Goal: Task Accomplishment & Management: Manage account settings

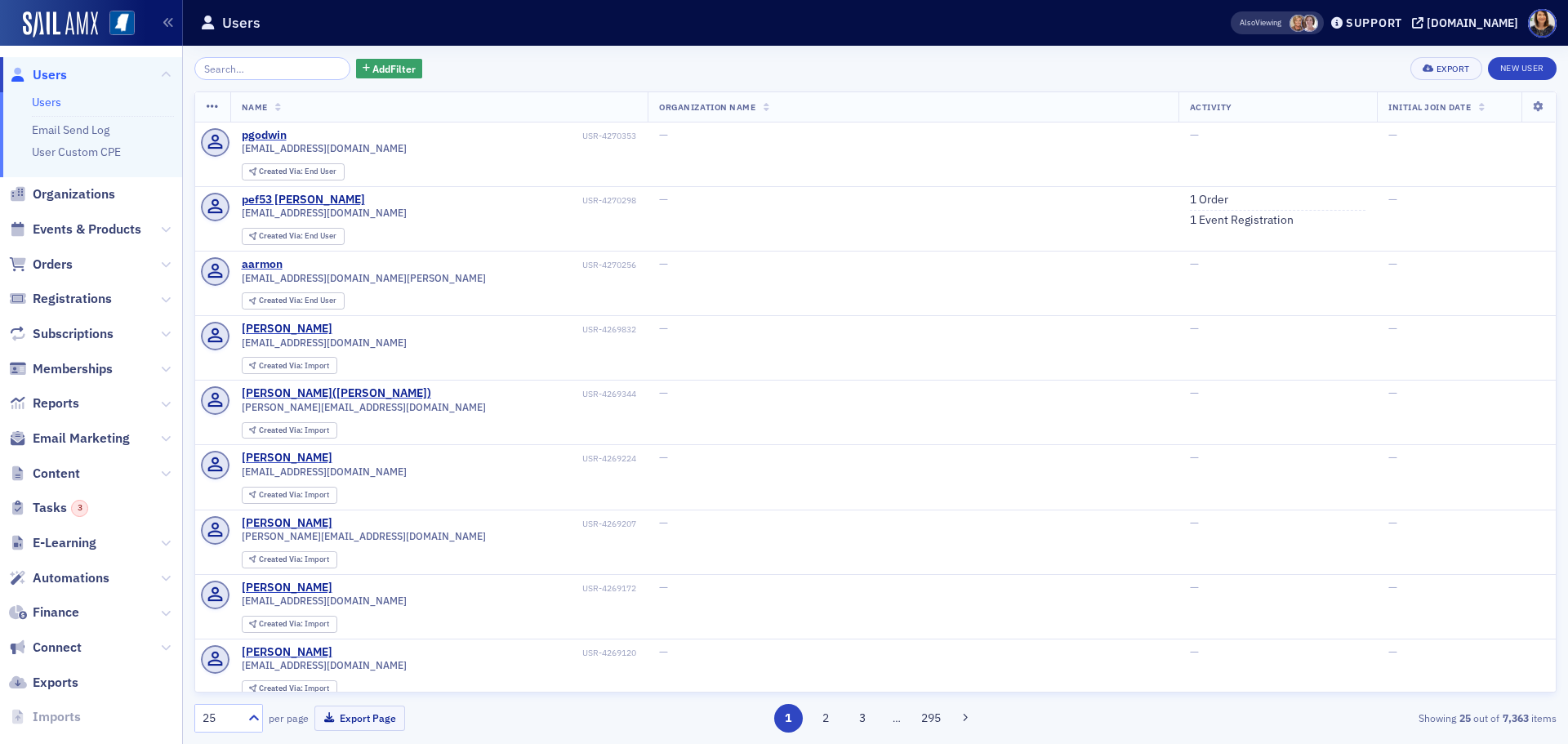
click at [266, 71] on input "search" at bounding box center [272, 68] width 156 height 23
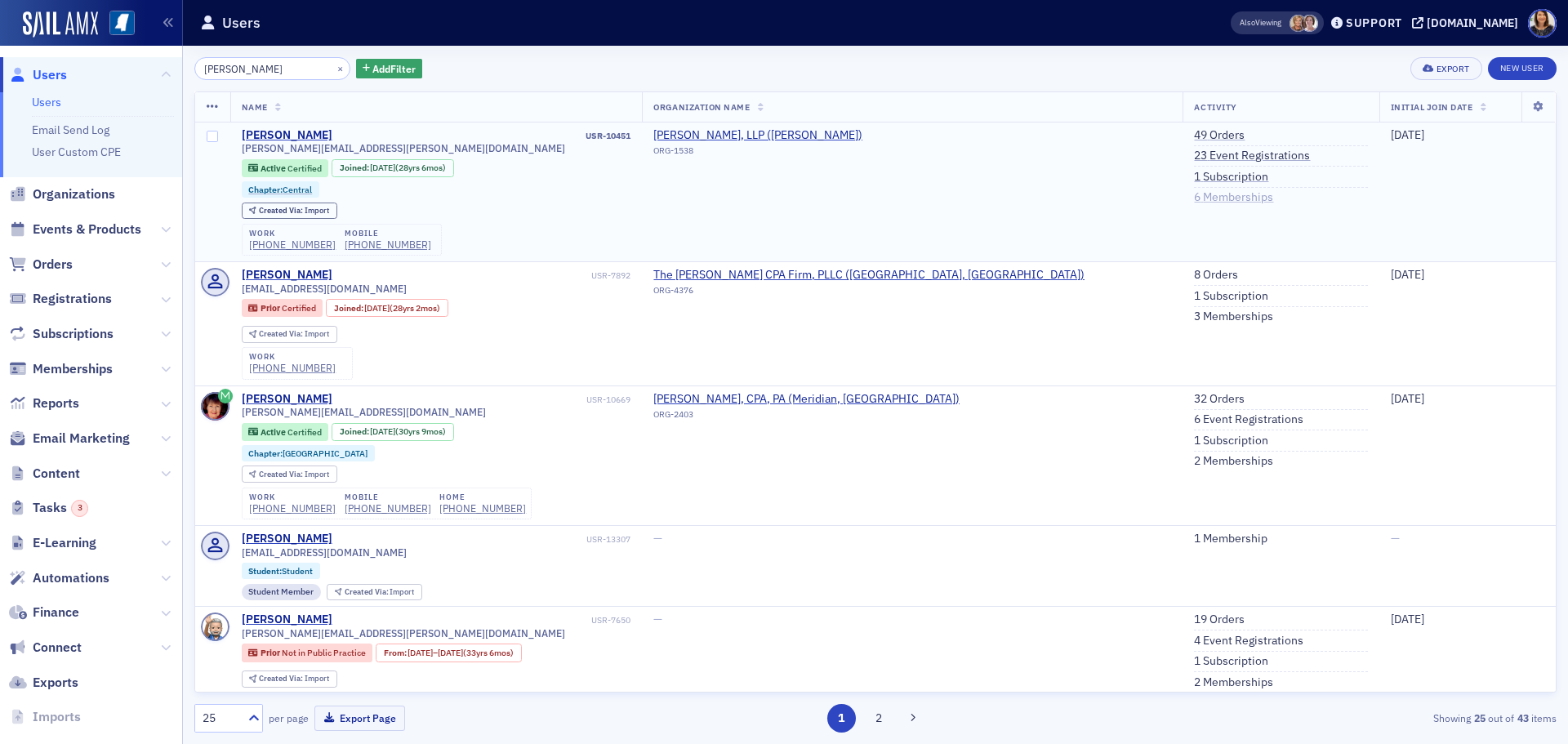
type input "[PERSON_NAME]"
click at [1194, 196] on link "6 Memberships" at bounding box center [1233, 197] width 79 height 15
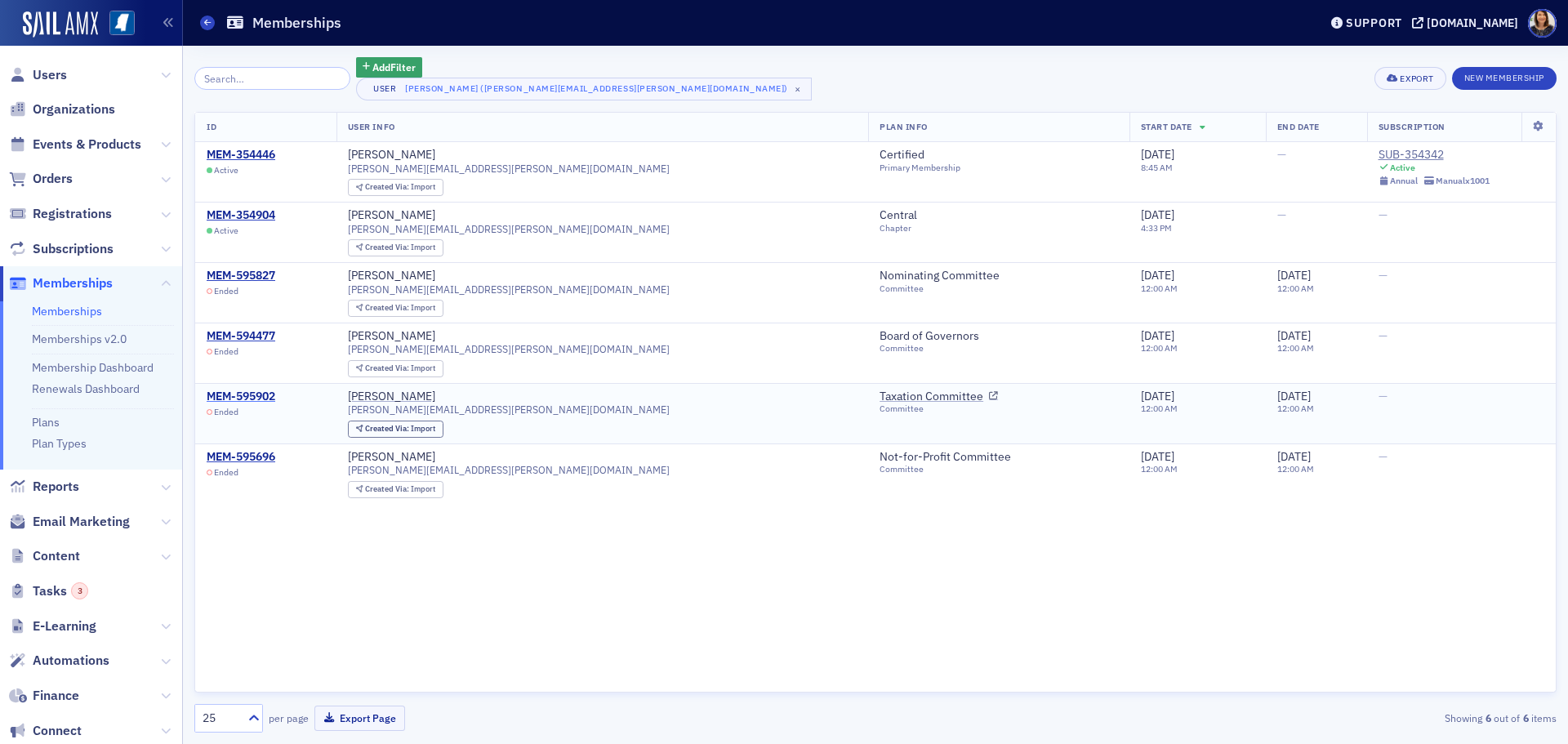
click at [243, 396] on div "MEM-595902" at bounding box center [240, 397] width 69 height 15
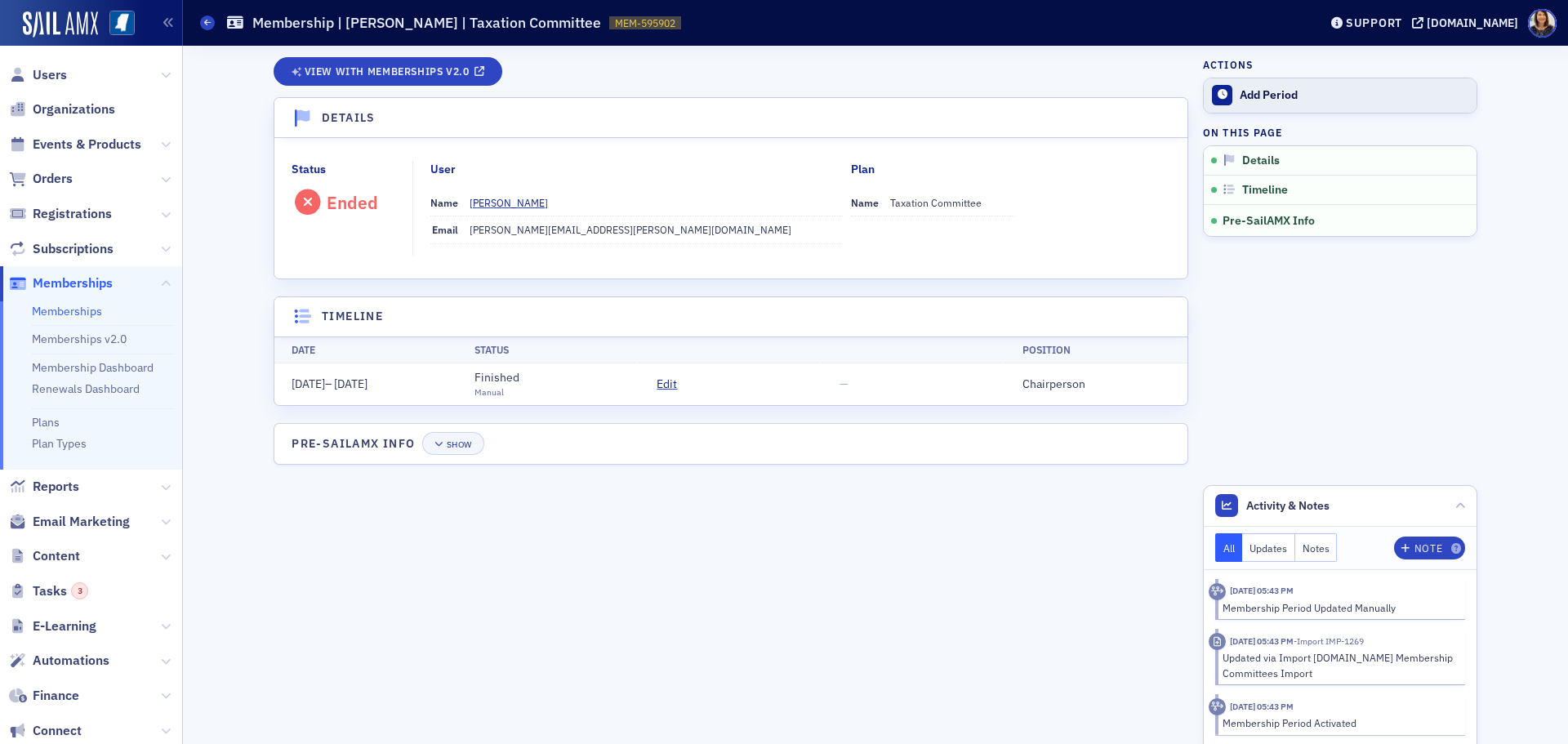
click at [1258, 98] on div "Add Period" at bounding box center [1354, 95] width 228 height 15
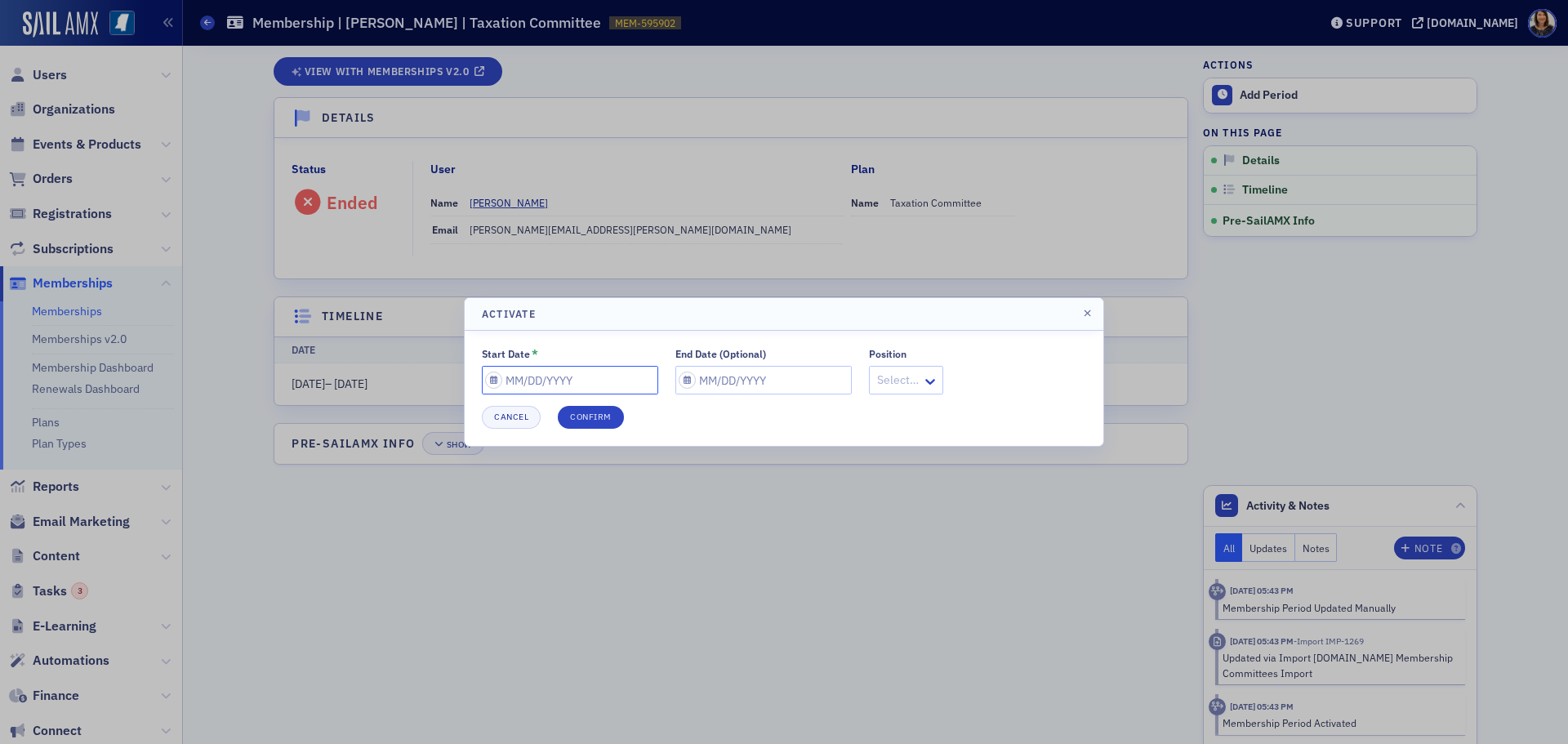
select select "8"
select select "2025"
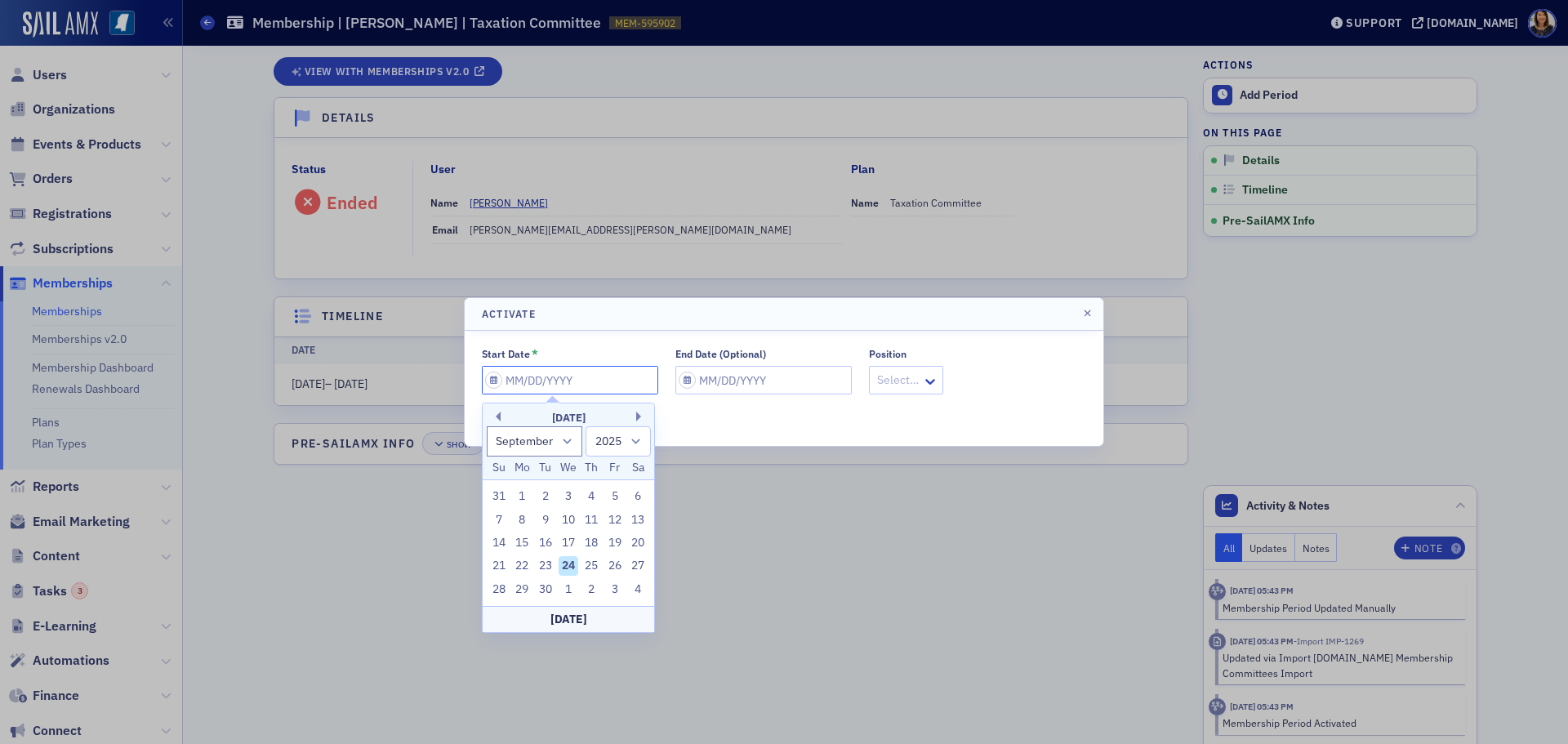
click at [569, 366] on input "Start Date *" at bounding box center [569, 380] width 176 height 29
type input "0"
select select "0"
select select "2000"
type input "07"
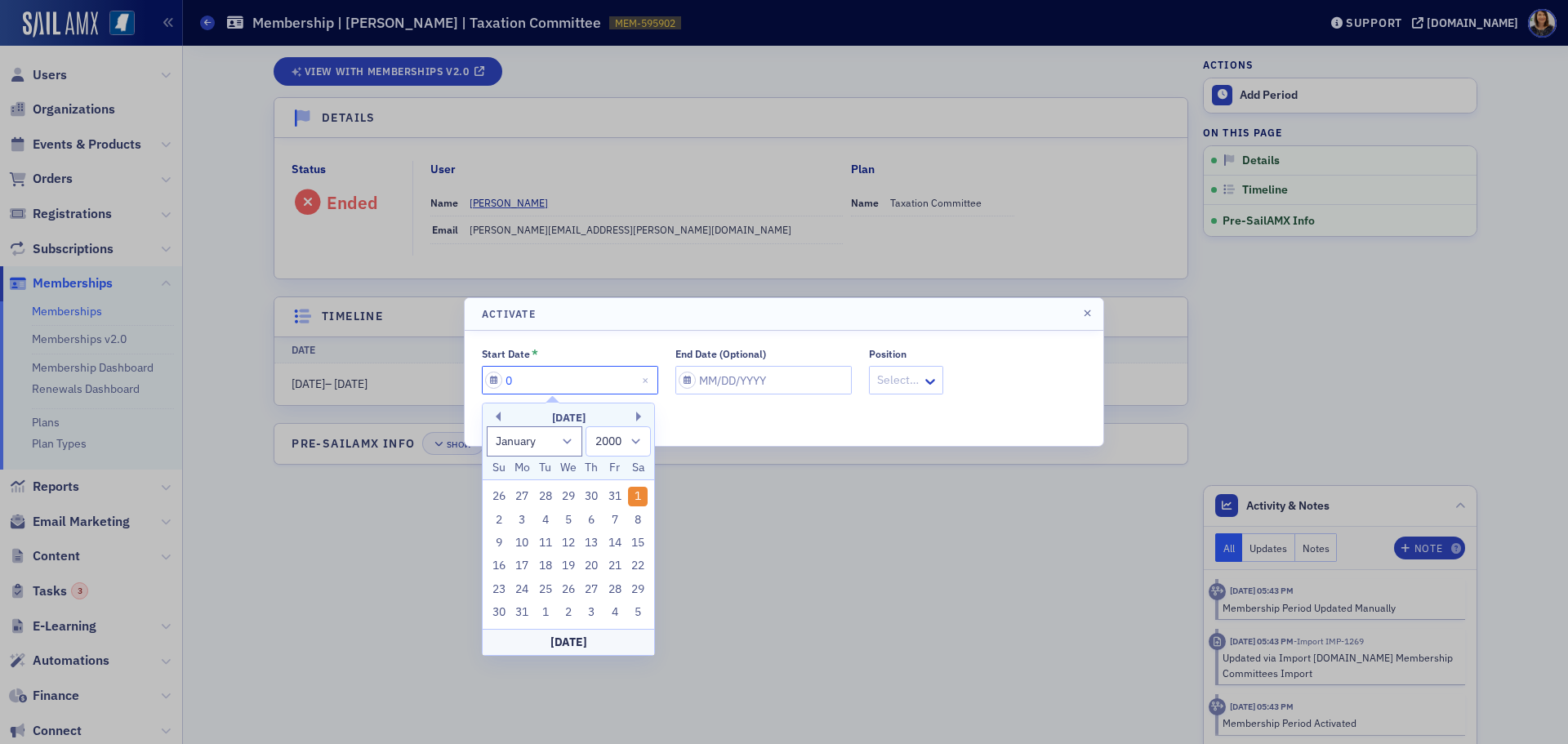
select select "6"
select select "2025"
type input "07/01/2"
select select "2002"
type input "[DATE]"
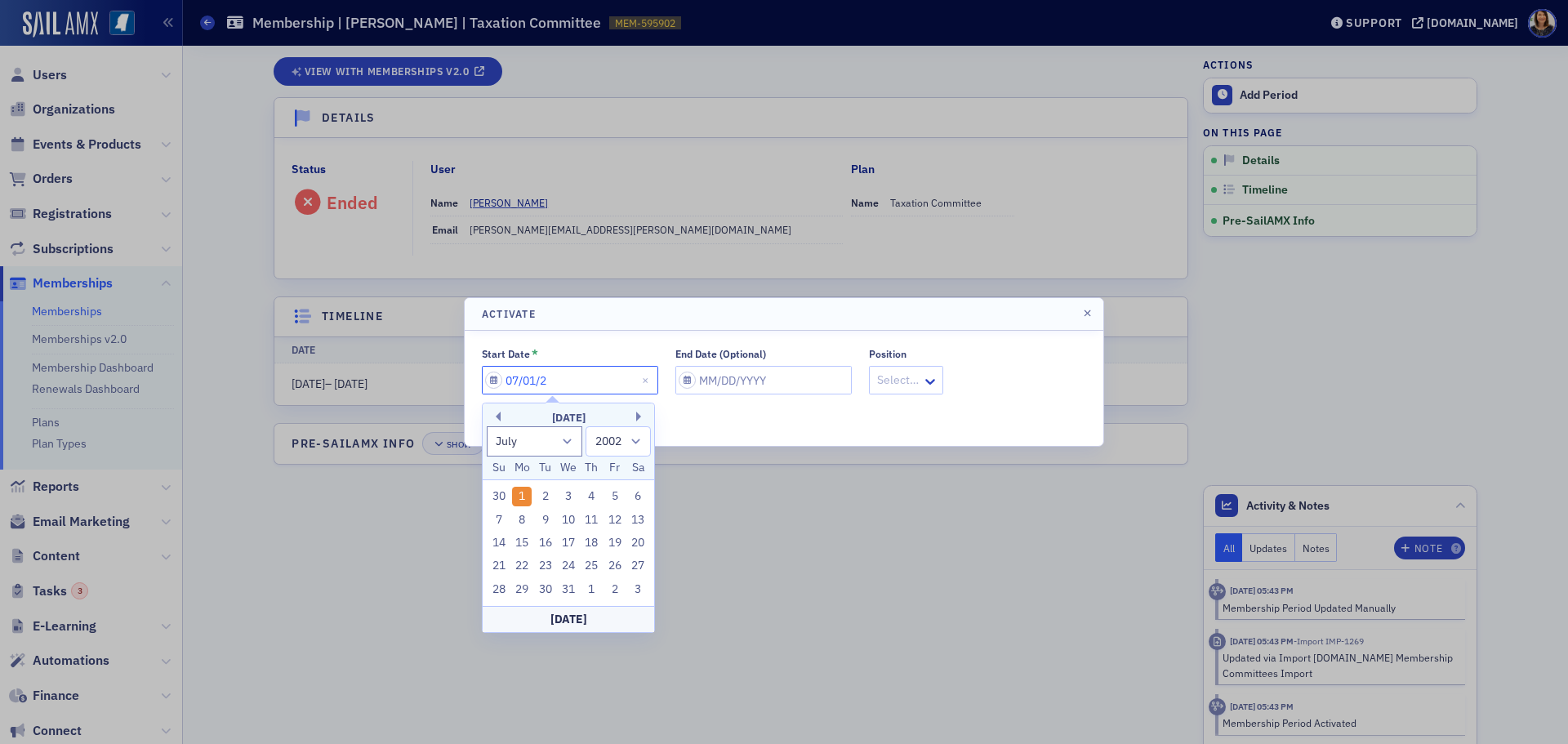
select select "2020"
type input "07/01/2017"
select select "2017"
type input "07/01/2017"
click at [698, 379] on input "End Date (Optional)" at bounding box center [763, 380] width 176 height 29
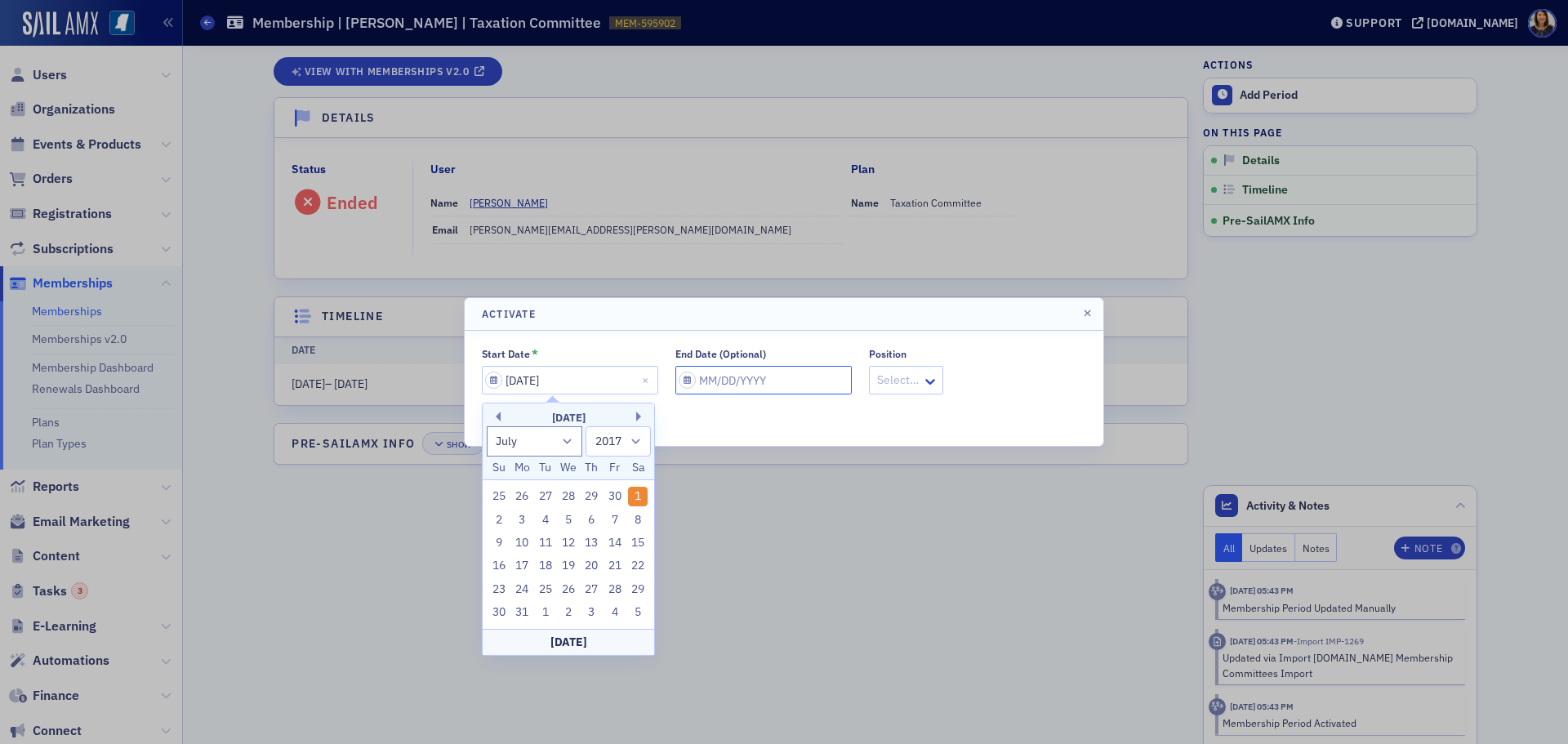
select select "8"
select select "2025"
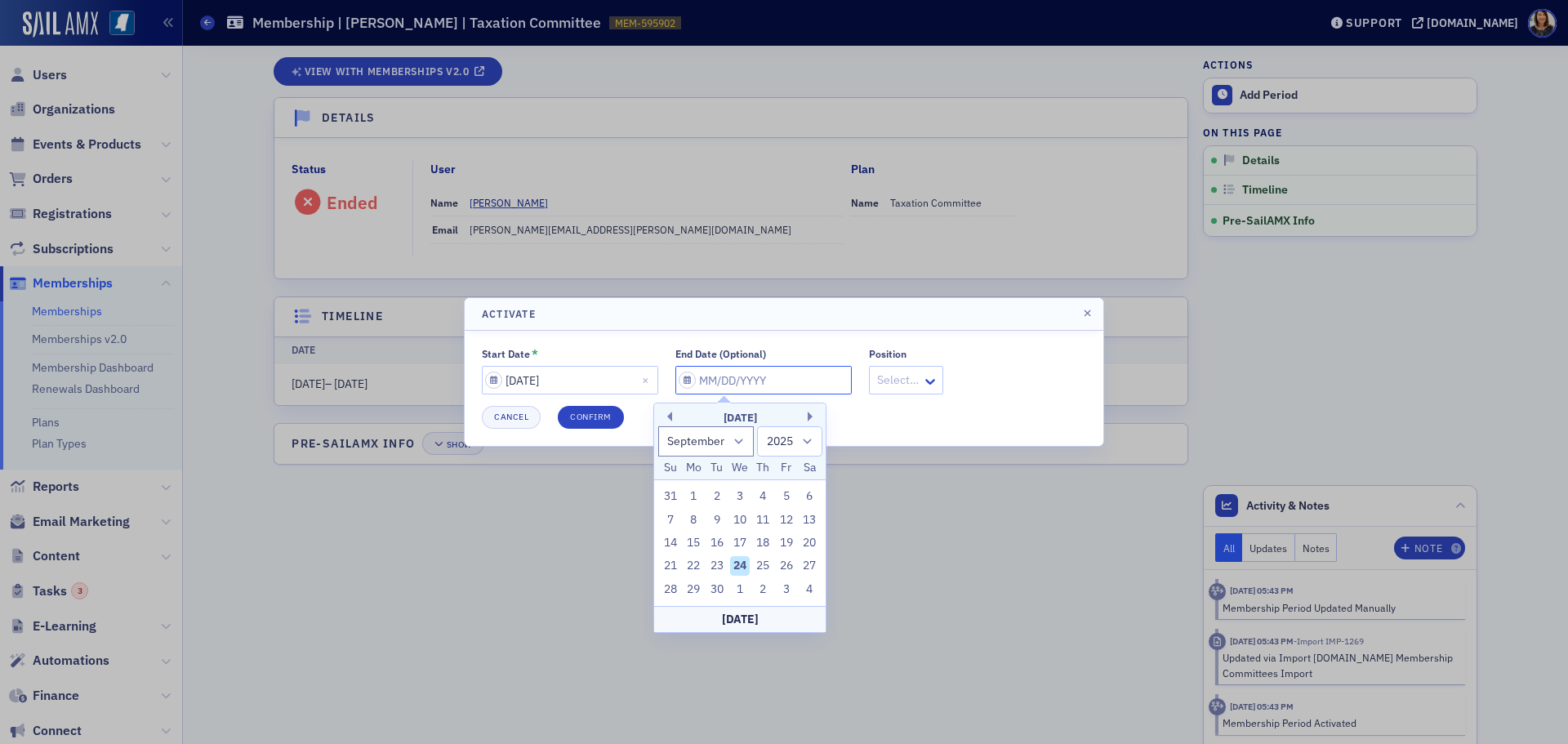
type input "0"
select select "0"
select select "2000"
type input "06"
select select "5"
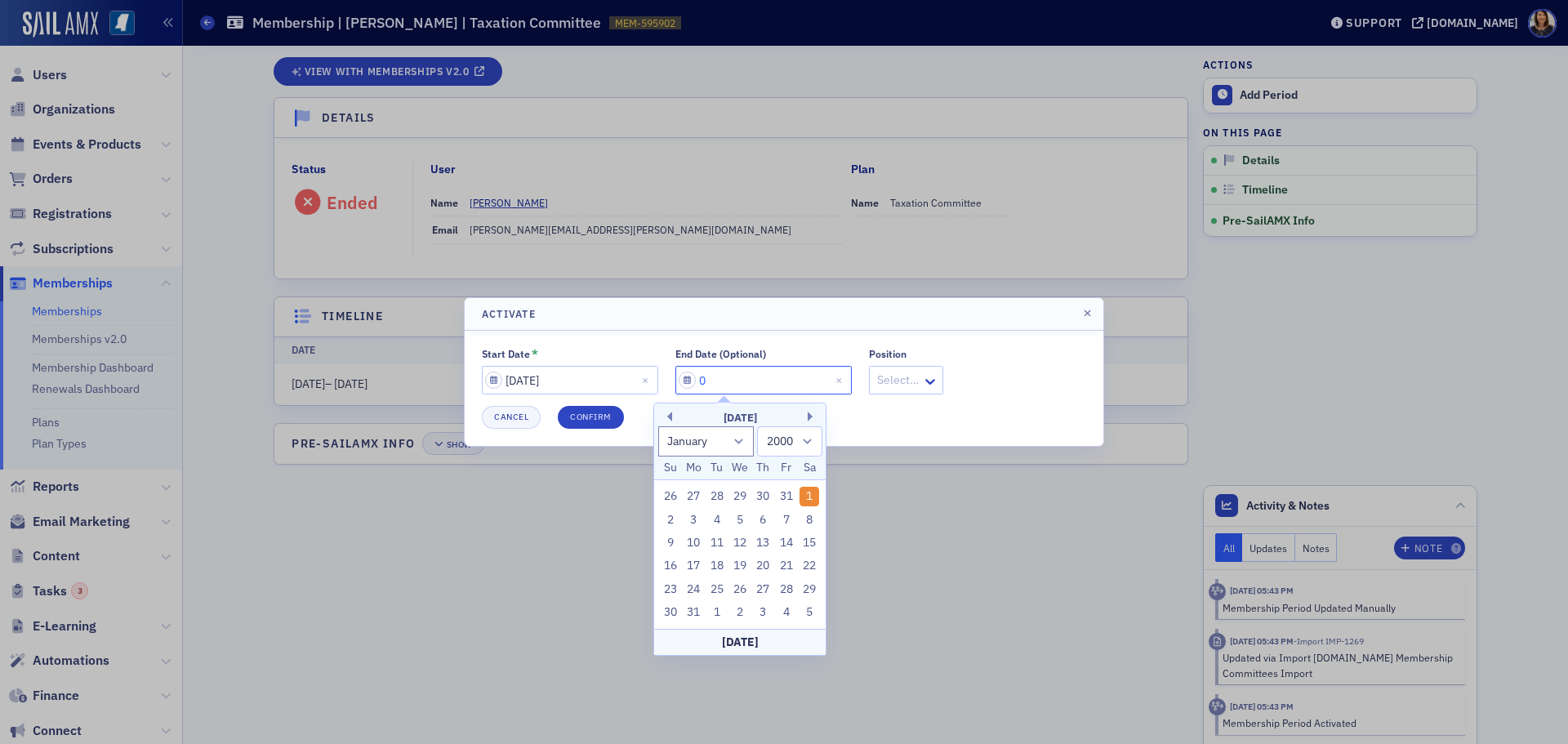
select select "2025"
type input "06/30/2"
select select "2002"
type input "06/30/20"
select select "2020"
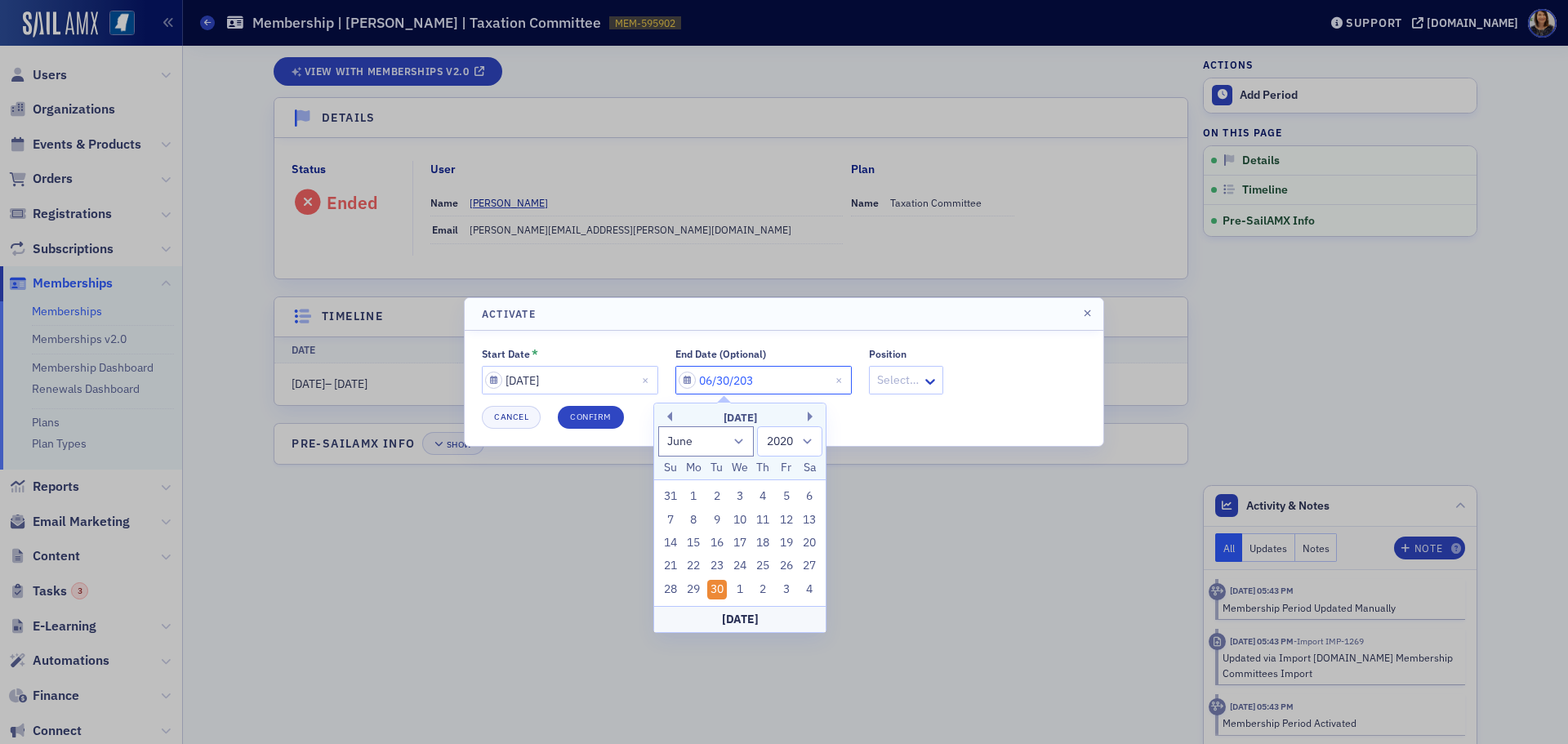
type input "06/30/2030"
select select "2030"
type input "06/30/2030"
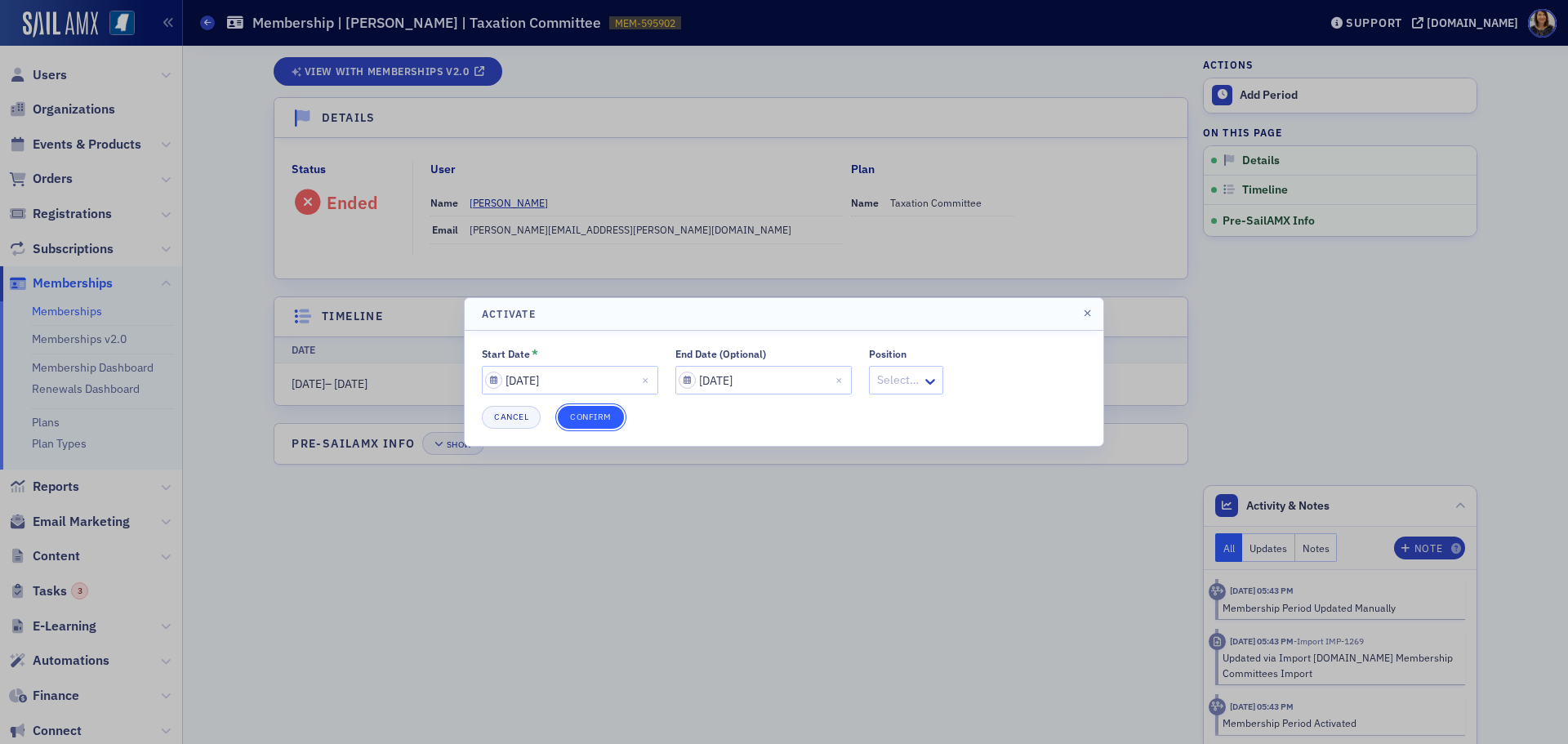
click at [593, 411] on button "Confirm" at bounding box center [591, 417] width 66 height 23
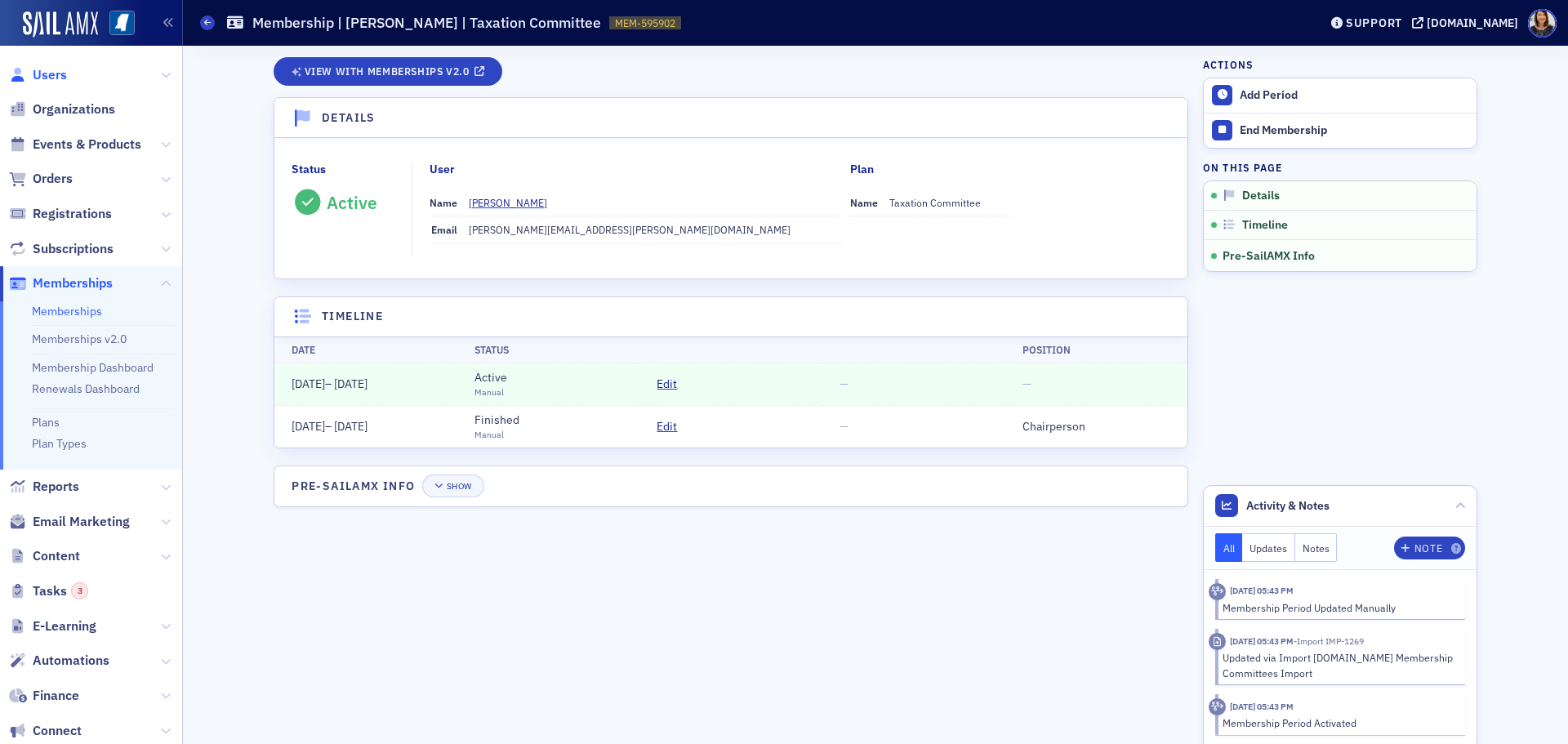
click at [48, 79] on span "Users" at bounding box center [50, 75] width 34 height 18
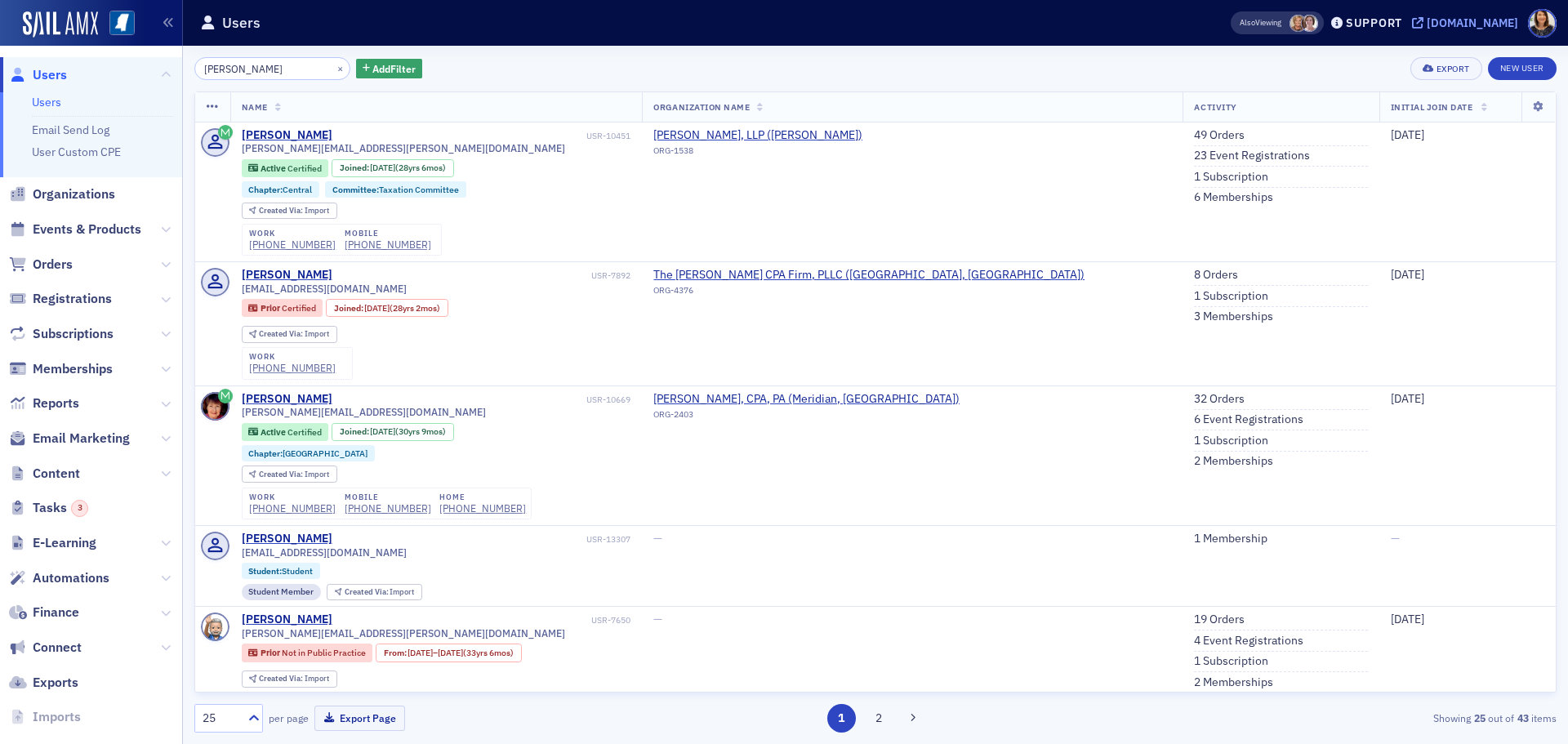
click at [1467, 22] on div "[DOMAIN_NAME]" at bounding box center [1472, 23] width 92 height 15
click at [313, 59] on input "donna bruce" at bounding box center [272, 68] width 156 height 23
click at [333, 72] on button "×" at bounding box center [340, 68] width 15 height 15
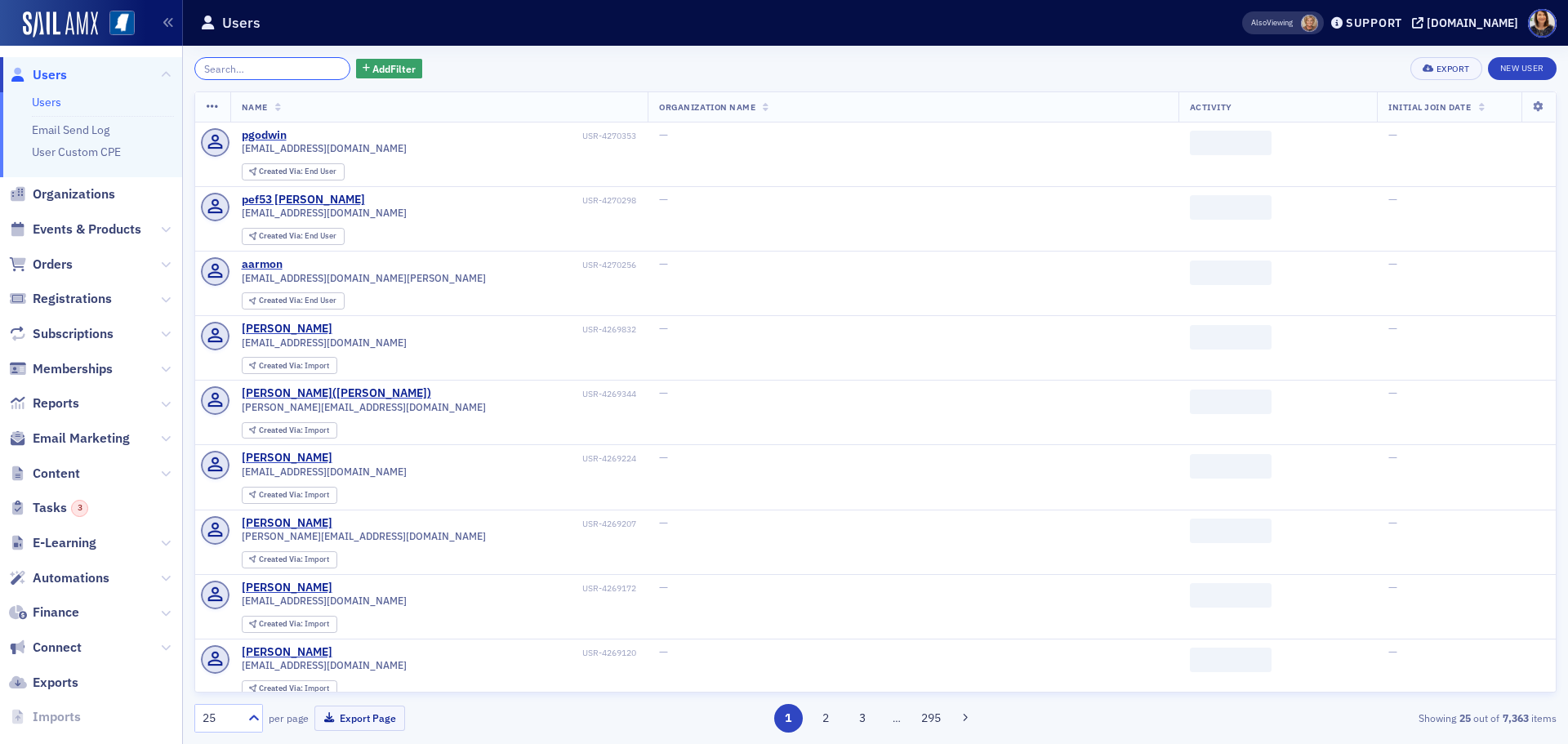
click at [301, 66] on input "search" at bounding box center [272, 68] width 156 height 23
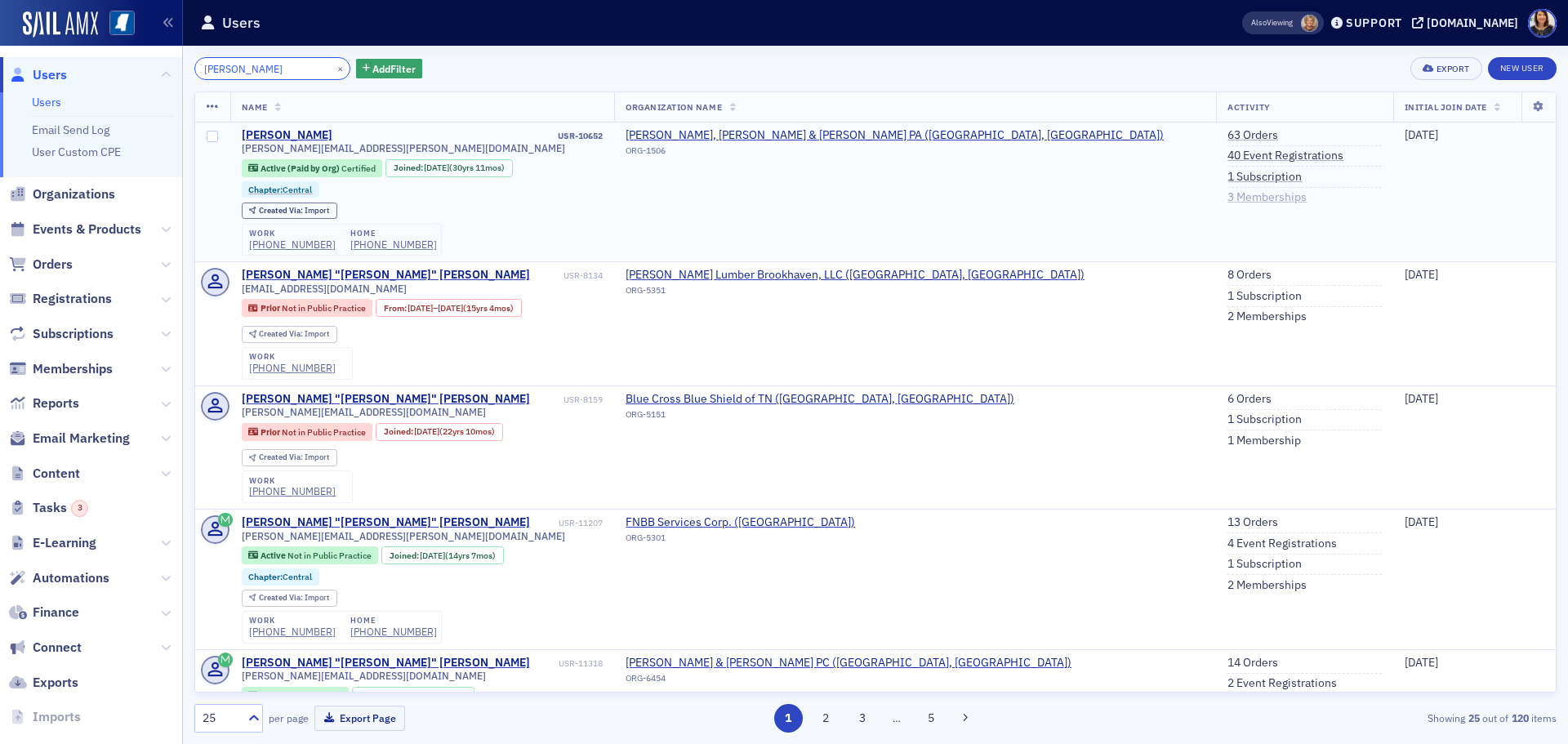
type input "chris savel"
click at [1227, 193] on link "3 Memberships" at bounding box center [1266, 197] width 79 height 15
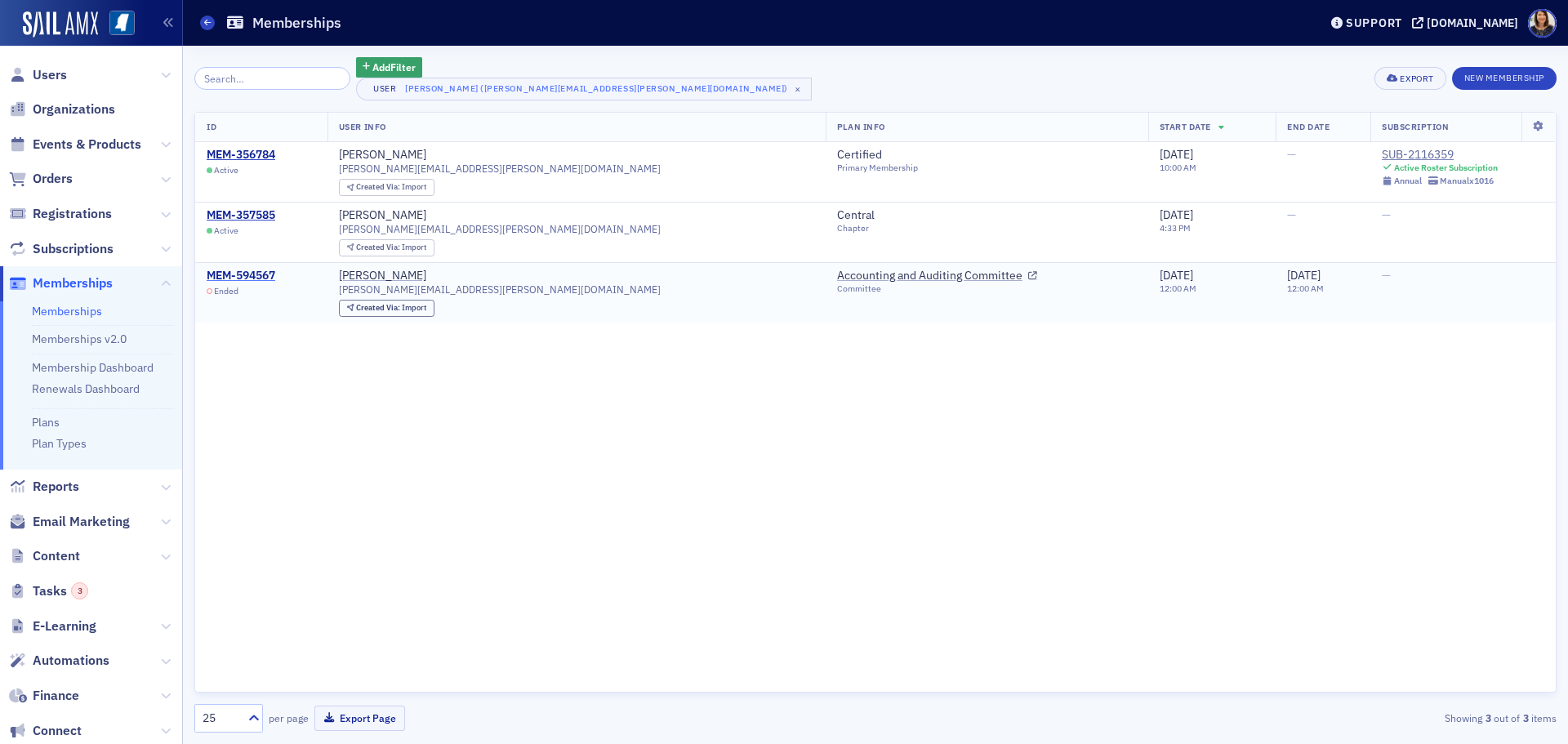
click at [245, 273] on div "MEM-594567" at bounding box center [240, 276] width 69 height 15
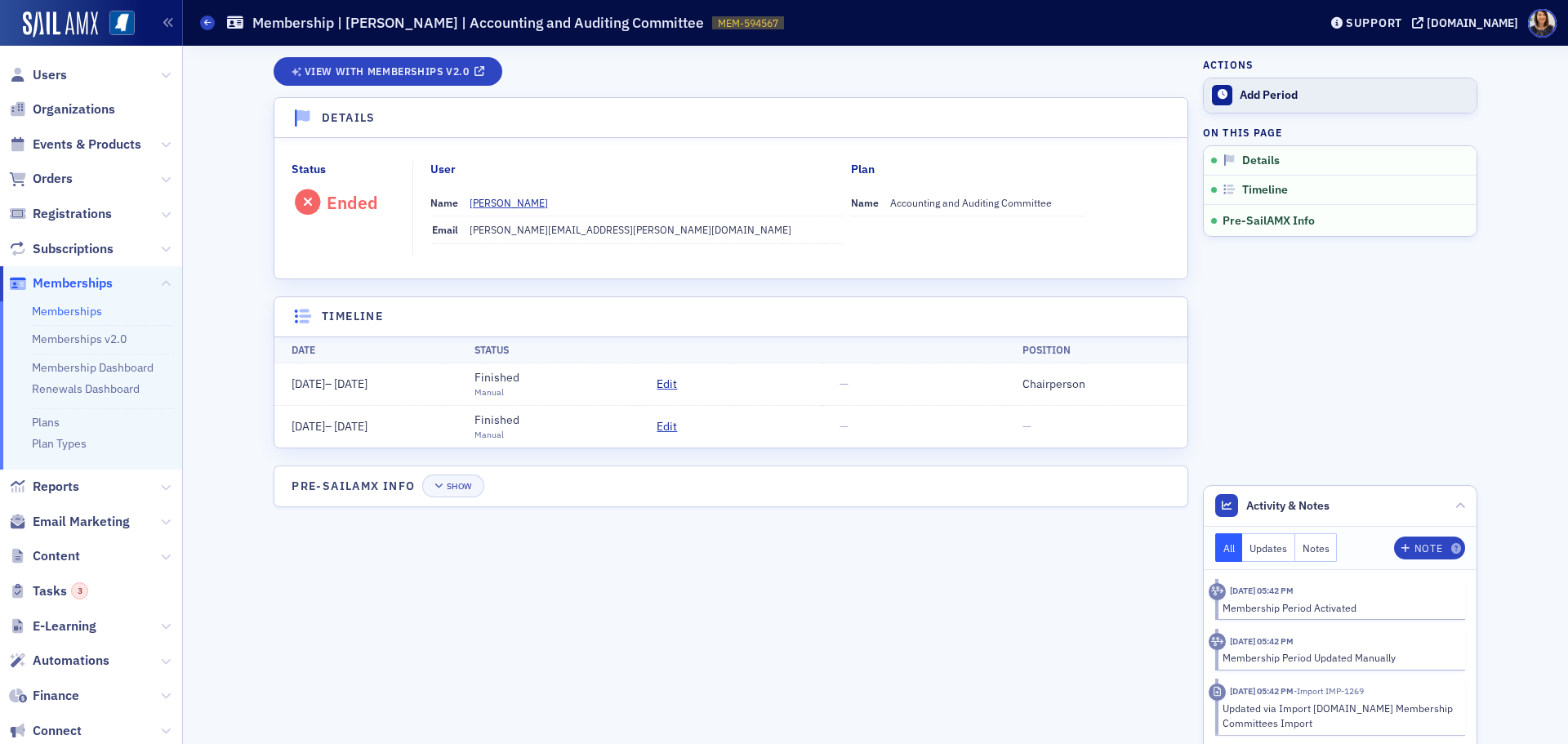
click at [1249, 93] on div "Add Period" at bounding box center [1354, 95] width 228 height 15
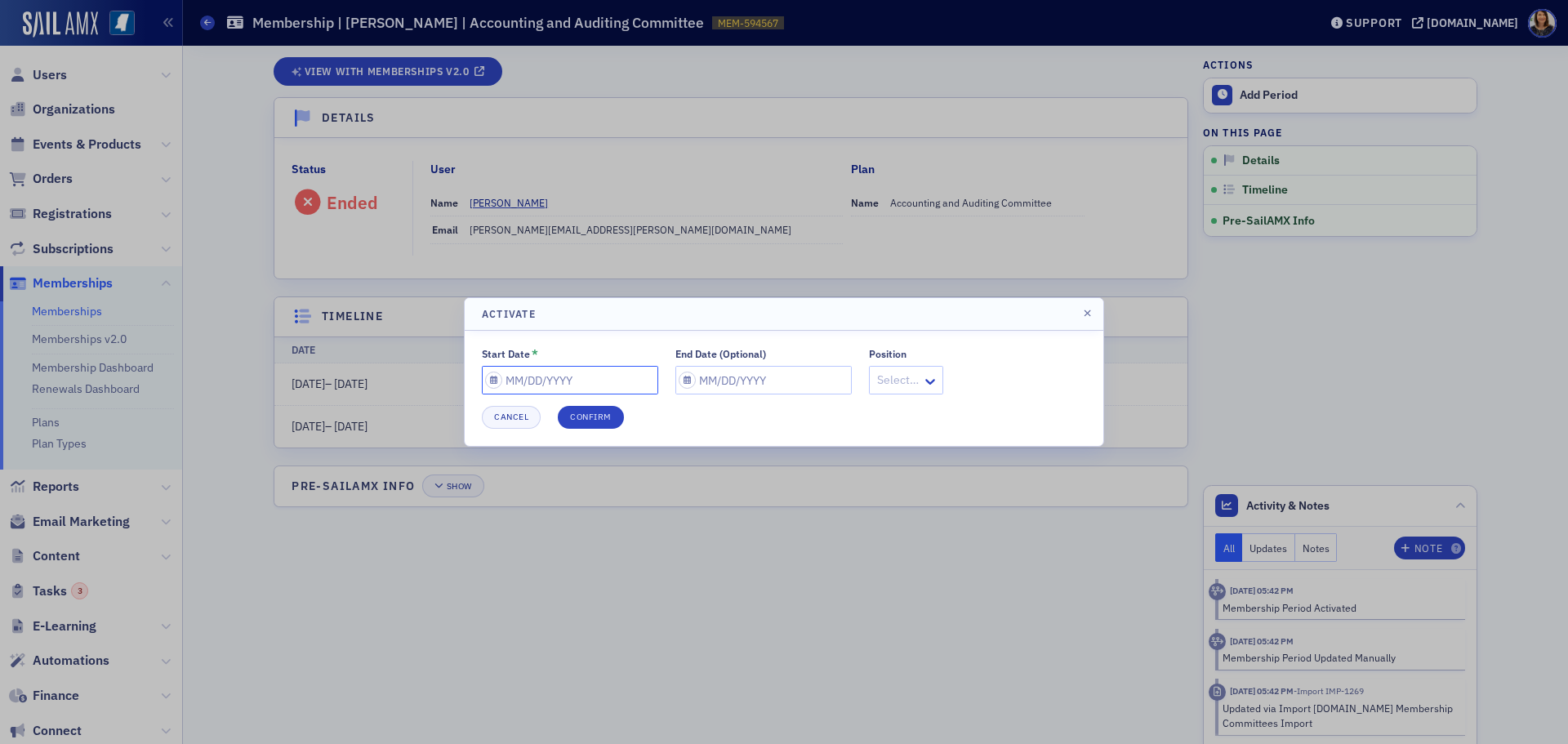
select select "8"
select select "2025"
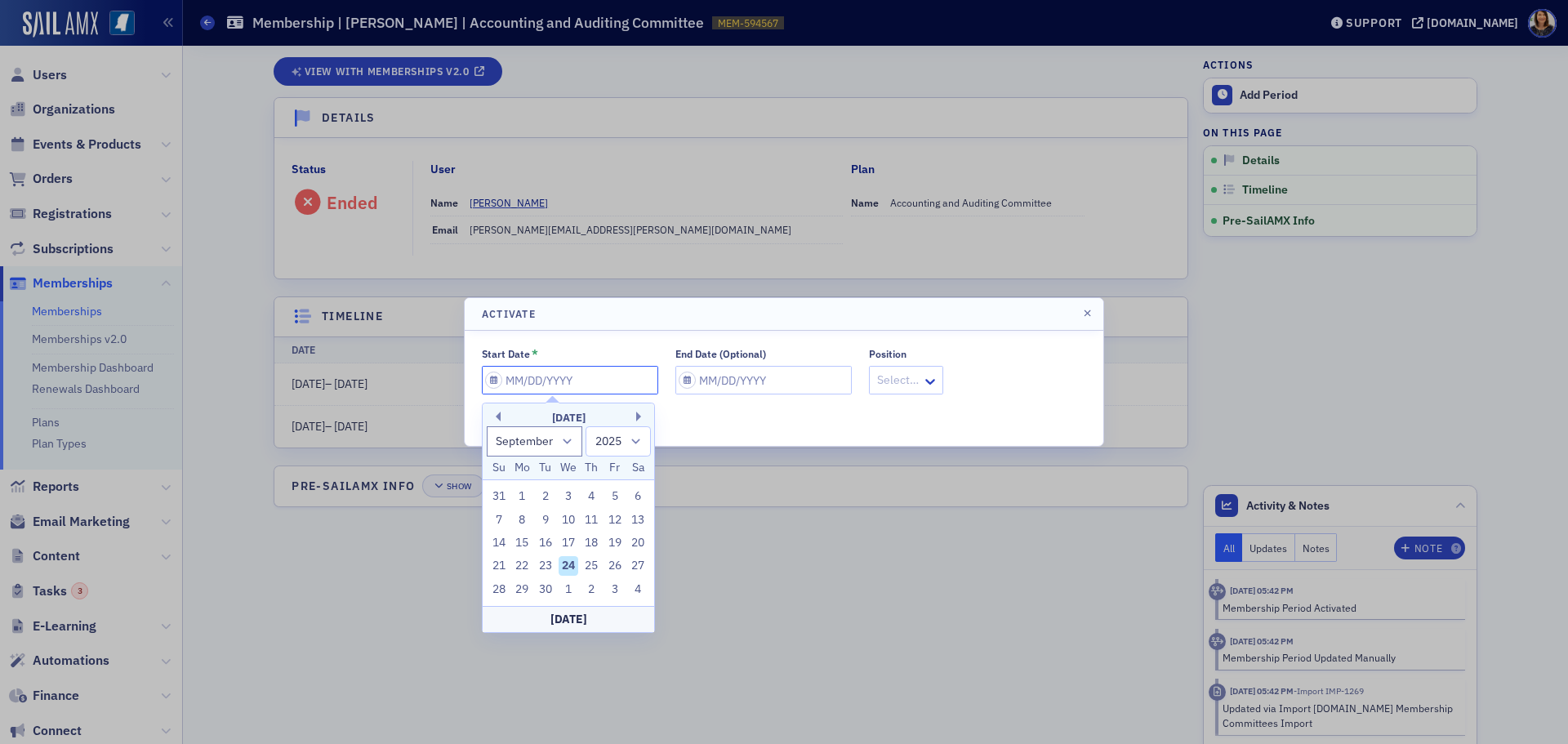
click at [597, 386] on input "Start Date *" at bounding box center [569, 380] width 176 height 29
type input "0"
select select "0"
select select "2000"
type input "07"
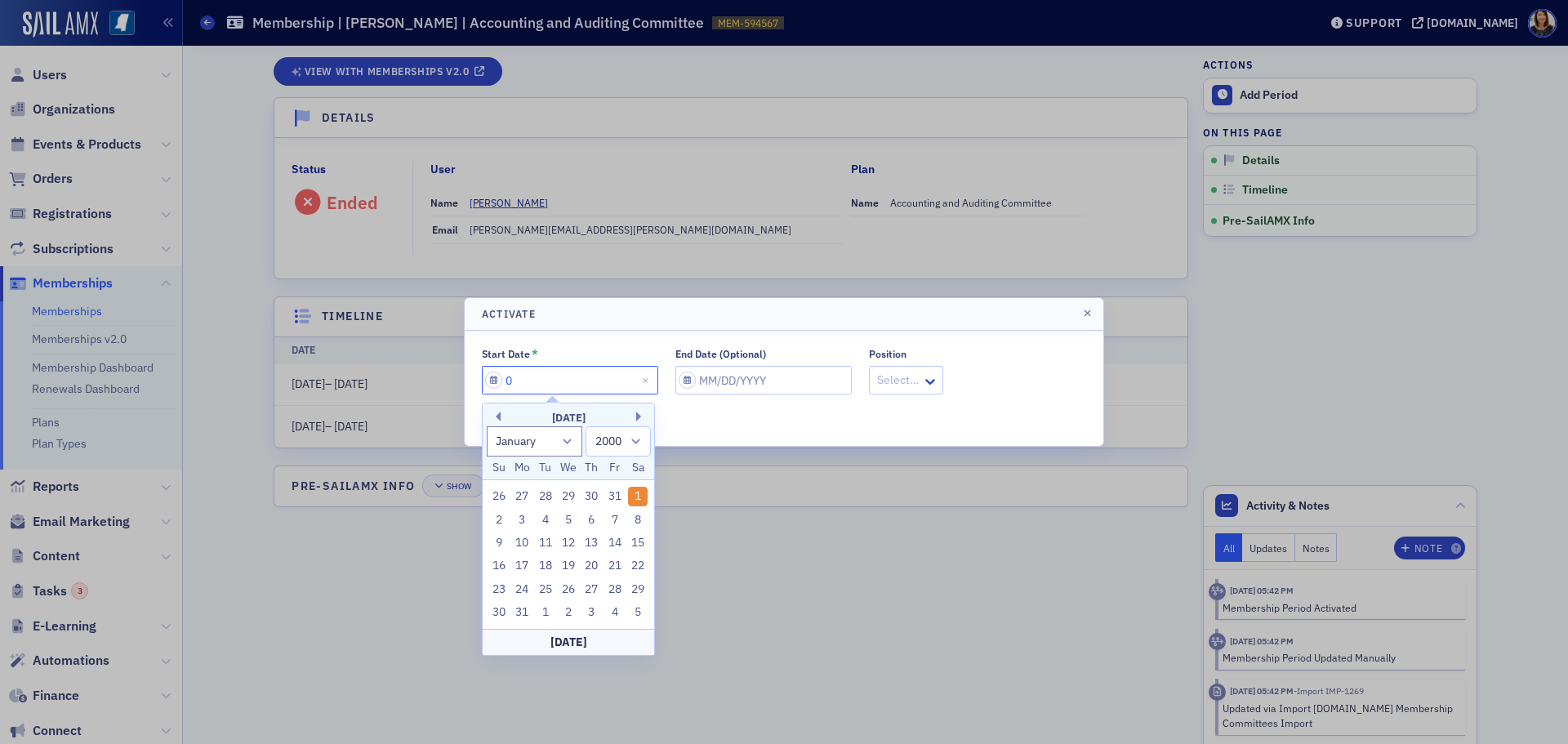
select select "6"
select select "2025"
type input "07/01/2"
select select "2002"
type input "[DATE]"
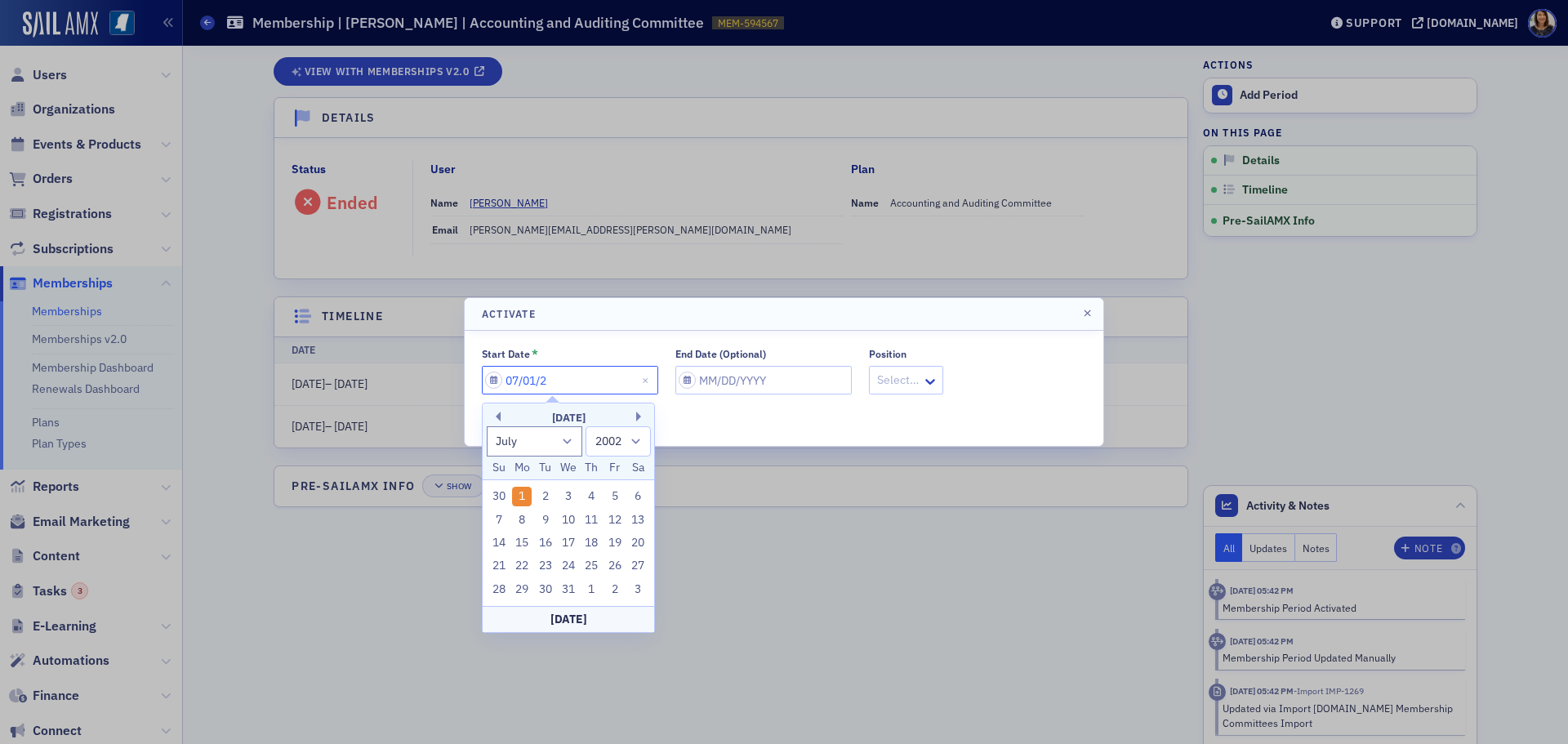
select select "2020"
type input "[DATE]"
select select "2016"
type input "[DATE]"
click at [1089, 308] on button "button" at bounding box center [1088, 314] width 15 height 15
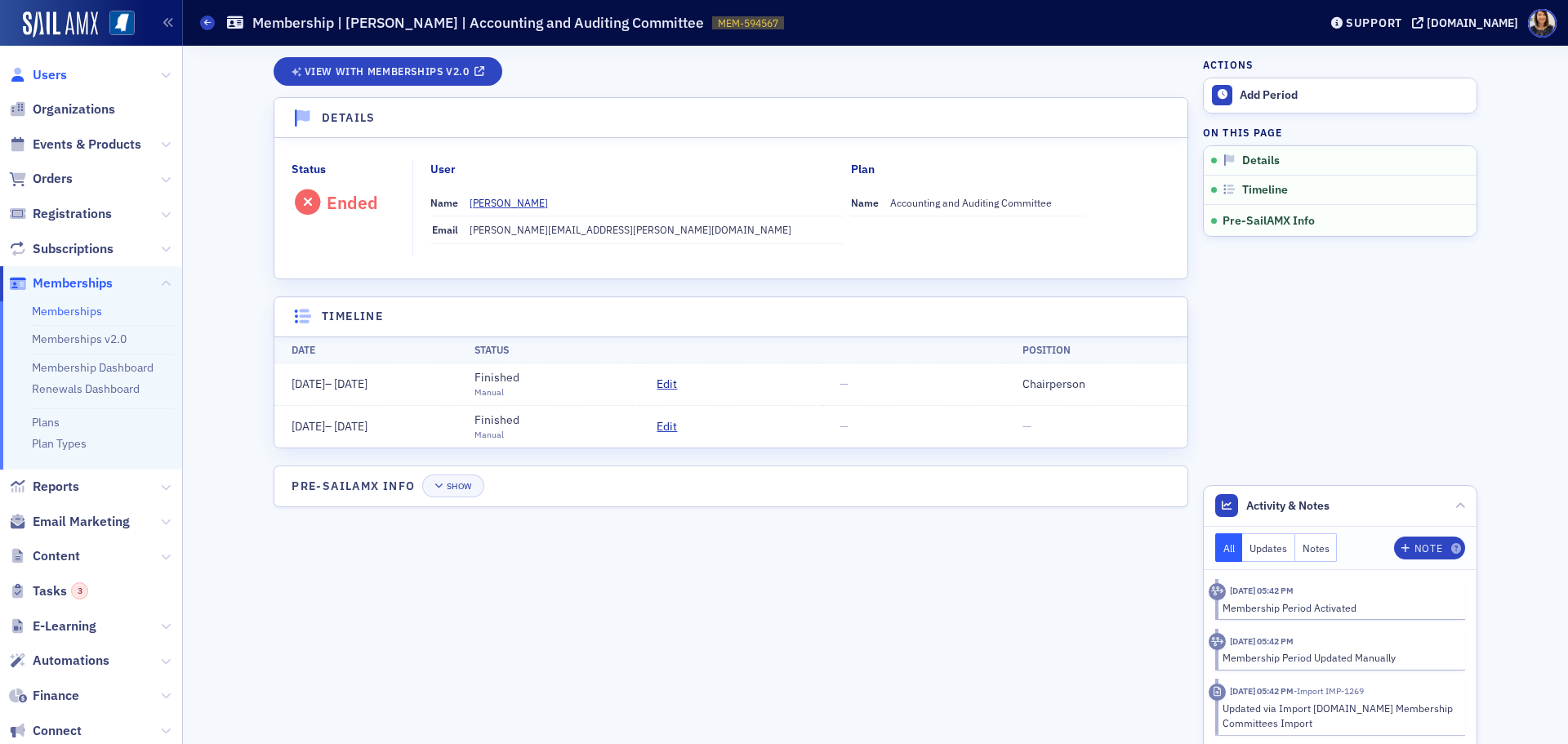
click at [48, 75] on span "Users" at bounding box center [50, 75] width 34 height 18
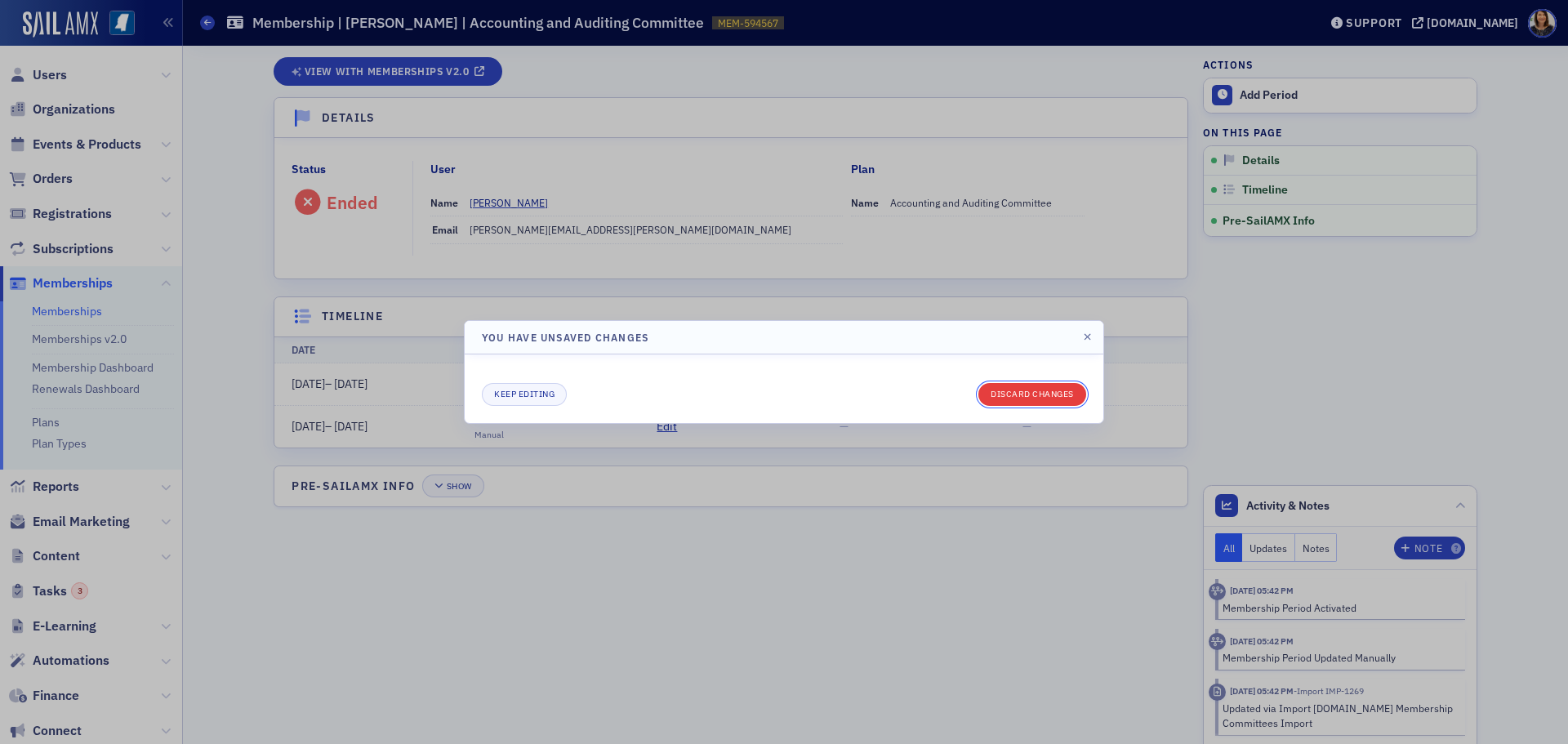
click at [1066, 391] on button "Discard changes" at bounding box center [1032, 394] width 108 height 23
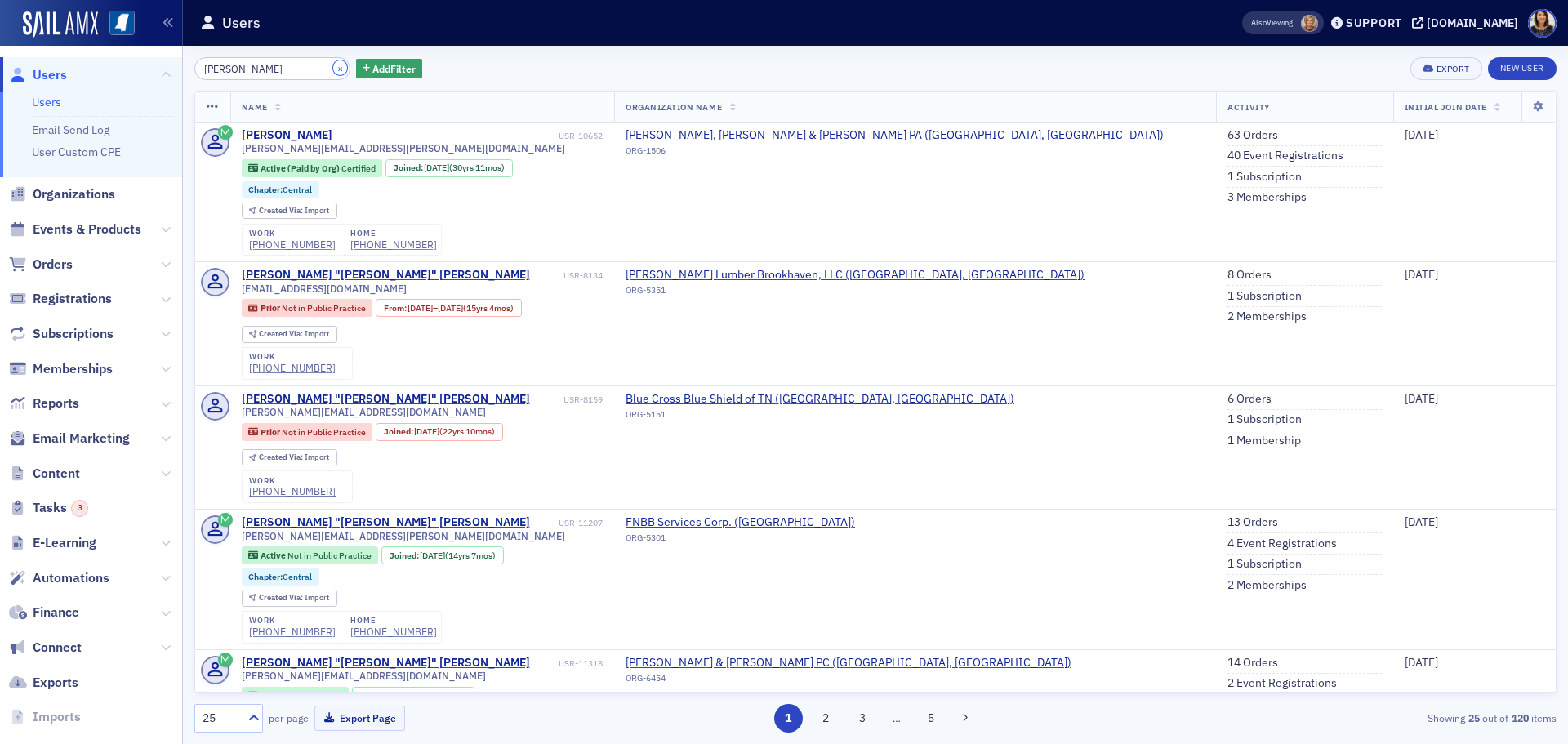
click at [333, 69] on button "×" at bounding box center [340, 68] width 15 height 15
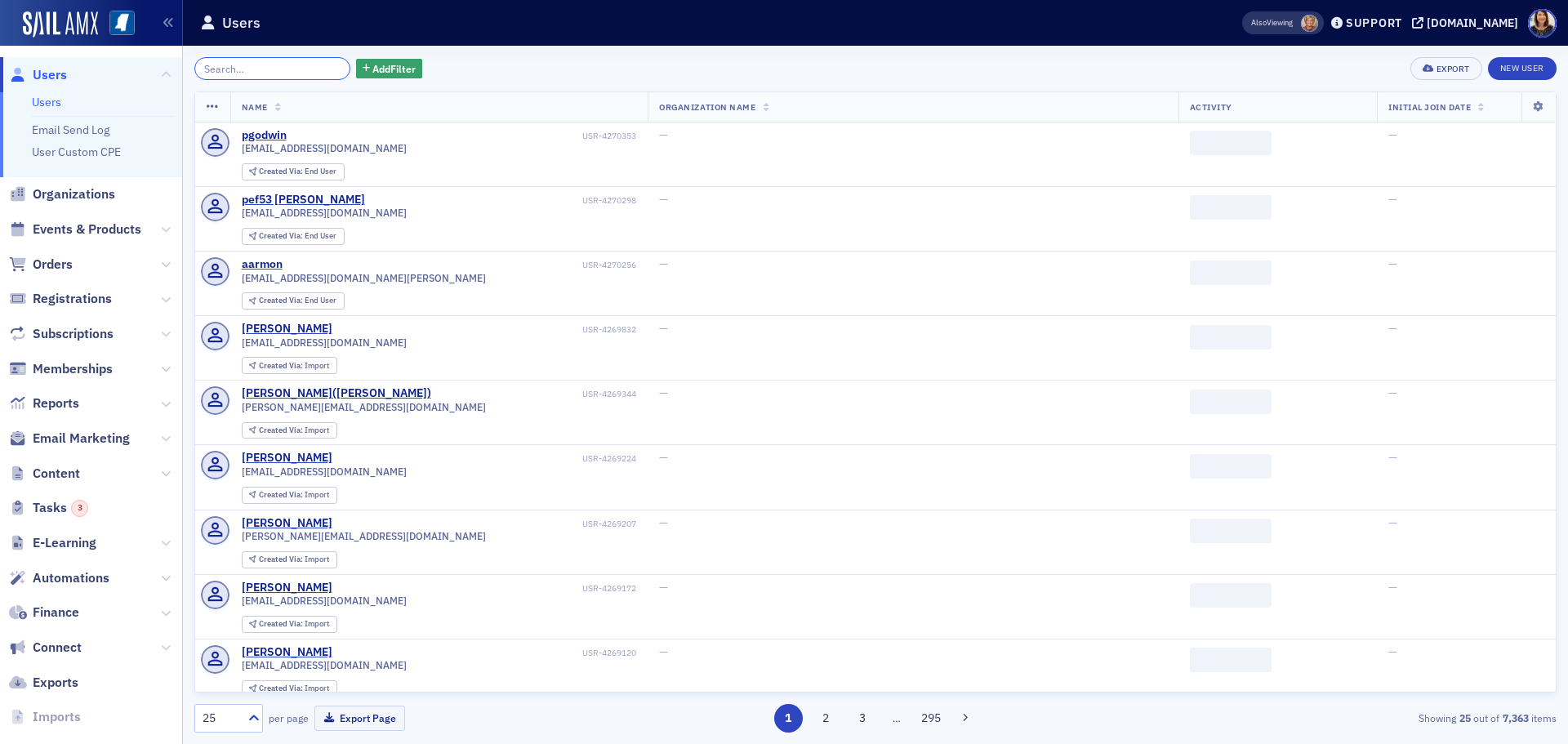
click at [285, 70] on input "search" at bounding box center [272, 68] width 156 height 23
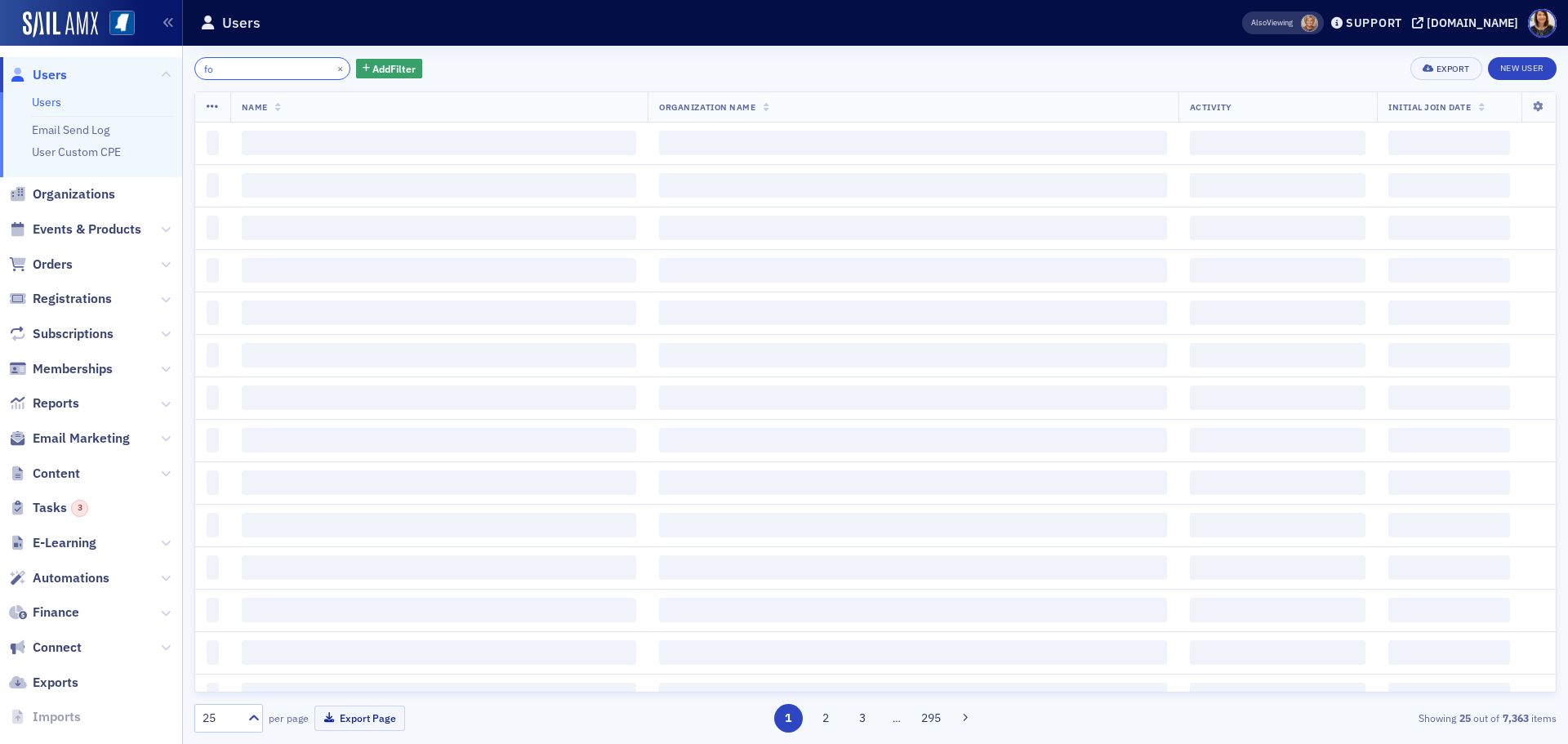
type input "f"
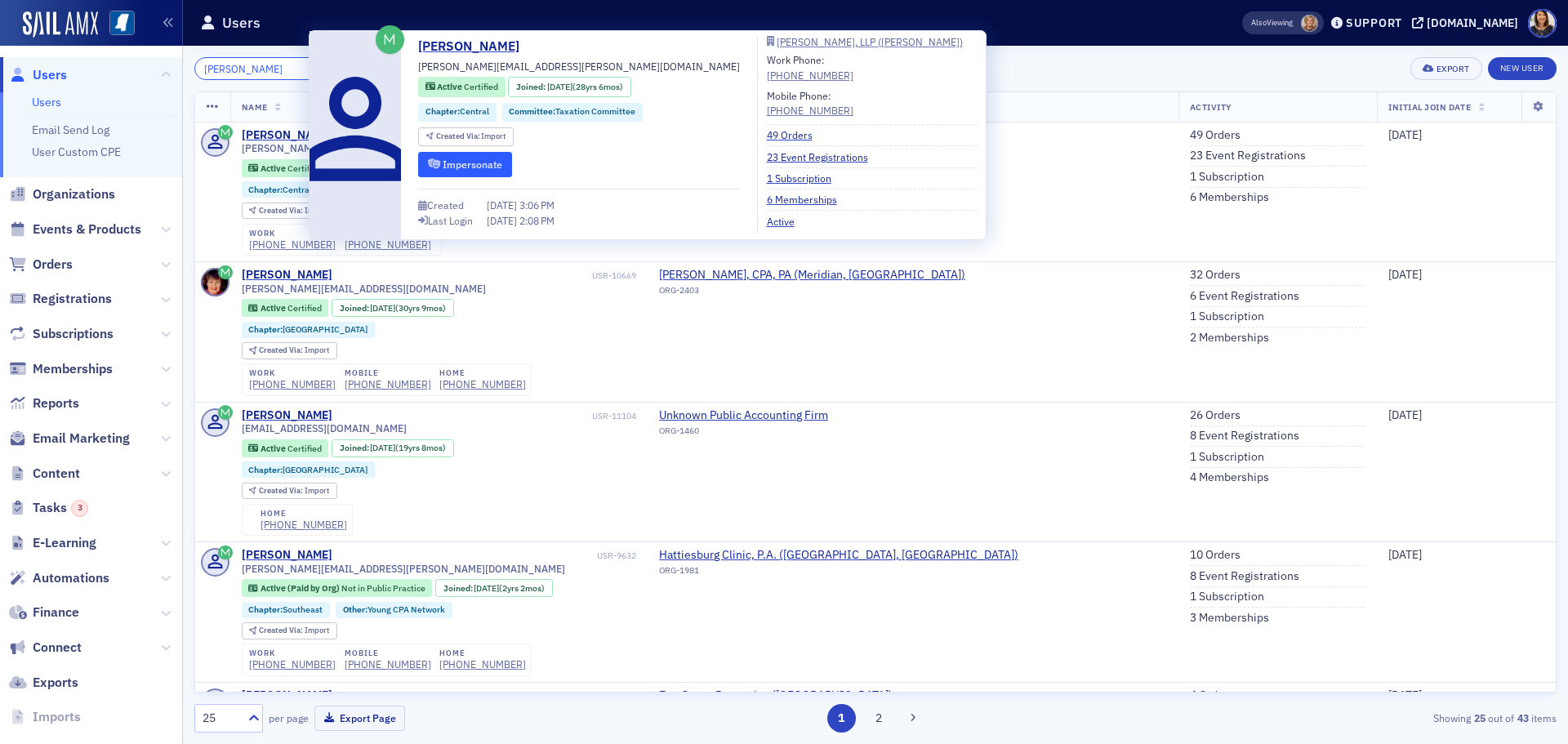
type input "donna bruc"
click at [464, 170] on button "Impersonate" at bounding box center [465, 164] width 94 height 25
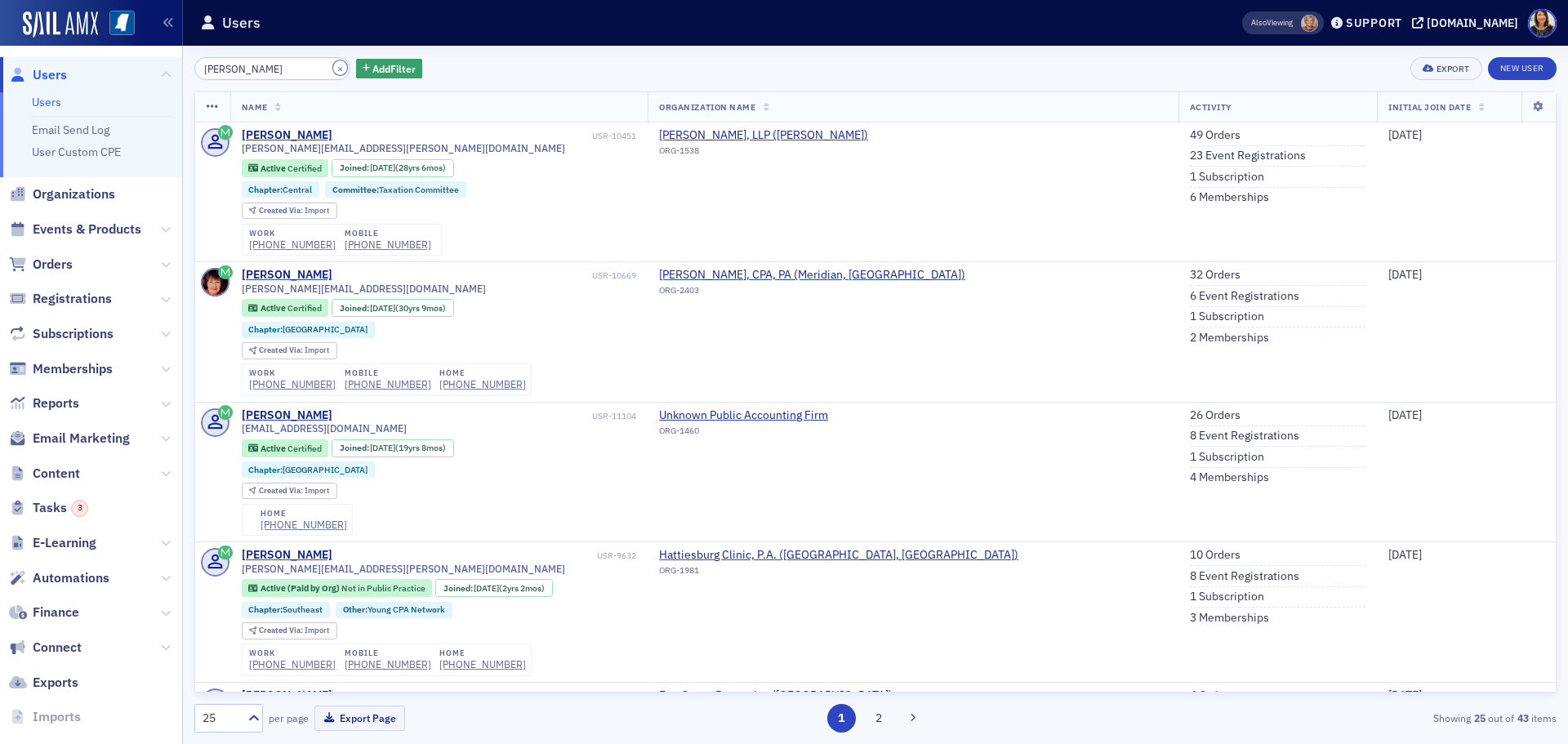
click at [333, 70] on button "×" at bounding box center [340, 68] width 15 height 15
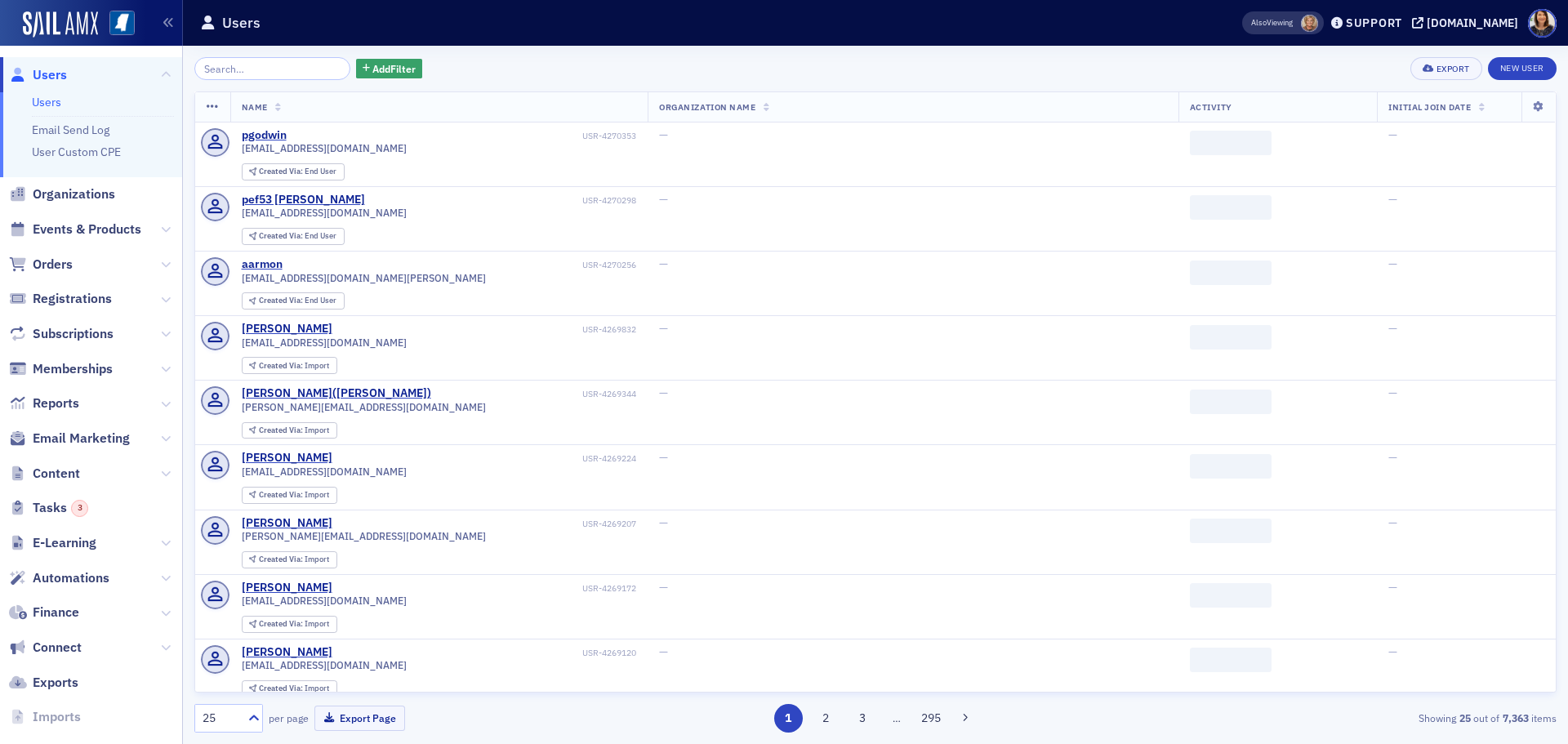
click at [46, 70] on span "Users" at bounding box center [50, 75] width 34 height 18
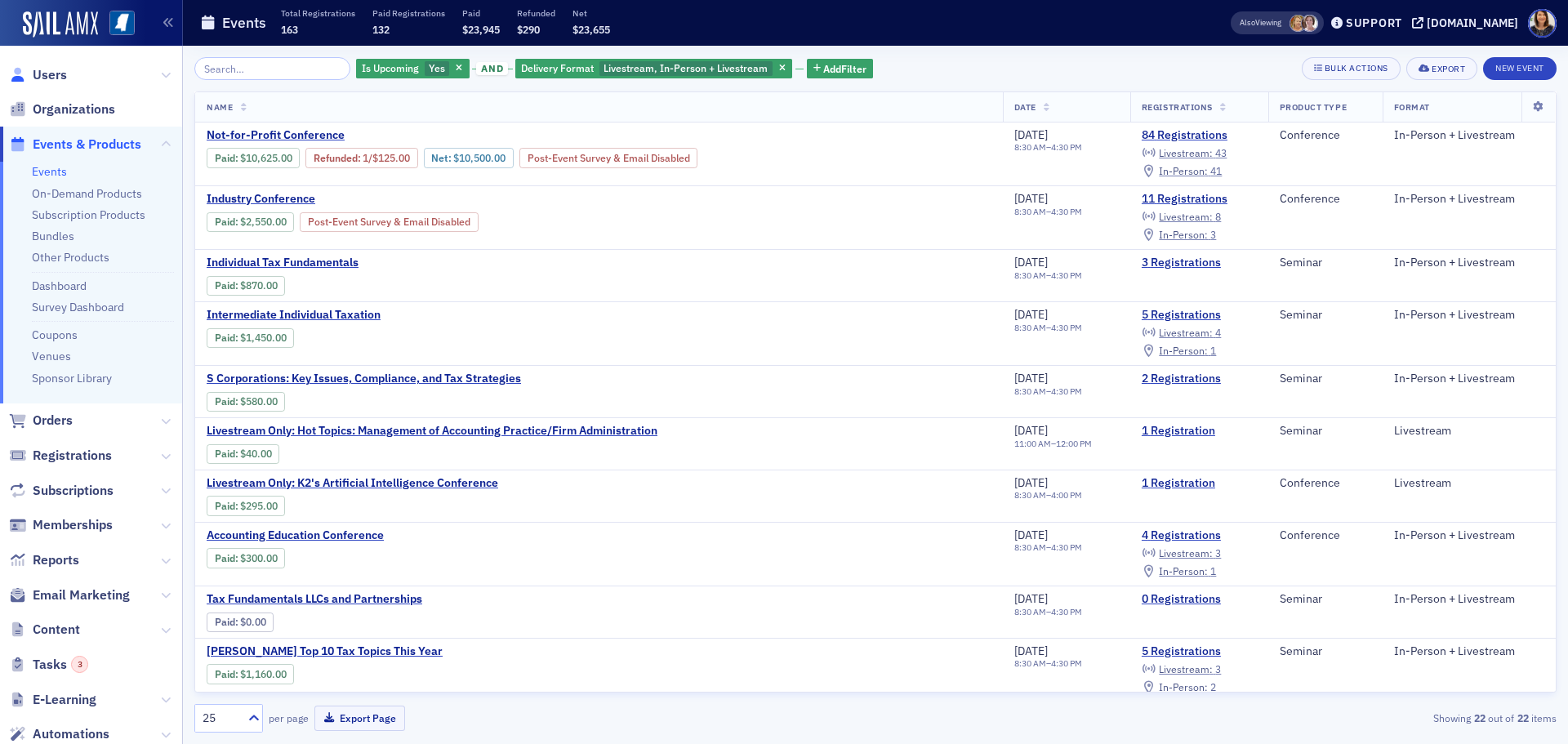
click at [30, 75] on link "Users" at bounding box center [38, 75] width 58 height 18
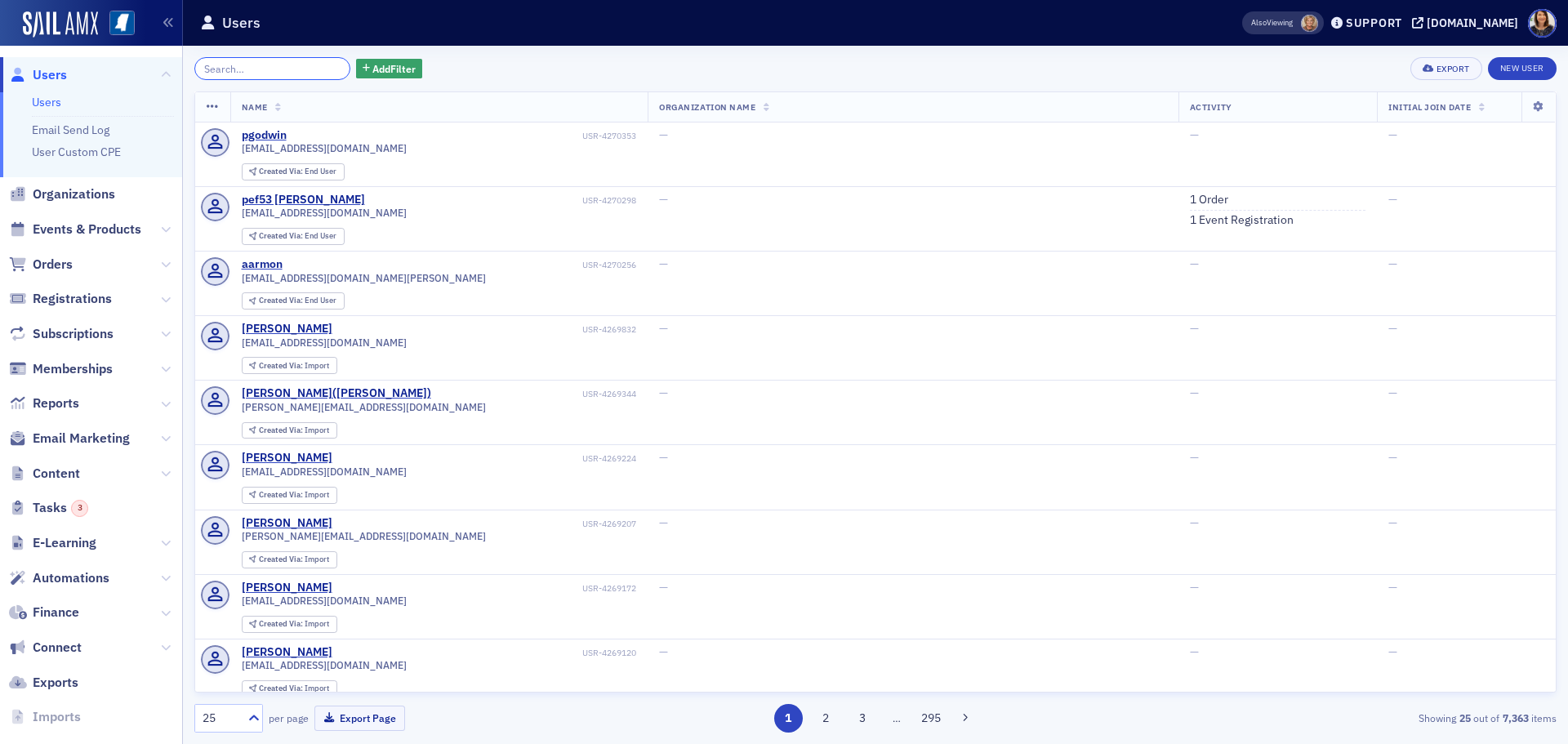
click at [252, 70] on input "search" at bounding box center [272, 68] width 156 height 23
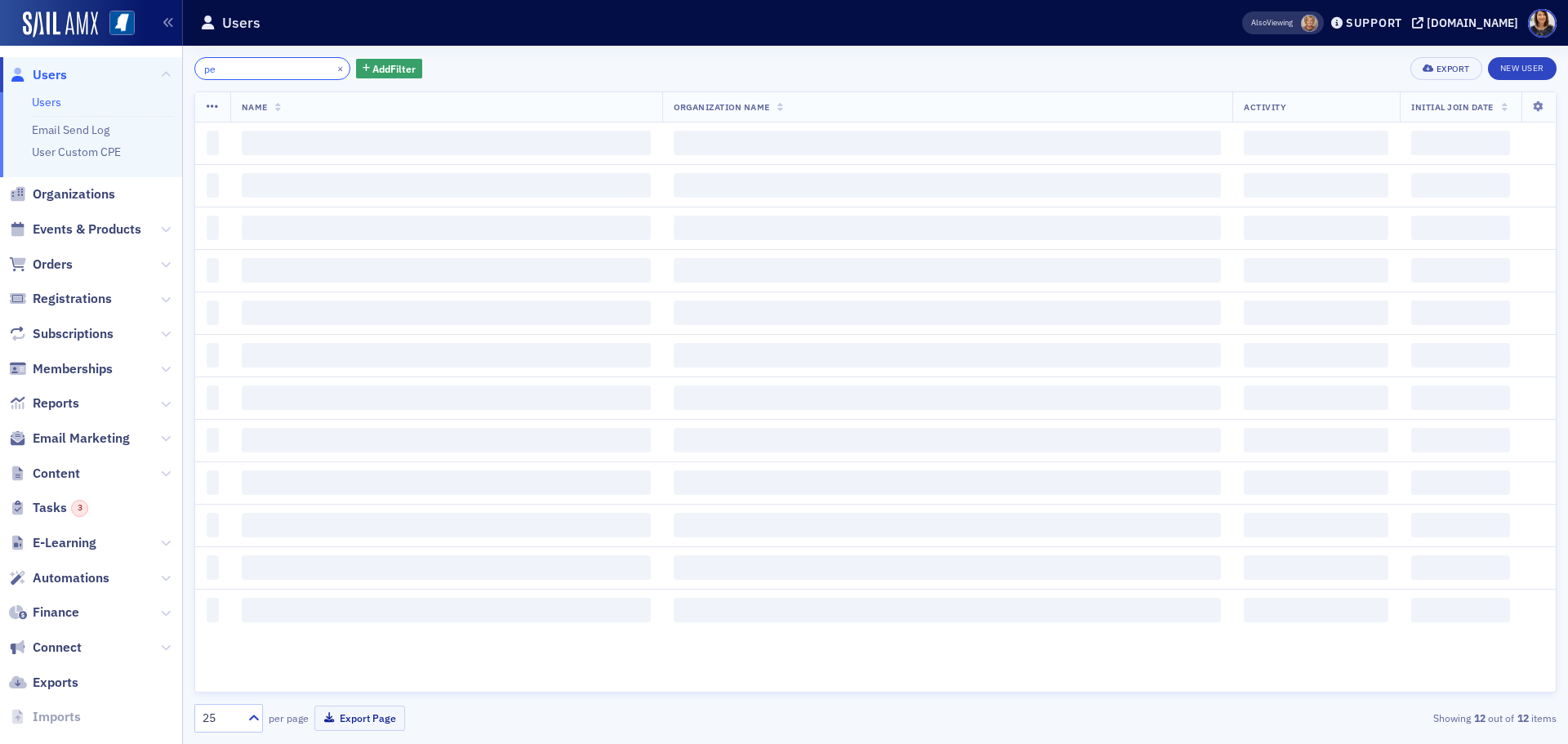
type input "p"
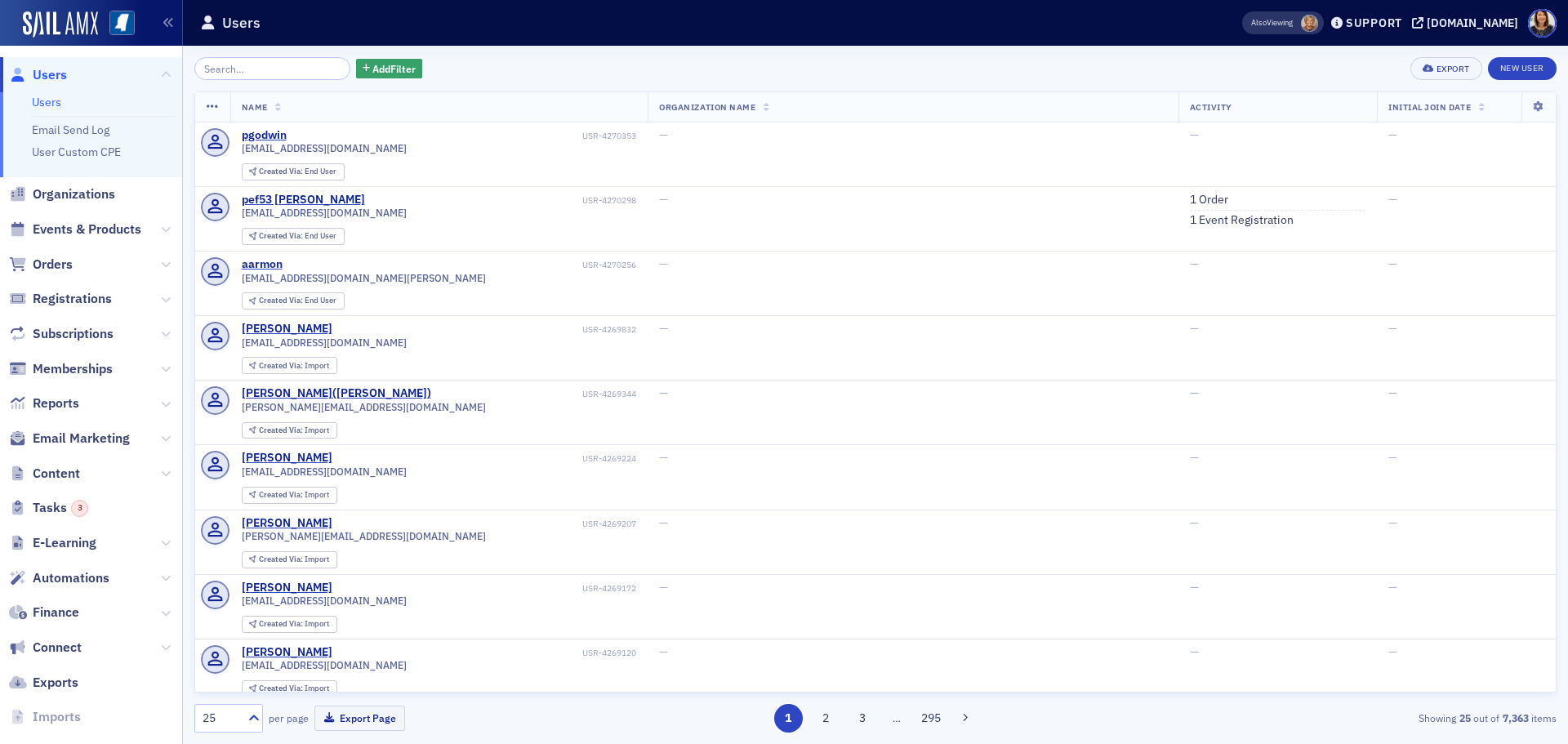
click at [47, 75] on span "Users" at bounding box center [50, 75] width 34 height 18
click at [1434, 15] on div "Also Viewing Support ms-cpa.org" at bounding box center [1394, 23] width 349 height 29
click at [1403, 19] on div "Support" at bounding box center [1374, 23] width 57 height 15
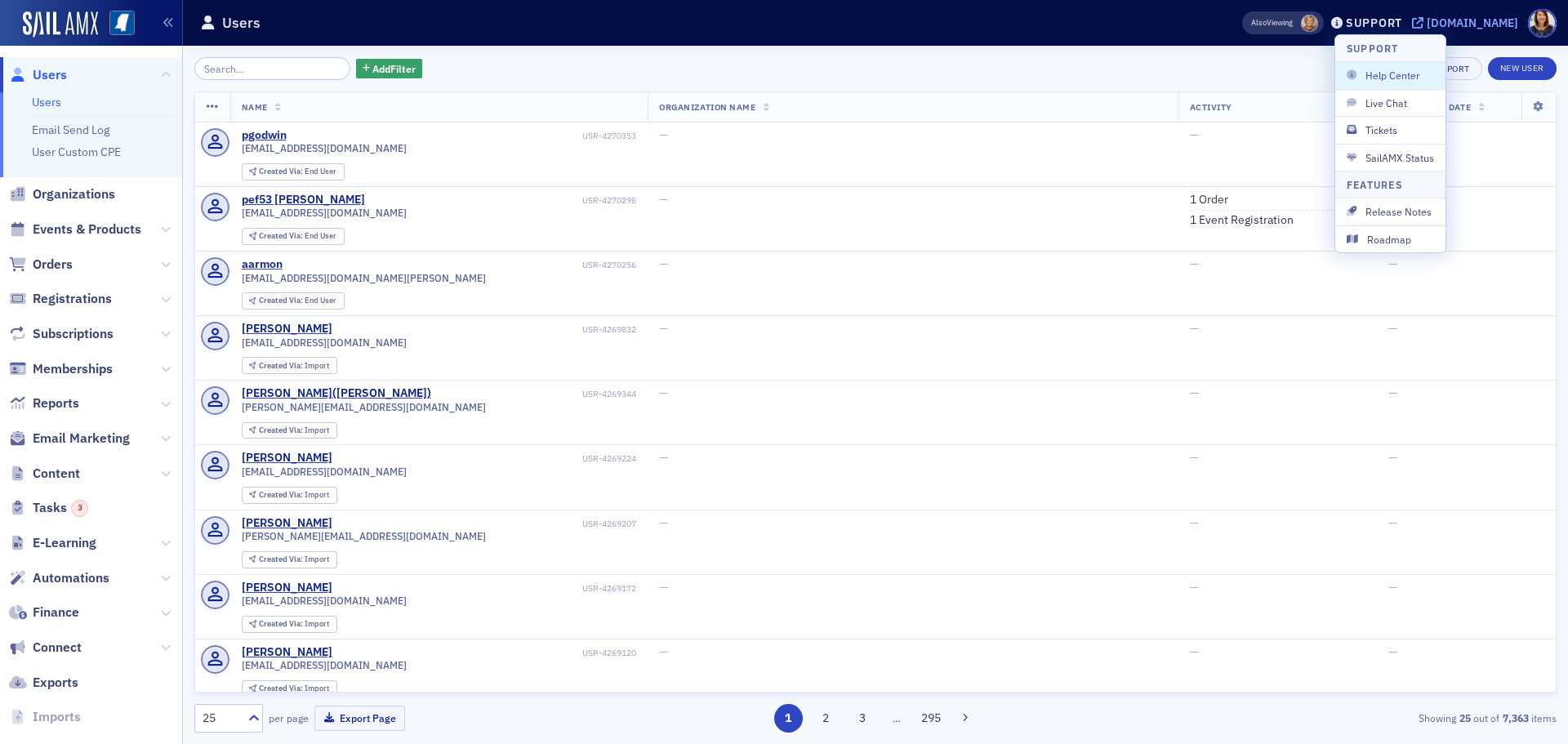
click at [1460, 26] on div "[DOMAIN_NAME]" at bounding box center [1472, 23] width 92 height 15
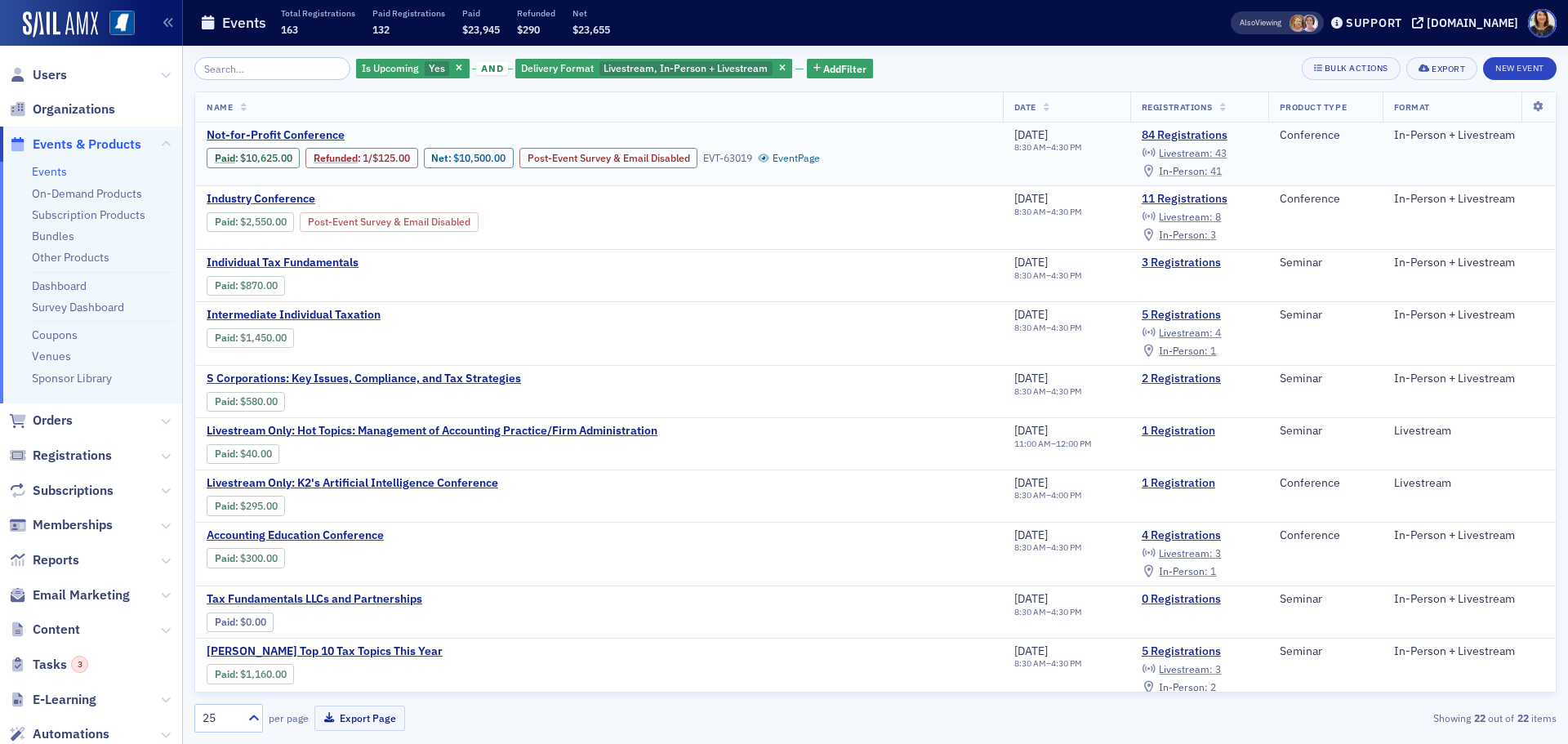
click at [1195, 170] on span "In-Person :" at bounding box center [1182, 171] width 49 height 13
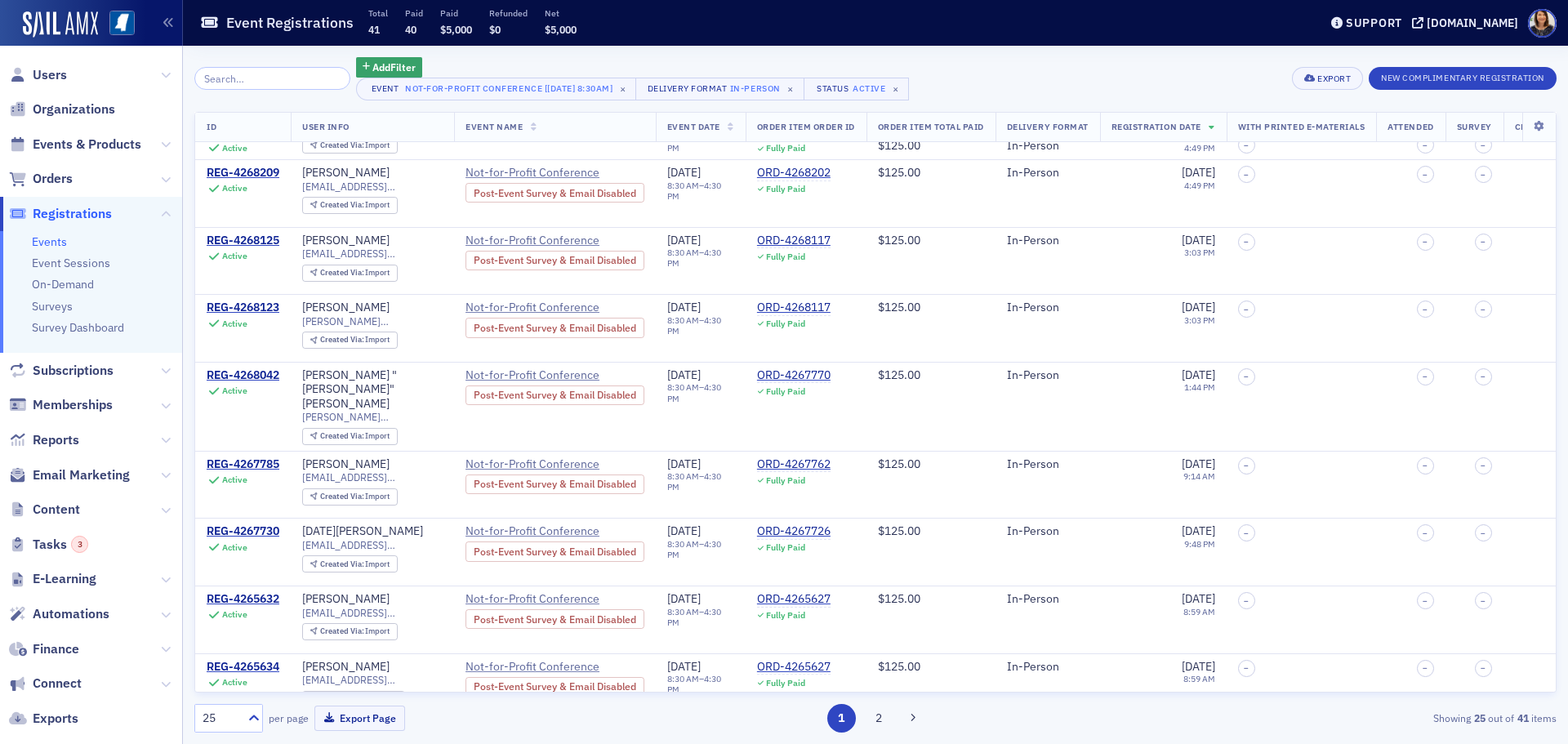
scroll to position [295, 0]
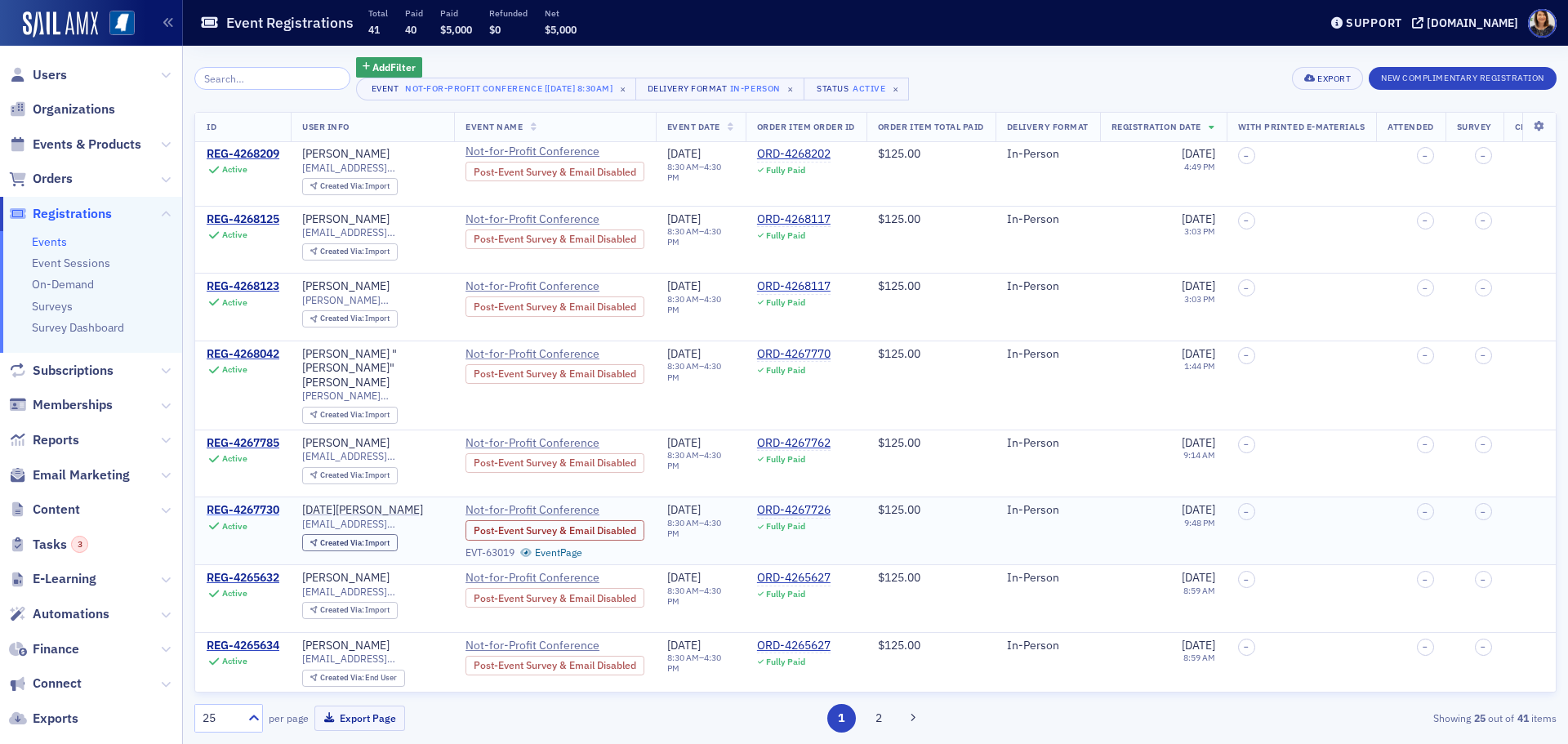
click at [249, 504] on div "REG-4267730" at bounding box center [242, 511] width 73 height 15
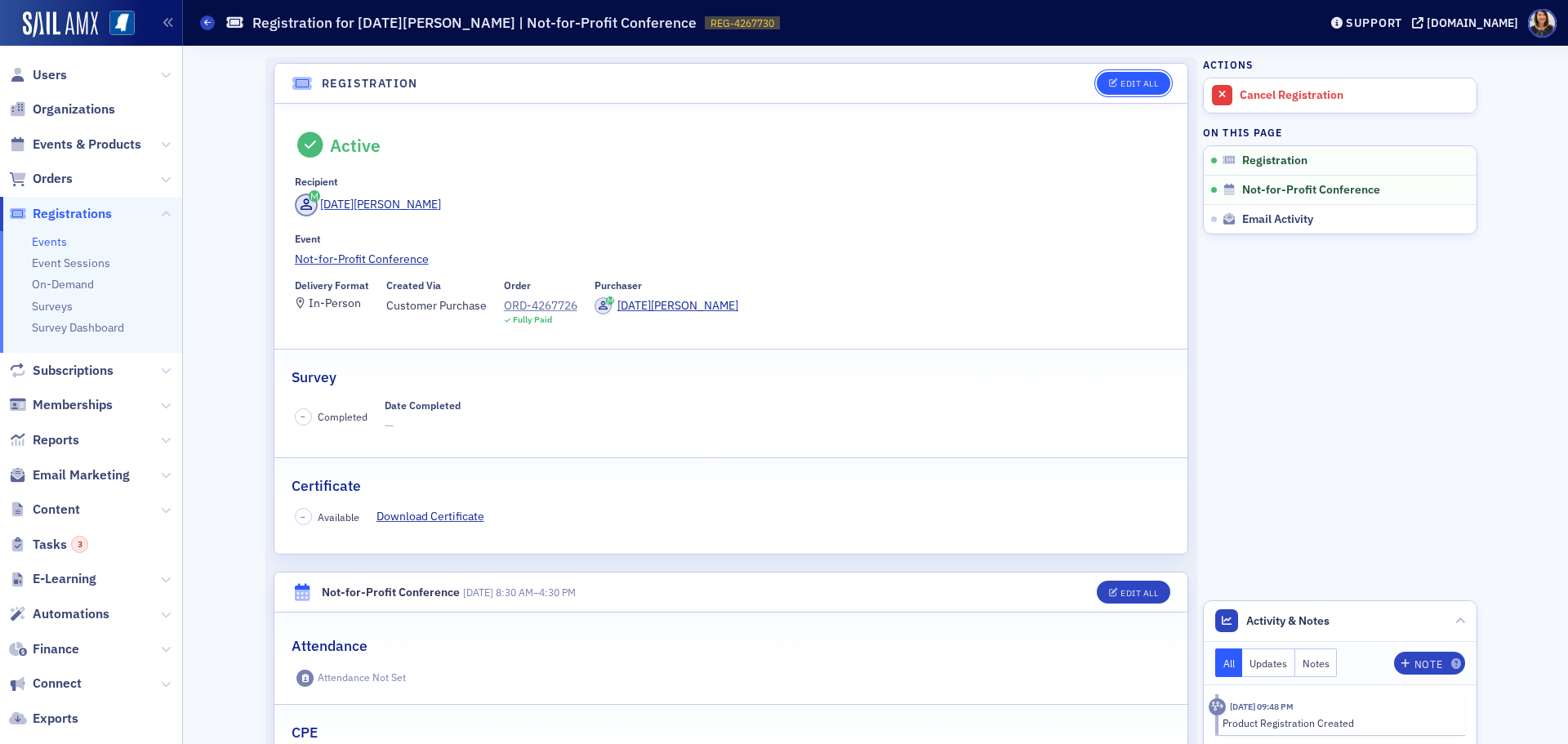
click at [1128, 79] on div "Edit All" at bounding box center [1139, 83] width 38 height 9
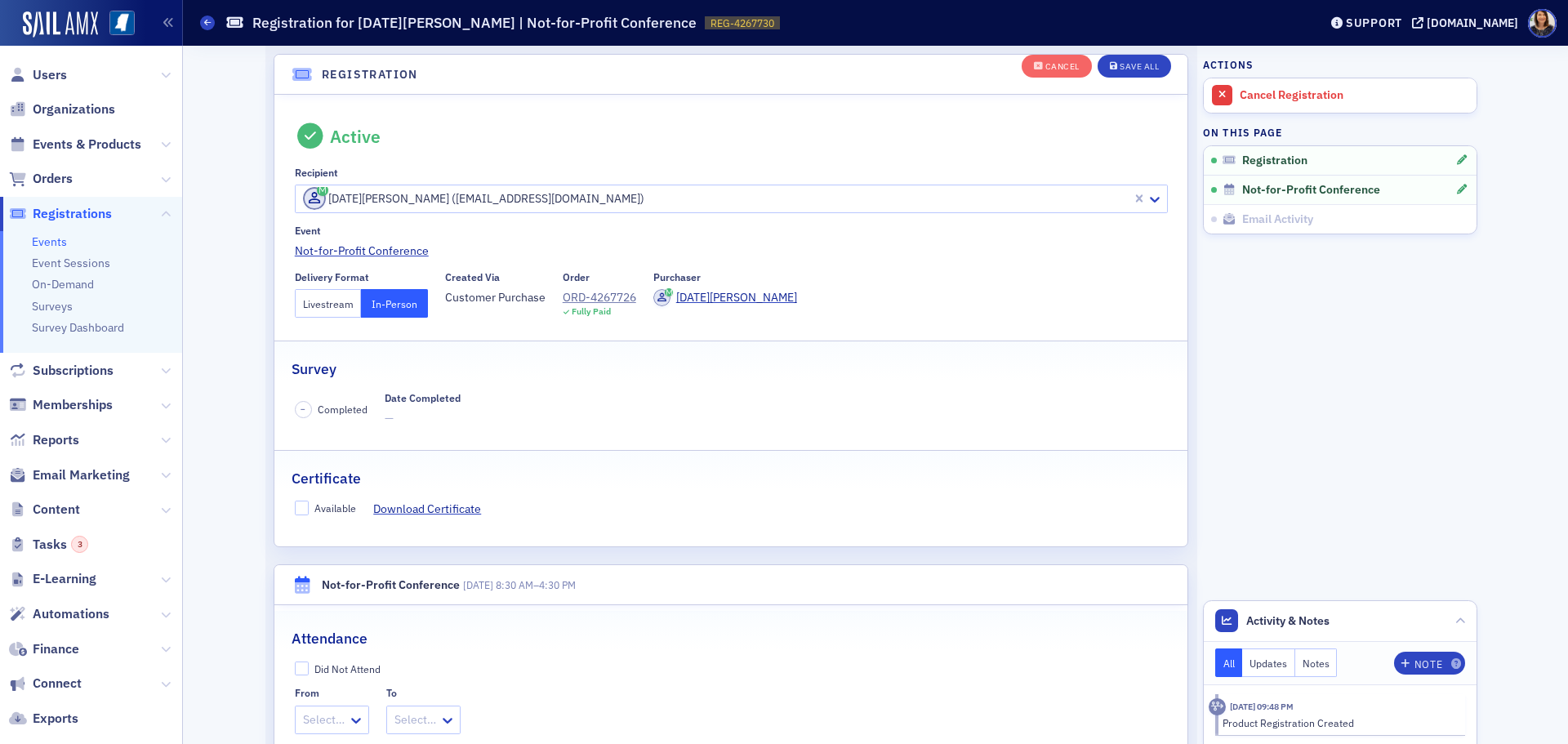
click at [313, 300] on button "Livestream" at bounding box center [328, 303] width 67 height 29
click at [1137, 58] on button "Save All" at bounding box center [1134, 66] width 74 height 23
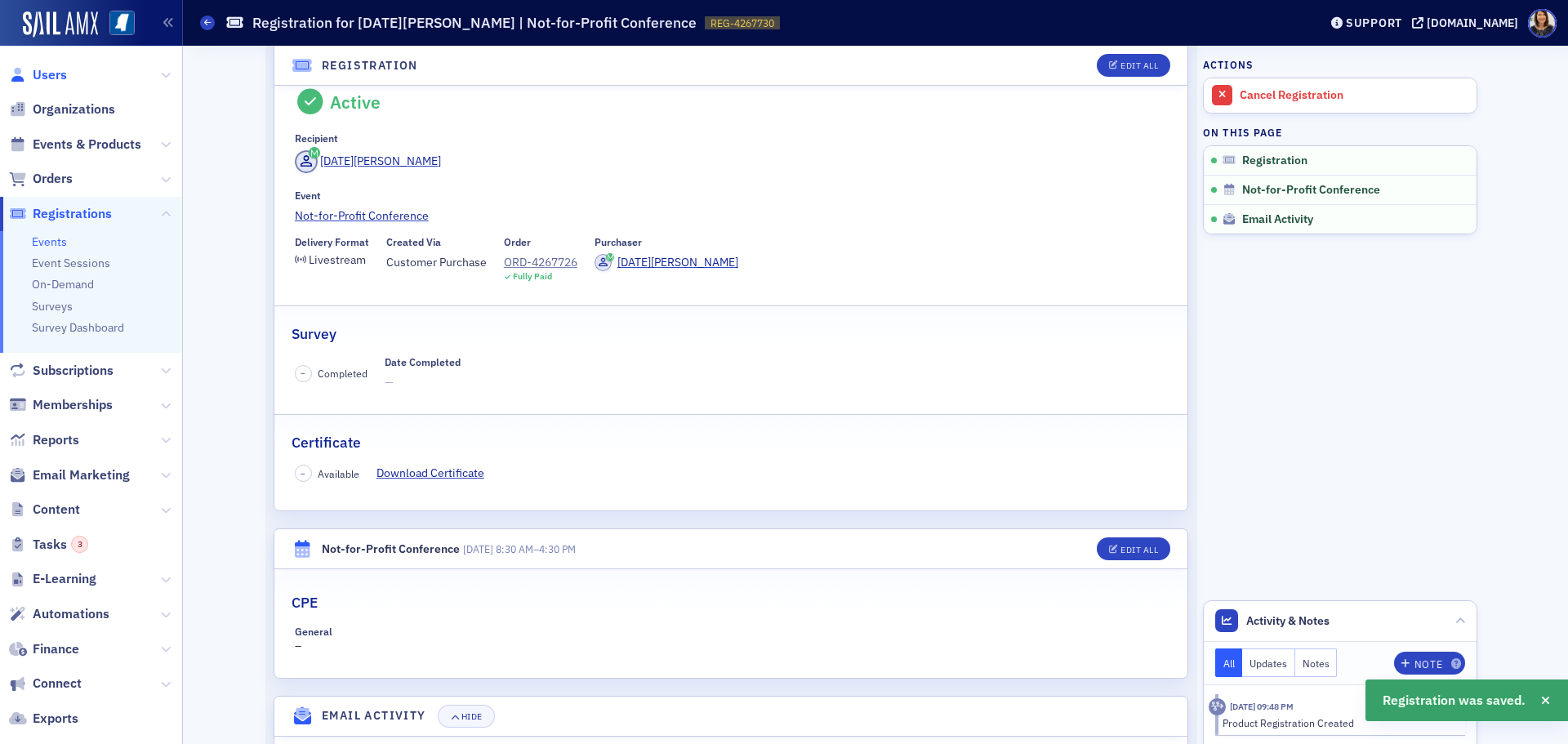
click at [48, 75] on span "Users" at bounding box center [50, 75] width 34 height 18
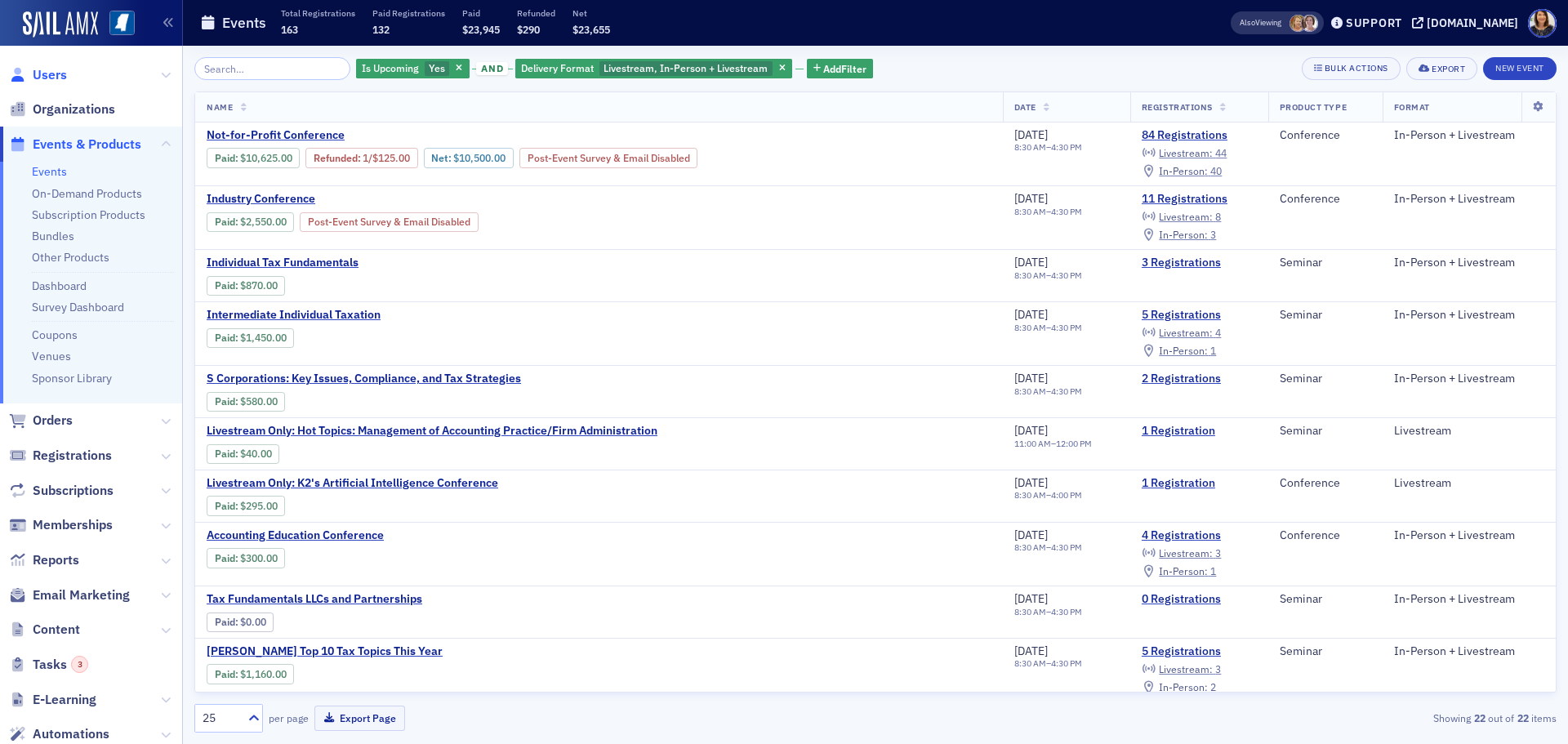
click at [41, 79] on span "Users" at bounding box center [50, 75] width 34 height 18
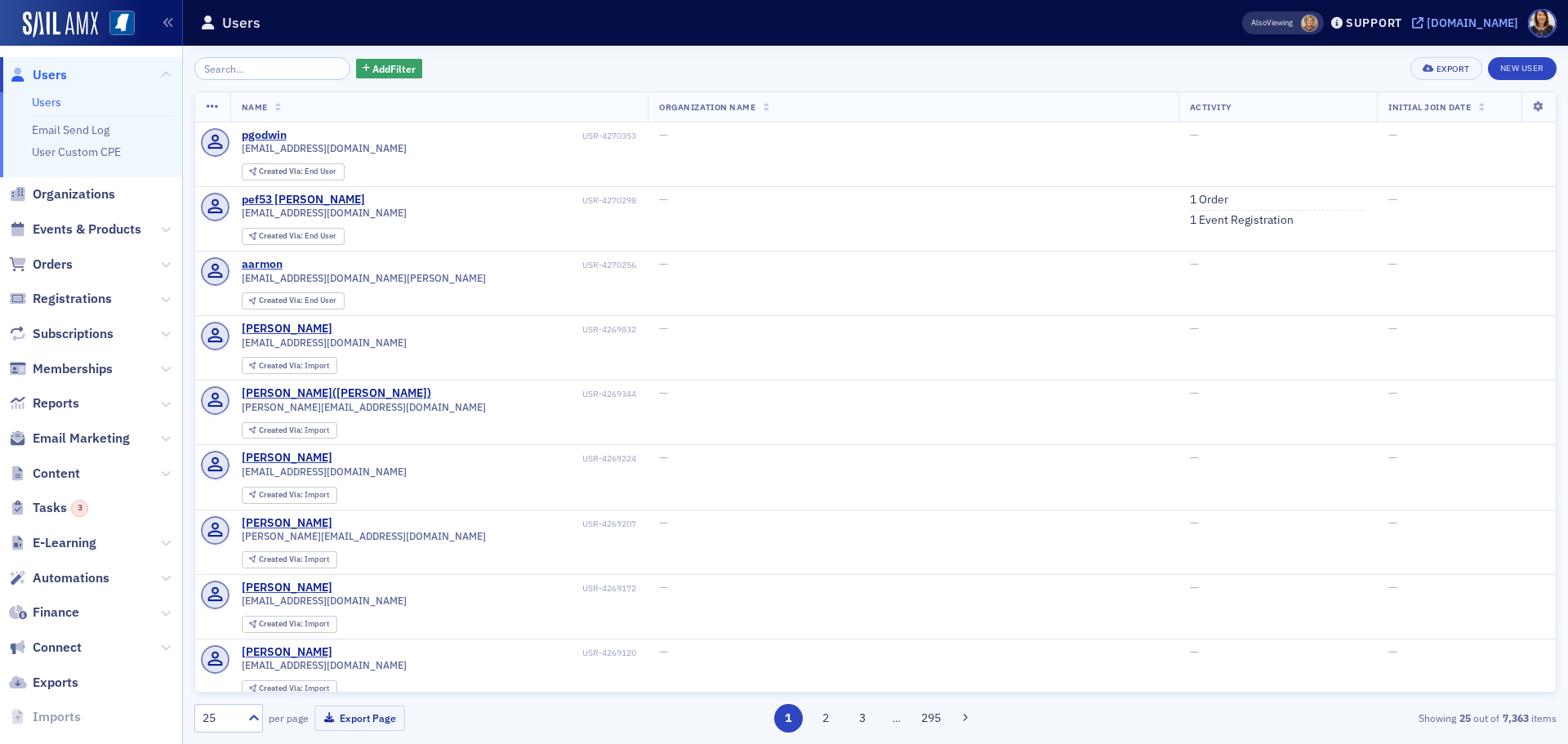
click at [1484, 25] on div "[DOMAIN_NAME]" at bounding box center [1472, 23] width 92 height 15
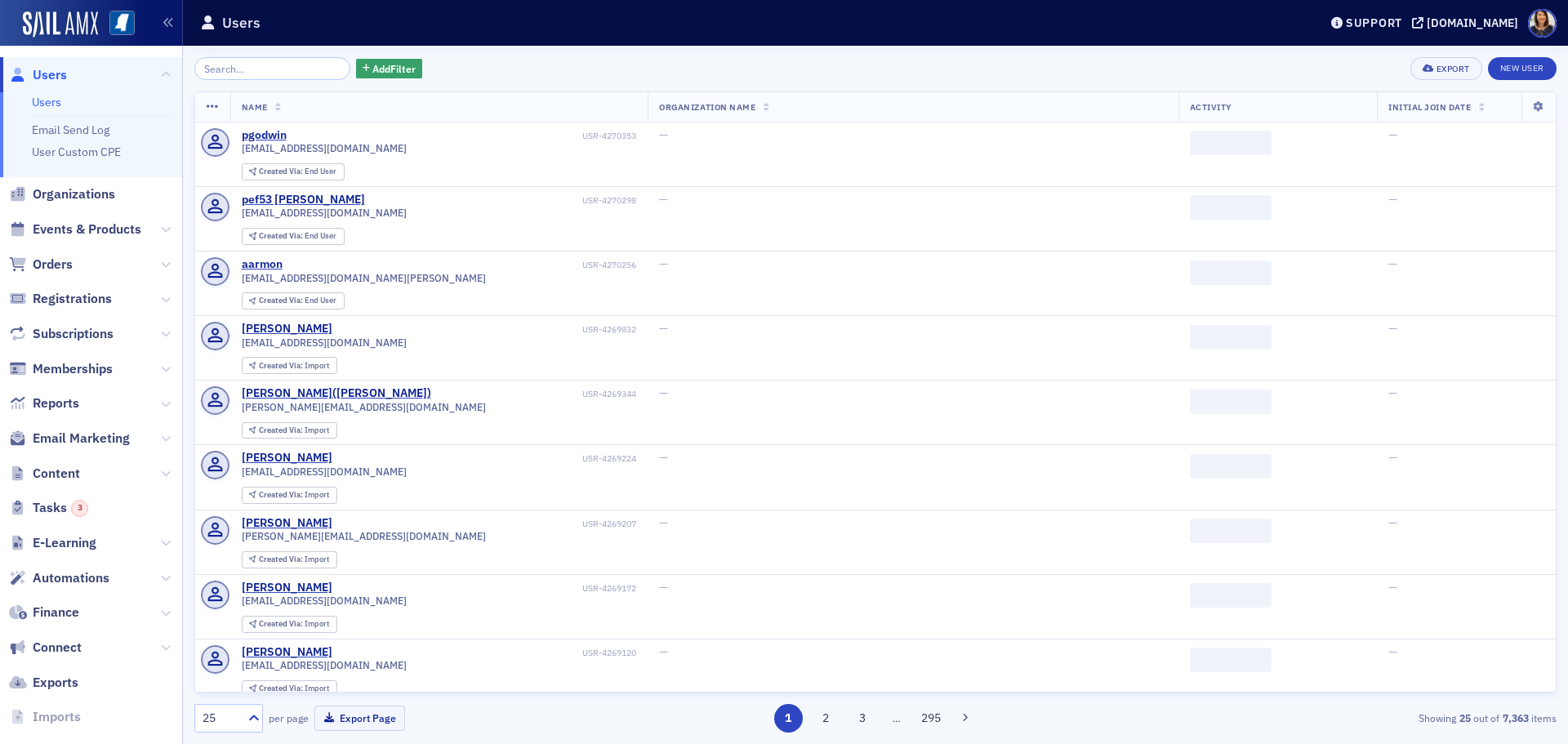
click at [279, 61] on input "search" at bounding box center [272, 68] width 156 height 23
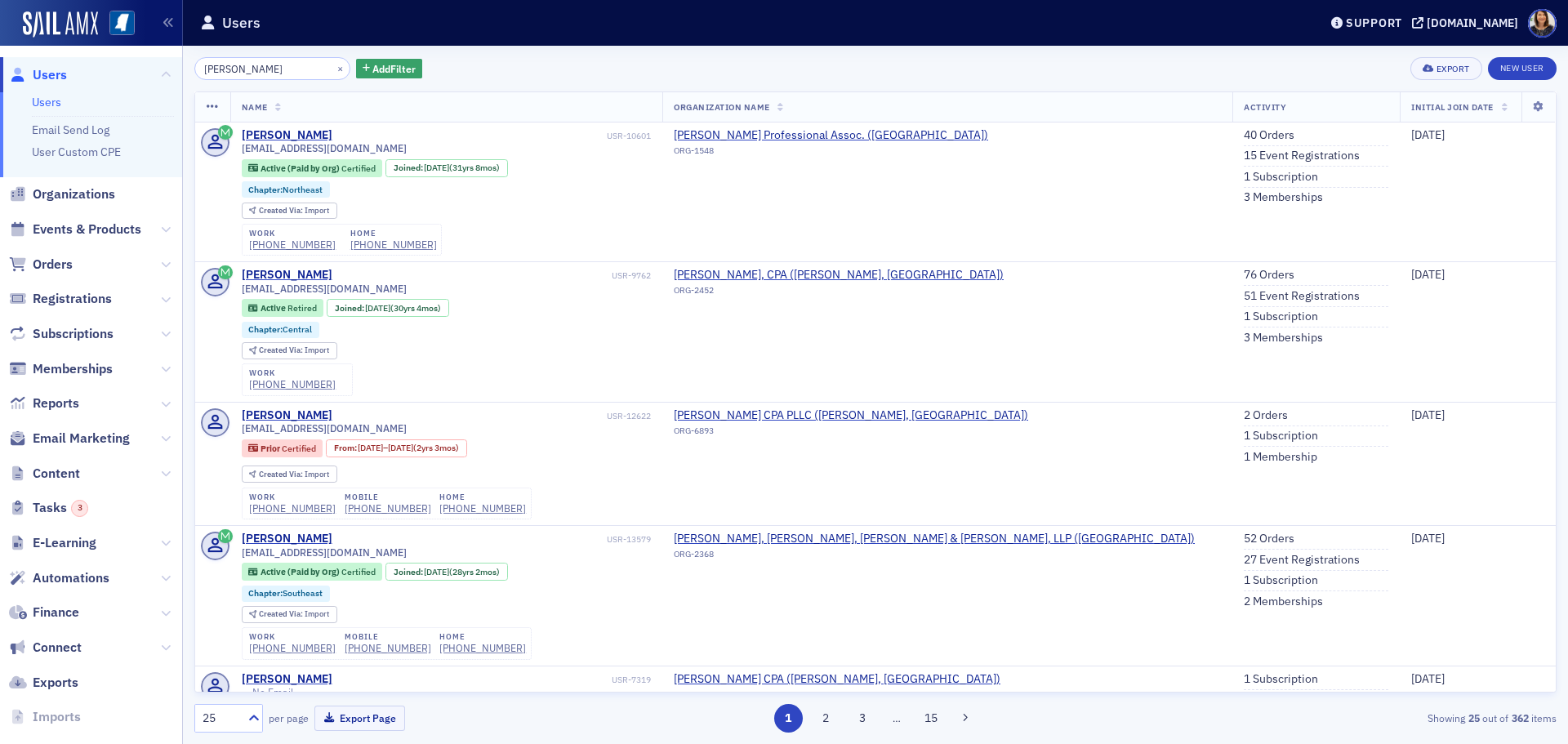
type input "[PERSON_NAME]"
drag, startPoint x: 26, startPoint y: 1, endPoint x: 1194, endPoint y: 194, distance: 1183.8
click at [1244, 194] on link "3 Memberships" at bounding box center [1283, 197] width 79 height 15
click at [333, 72] on button "×" at bounding box center [340, 68] width 15 height 15
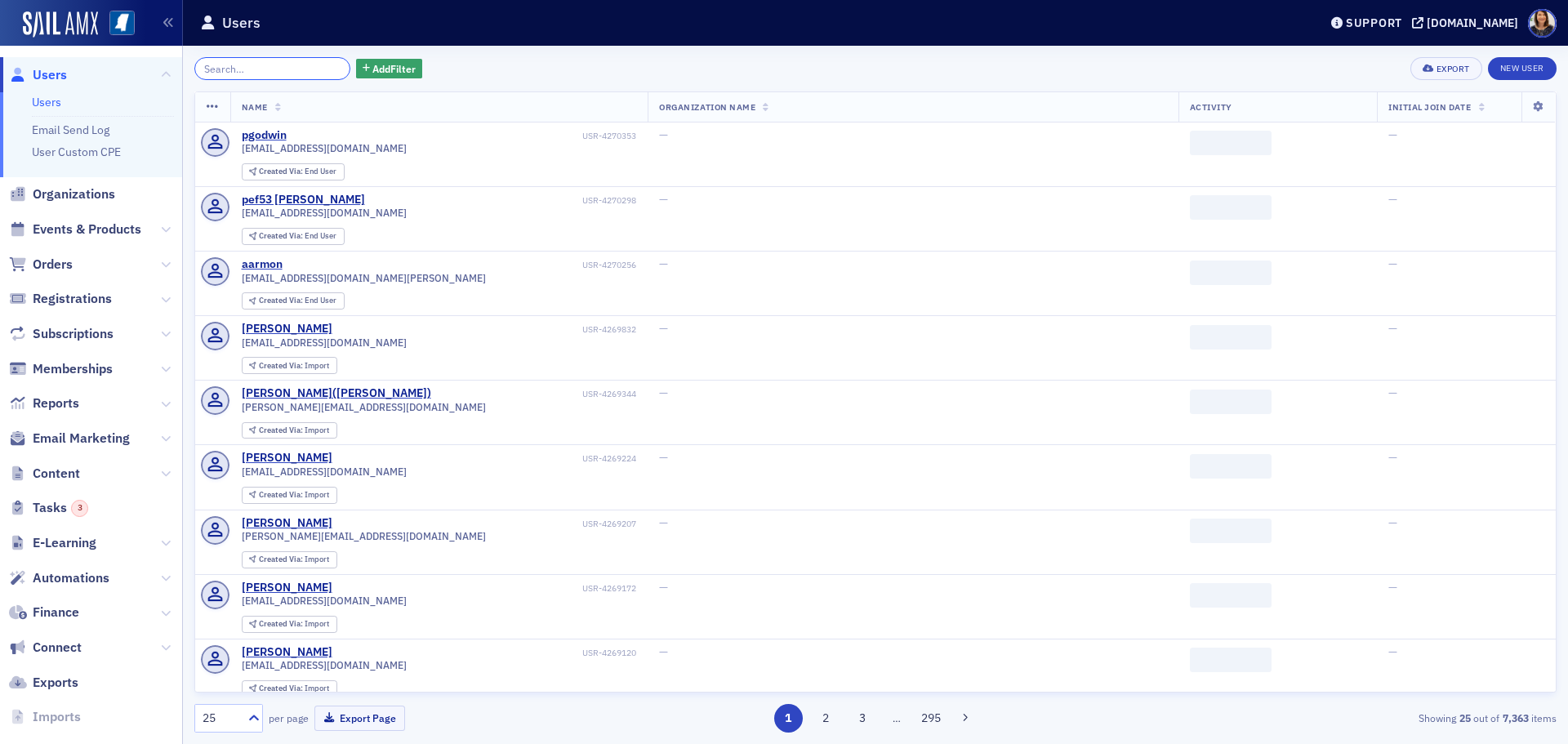
click at [273, 70] on input "search" at bounding box center [272, 68] width 156 height 23
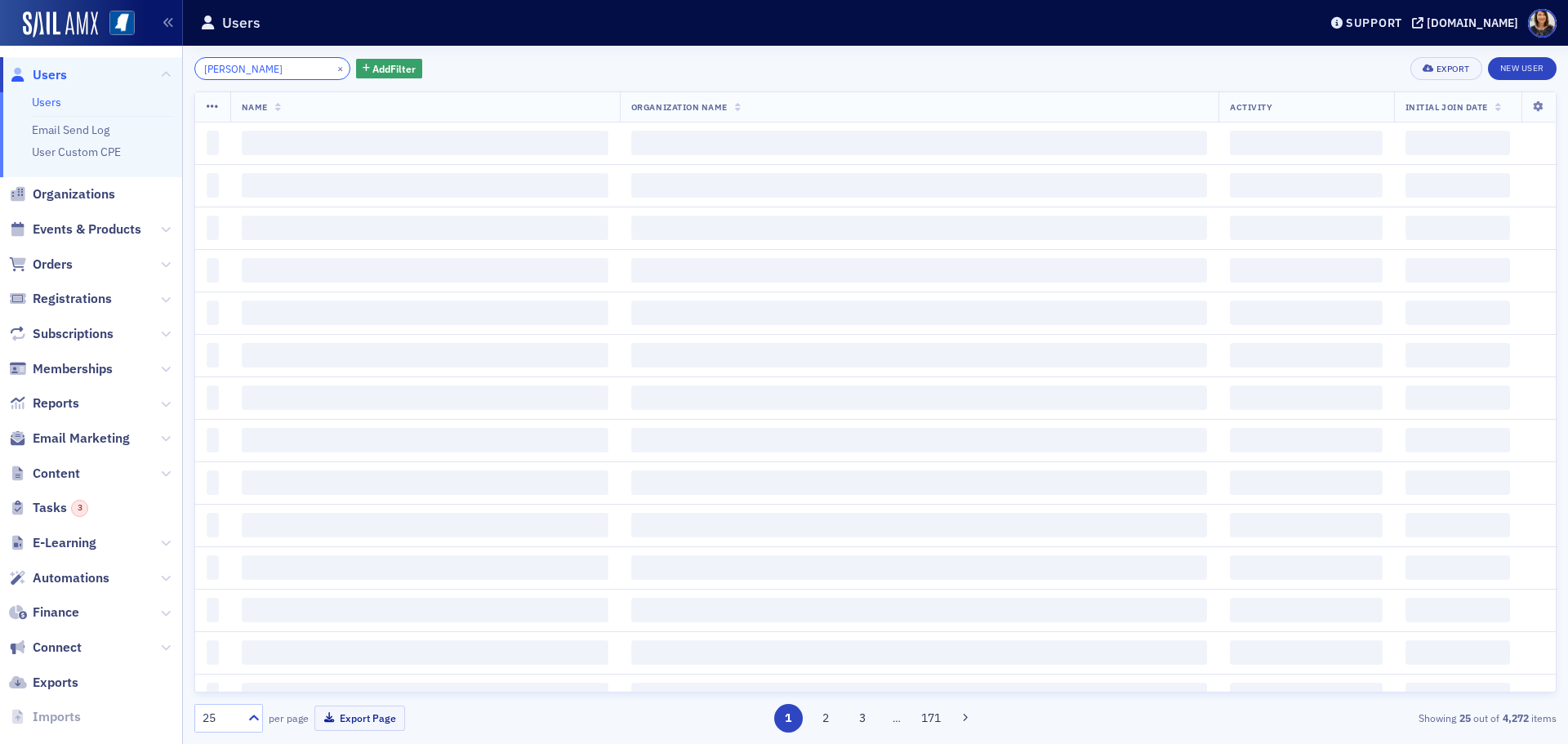
type input "[PERSON_NAME]"
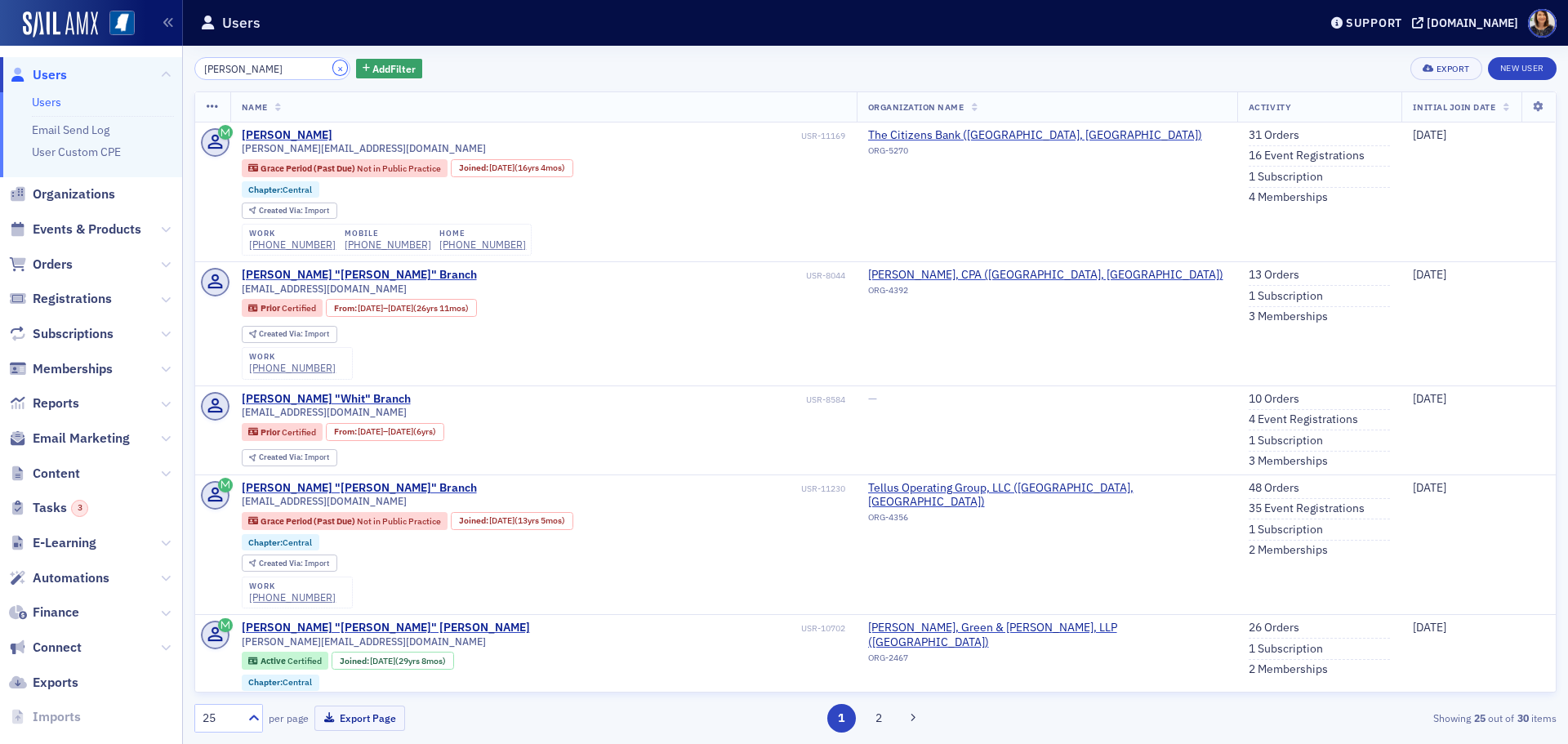
click at [333, 68] on button "×" at bounding box center [340, 68] width 15 height 15
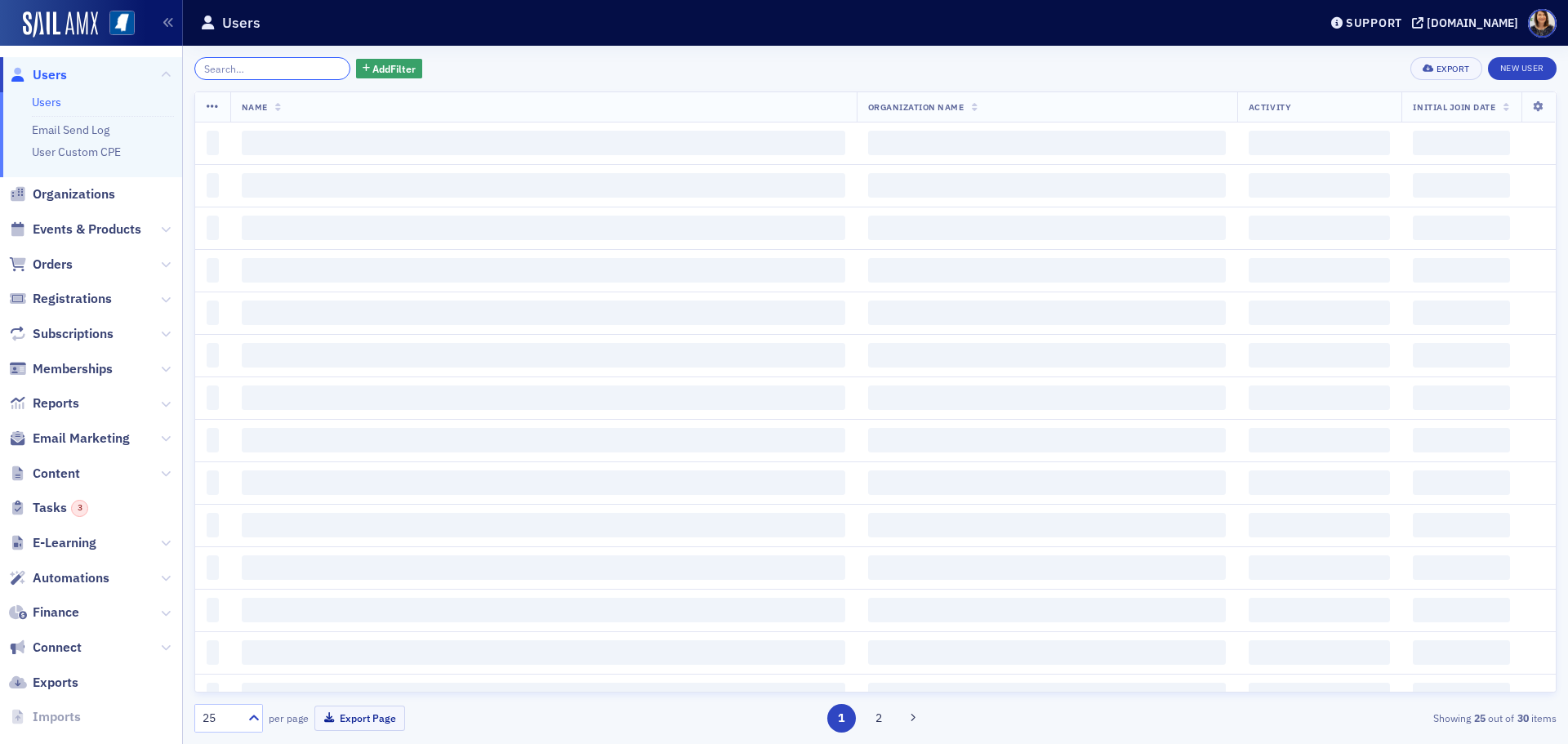
click at [297, 69] on input "search" at bounding box center [272, 68] width 156 height 23
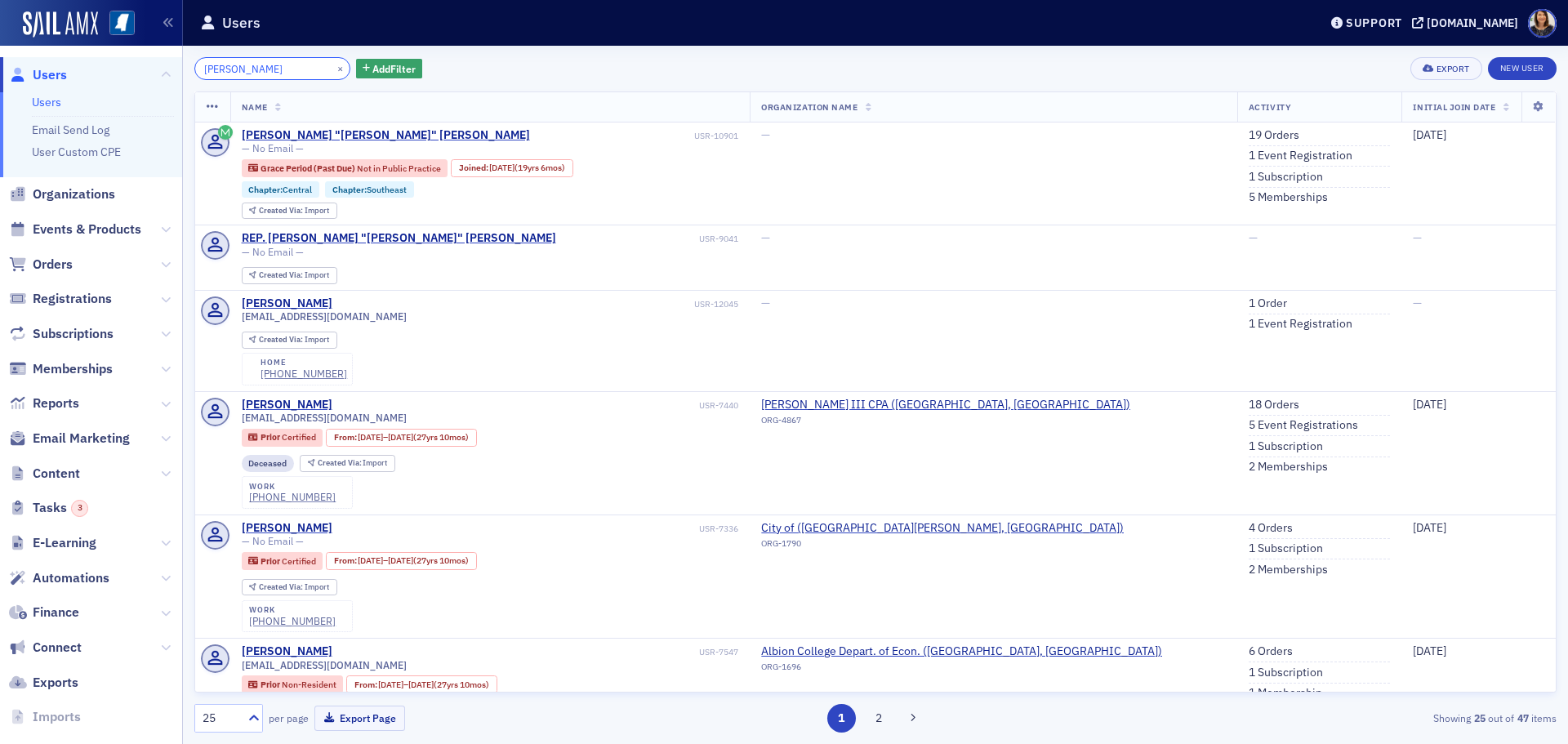
type input "[PERSON_NAME]"
click at [1254, 197] on link "5 Memberships" at bounding box center [1288, 197] width 79 height 15
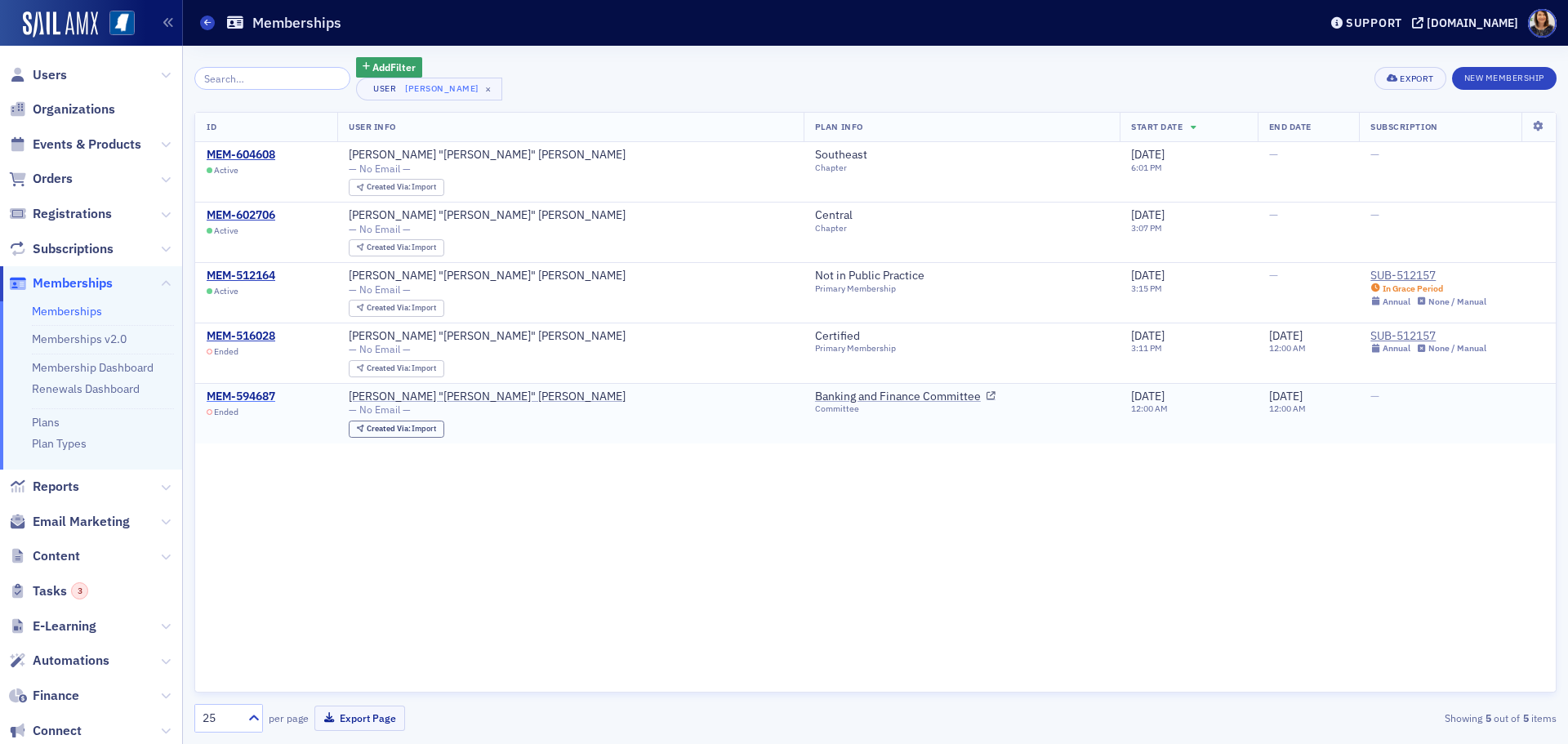
click at [249, 394] on div "MEM-594687" at bounding box center [240, 397] width 69 height 15
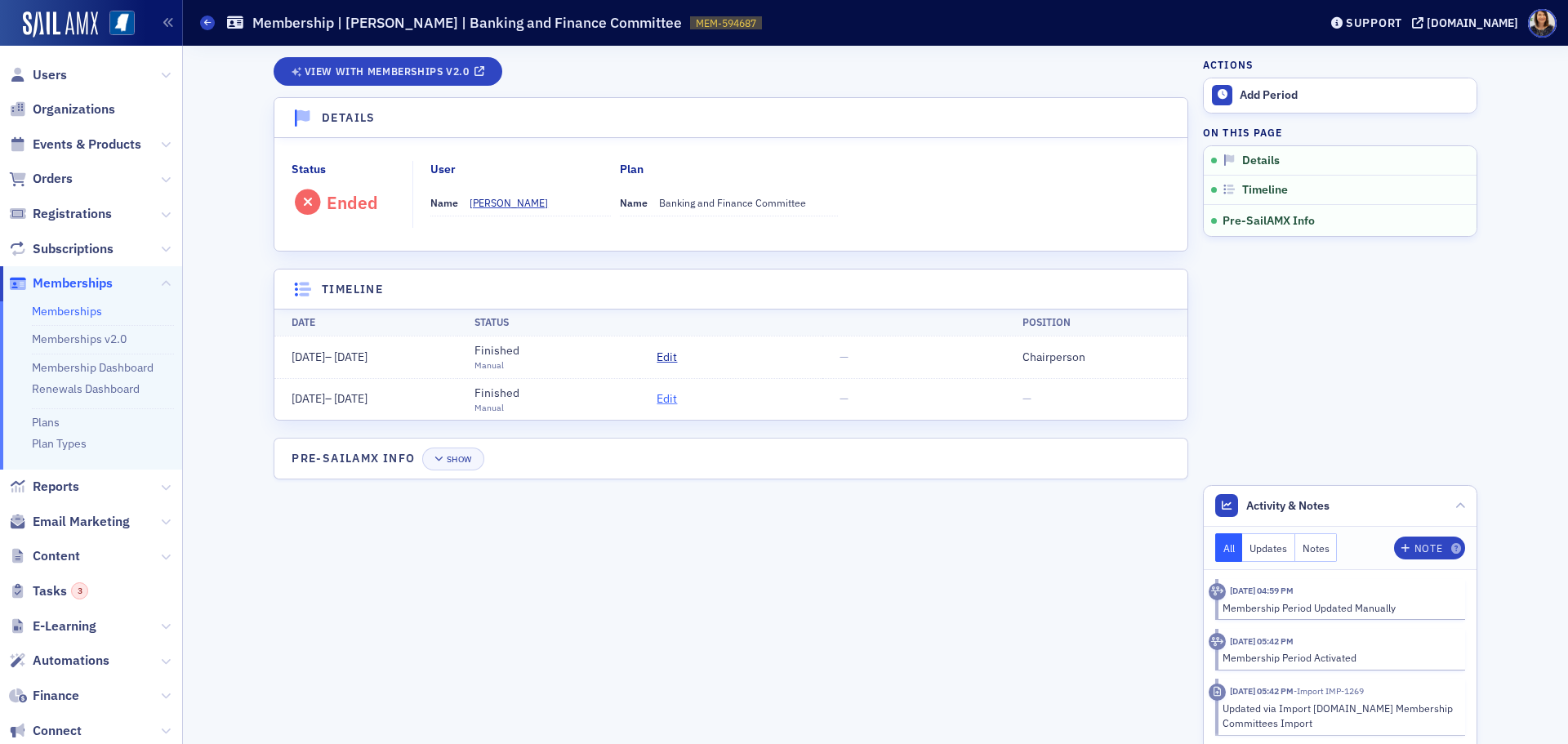
click at [670, 401] on span "Edit" at bounding box center [667, 399] width 20 height 17
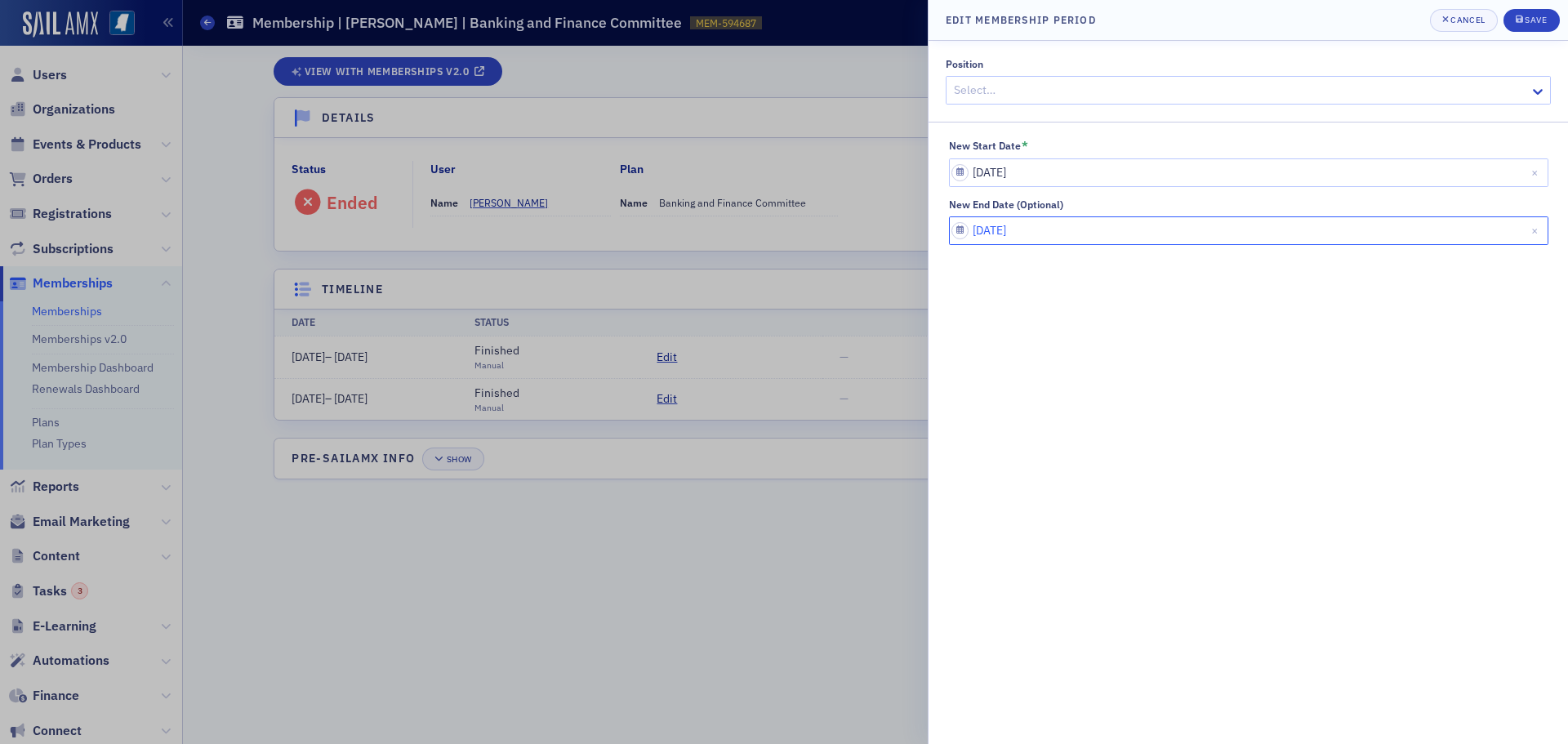
select select "5"
select select "2025"
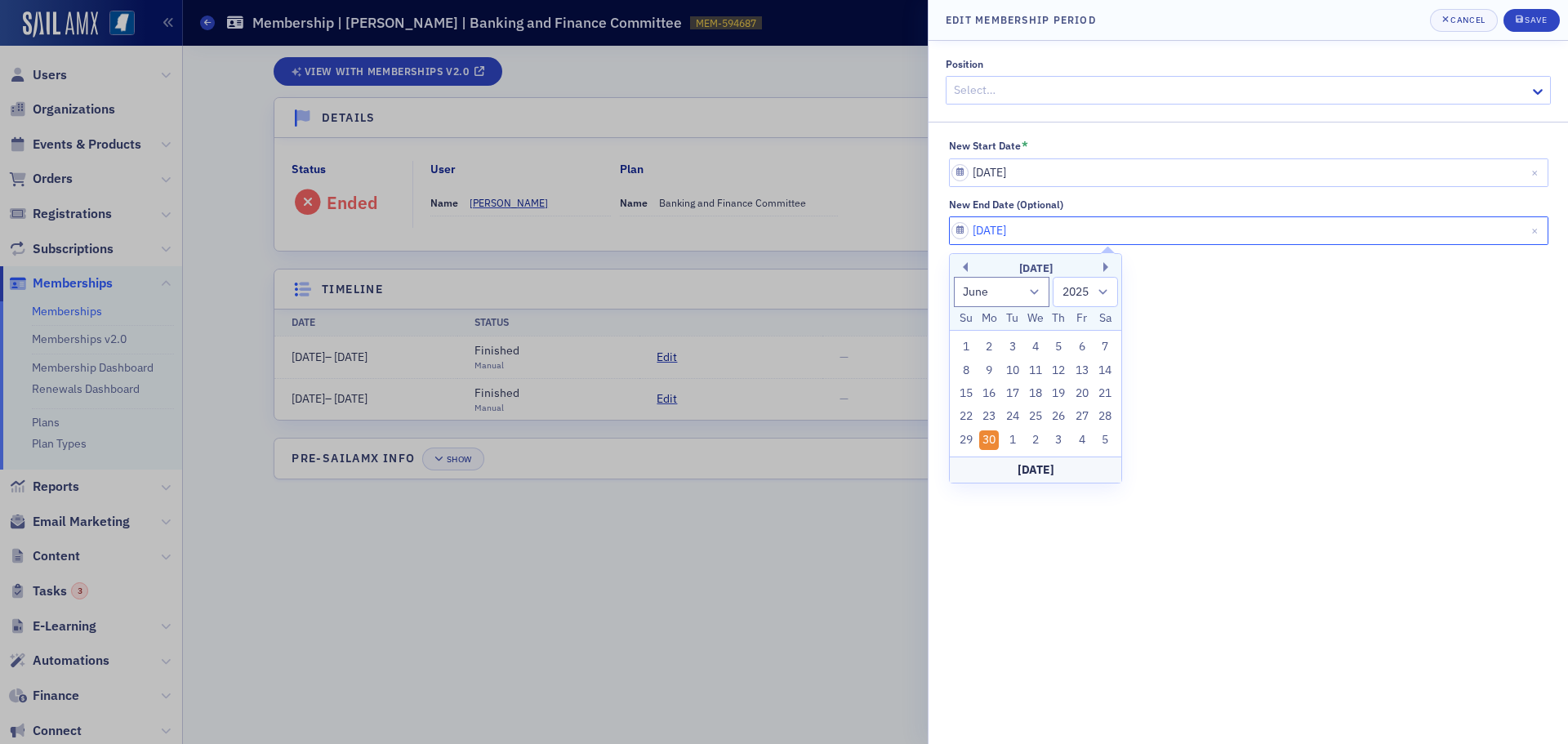
click at [1078, 240] on input "[DATE]" at bounding box center [1248, 230] width 599 height 29
type input "[DATE]"
select select "2020"
type input "[DATE]"
select select "2030"
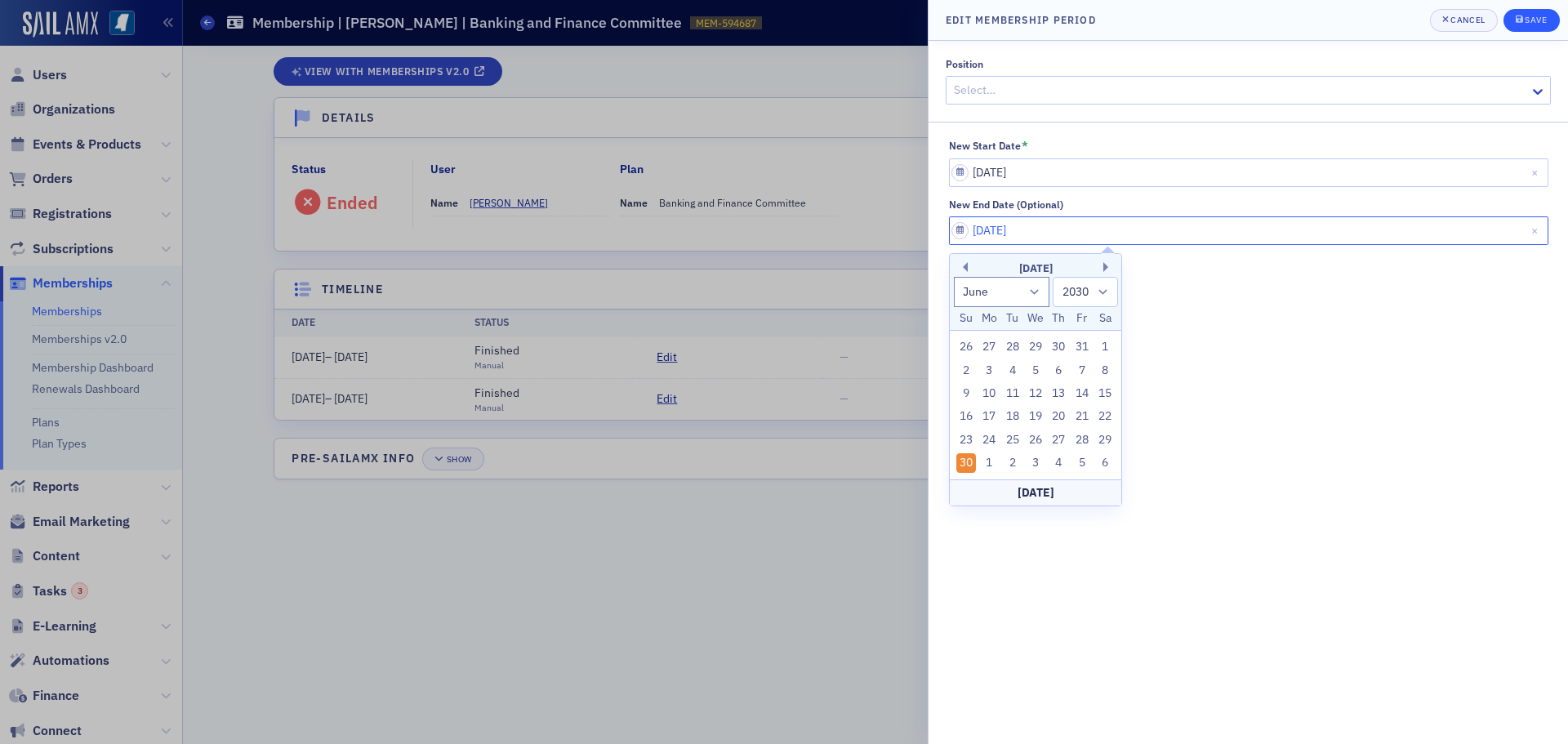
type input "[DATE]"
click at [1538, 11] on button "Save" at bounding box center [1531, 20] width 57 height 23
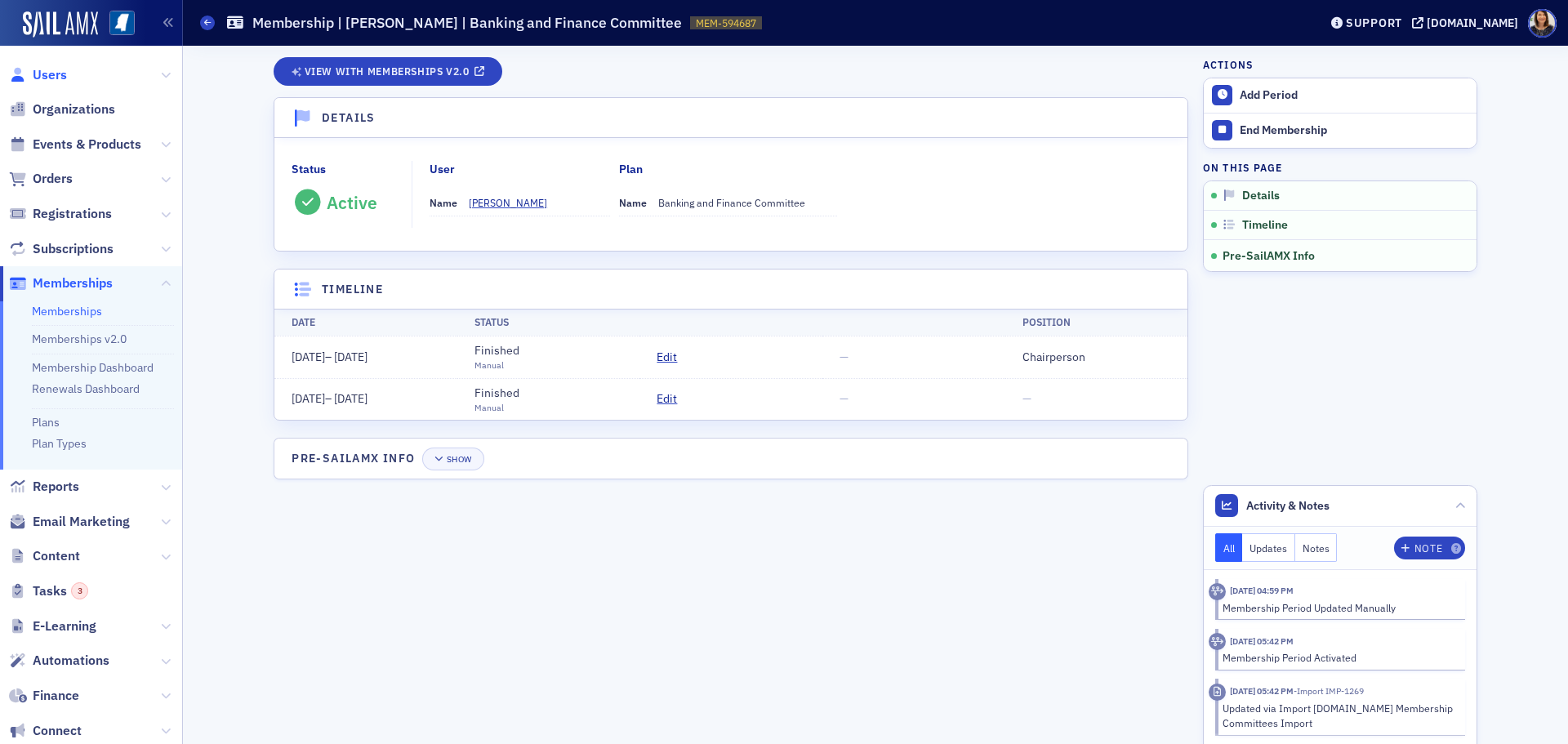
click at [49, 70] on span "Users" at bounding box center [50, 75] width 34 height 18
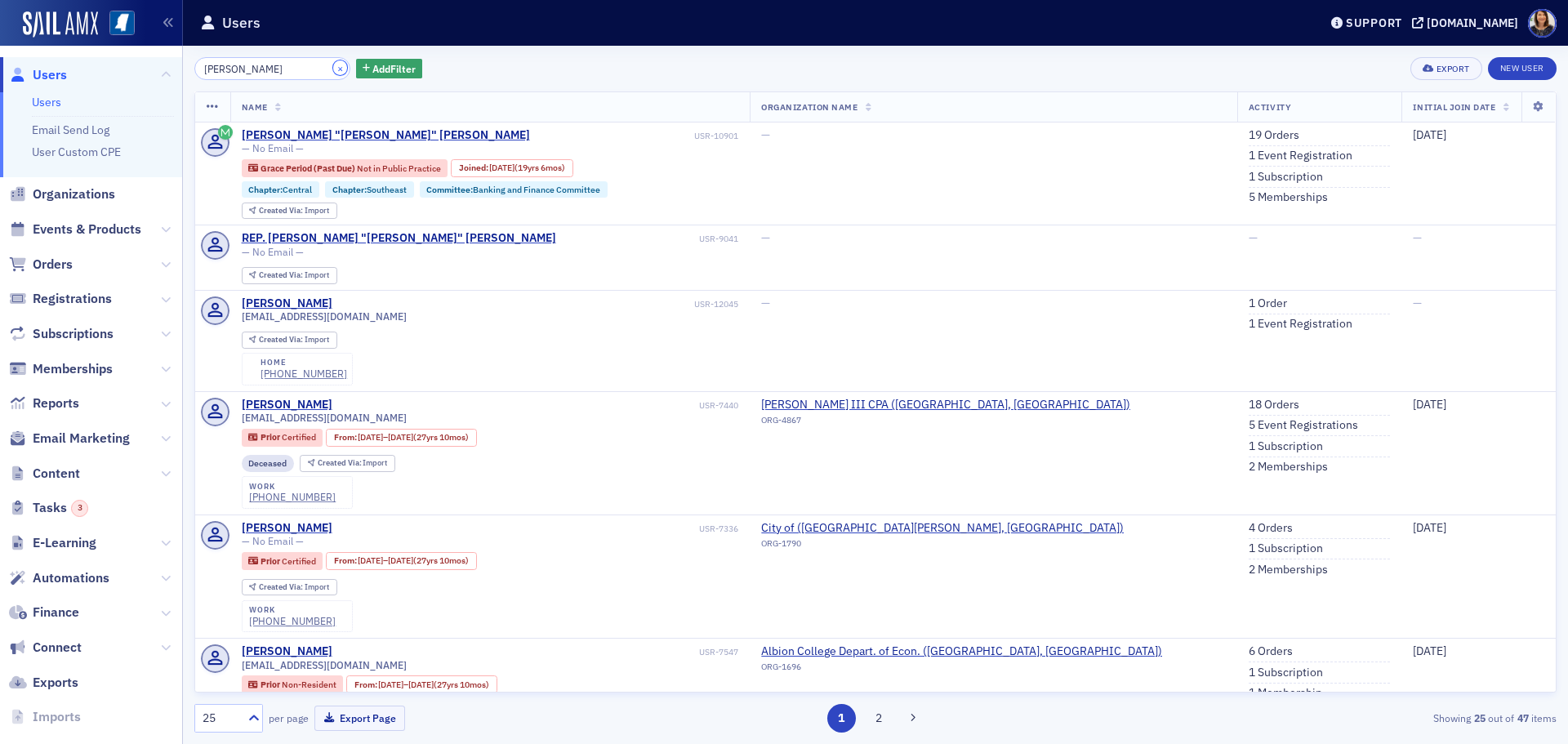
click at [333, 69] on button "×" at bounding box center [340, 68] width 15 height 15
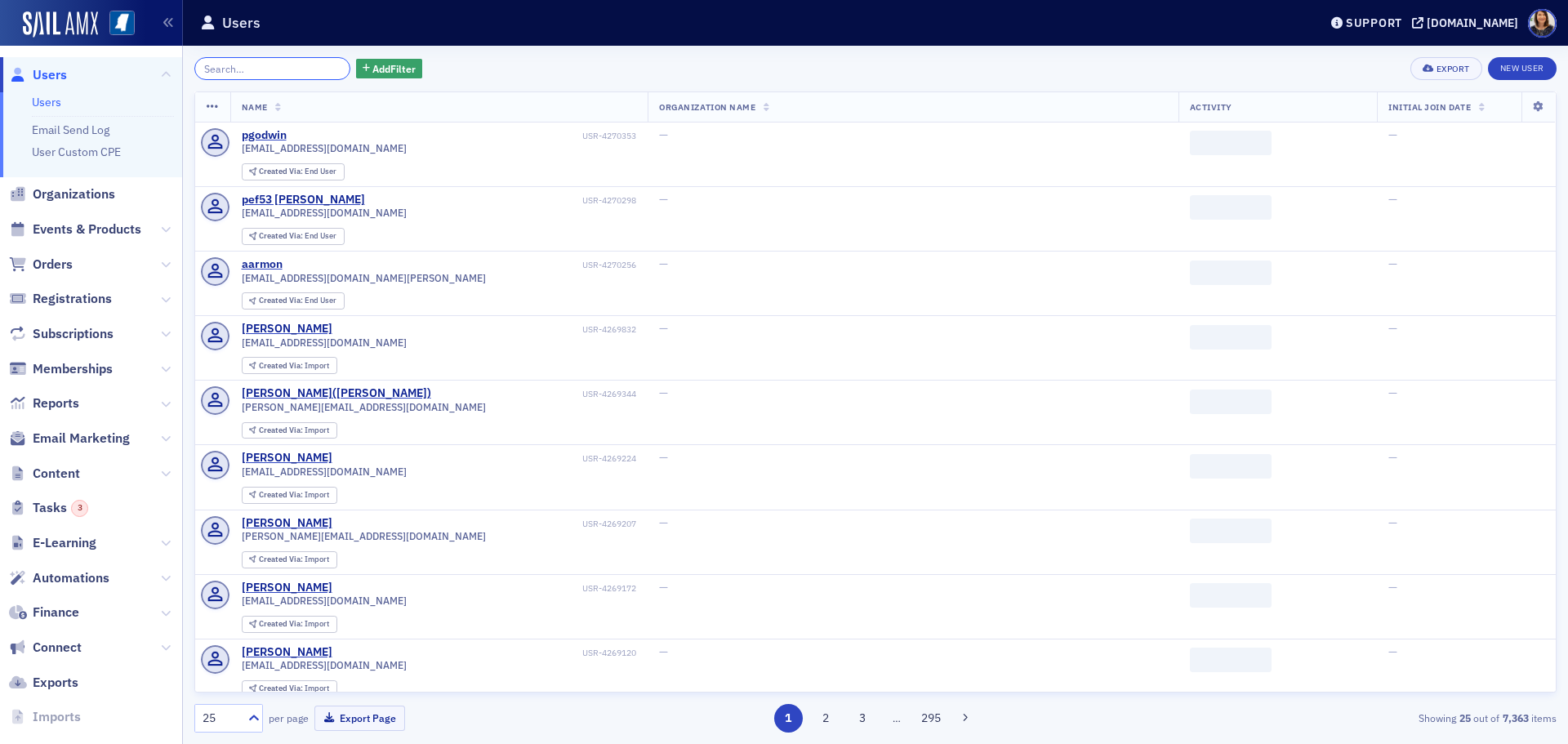
click at [302, 68] on input "search" at bounding box center [272, 68] width 156 height 23
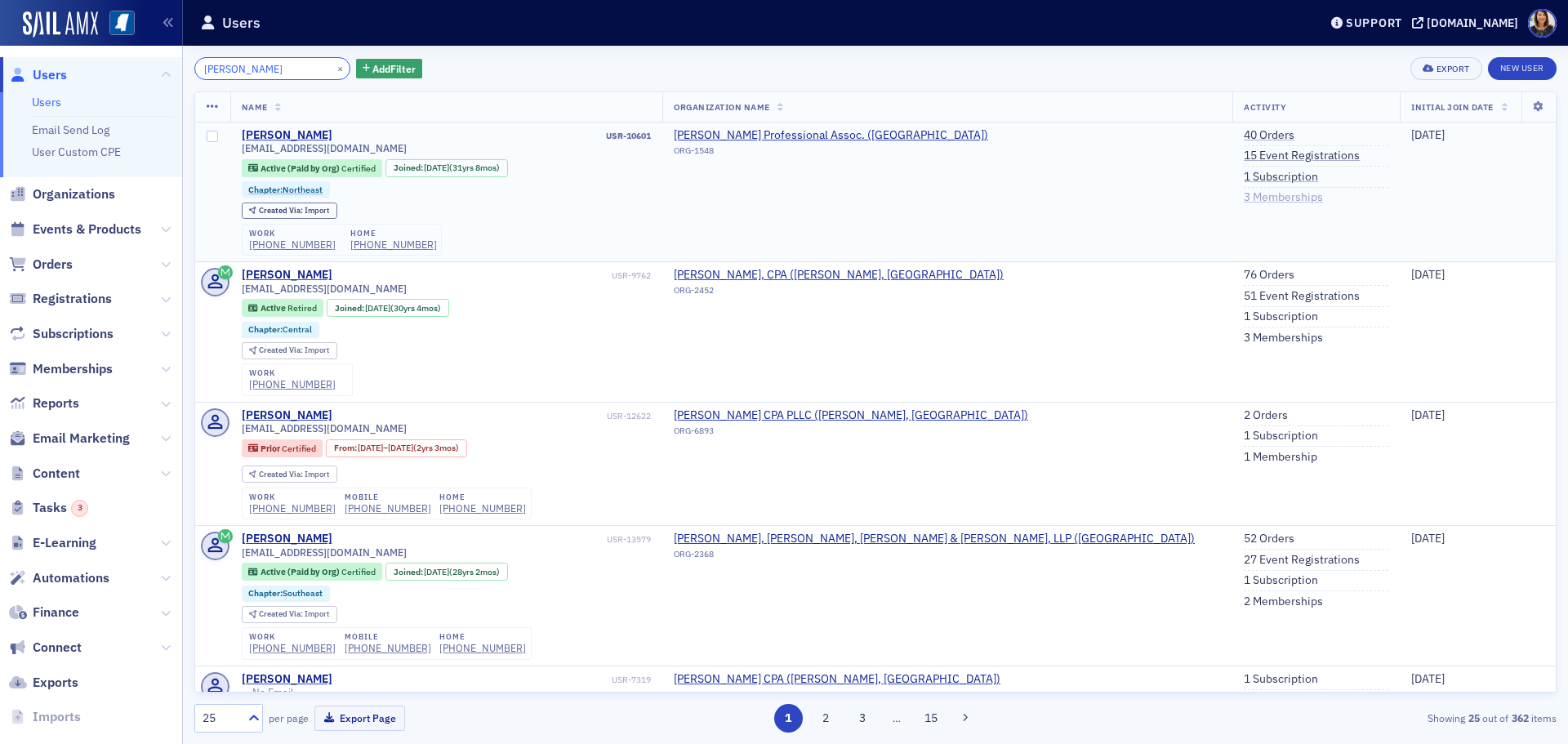
type input "[PERSON_NAME]"
click at [1244, 196] on link "3 Memberships" at bounding box center [1283, 197] width 79 height 15
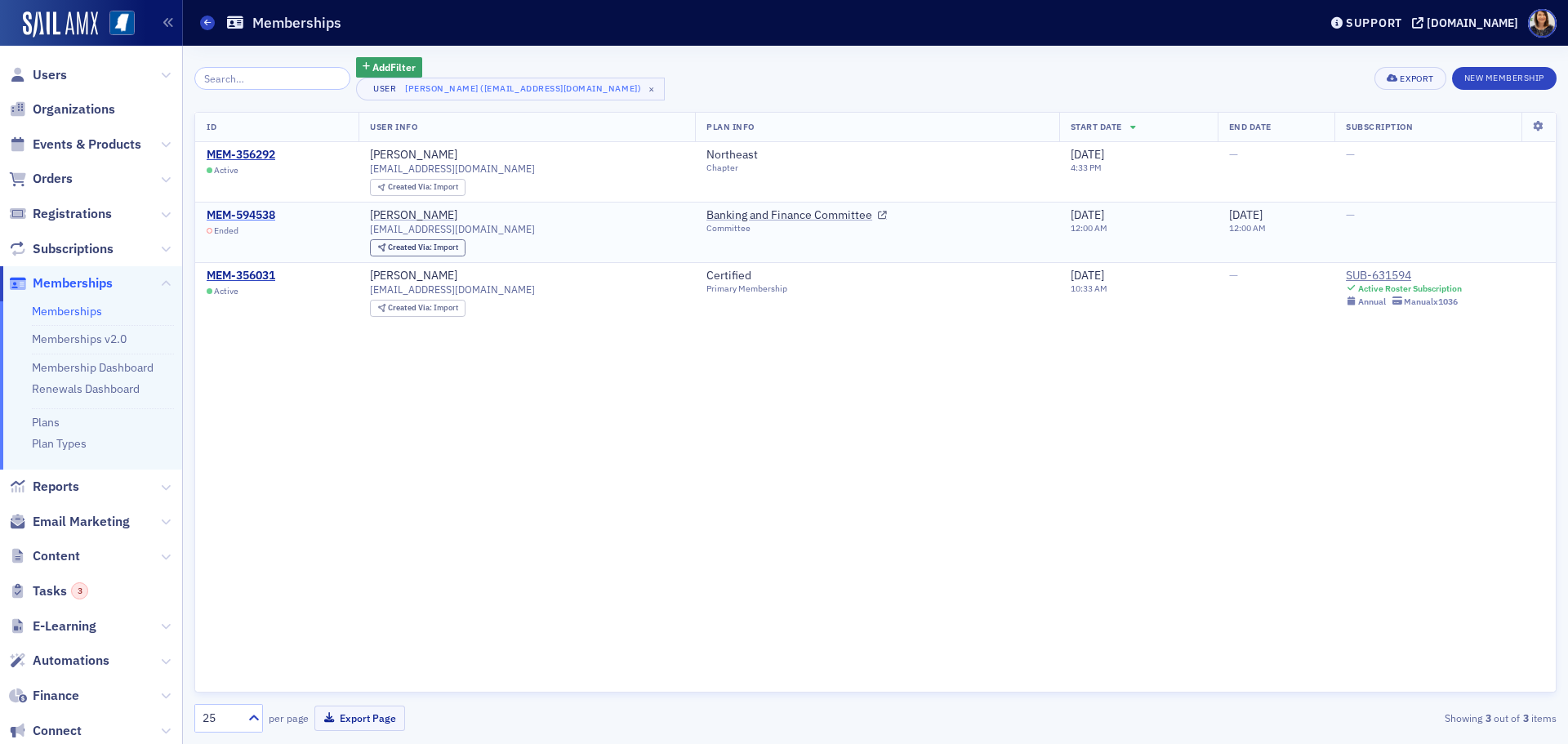
click at [244, 219] on div "MEM-594538" at bounding box center [240, 215] width 69 height 15
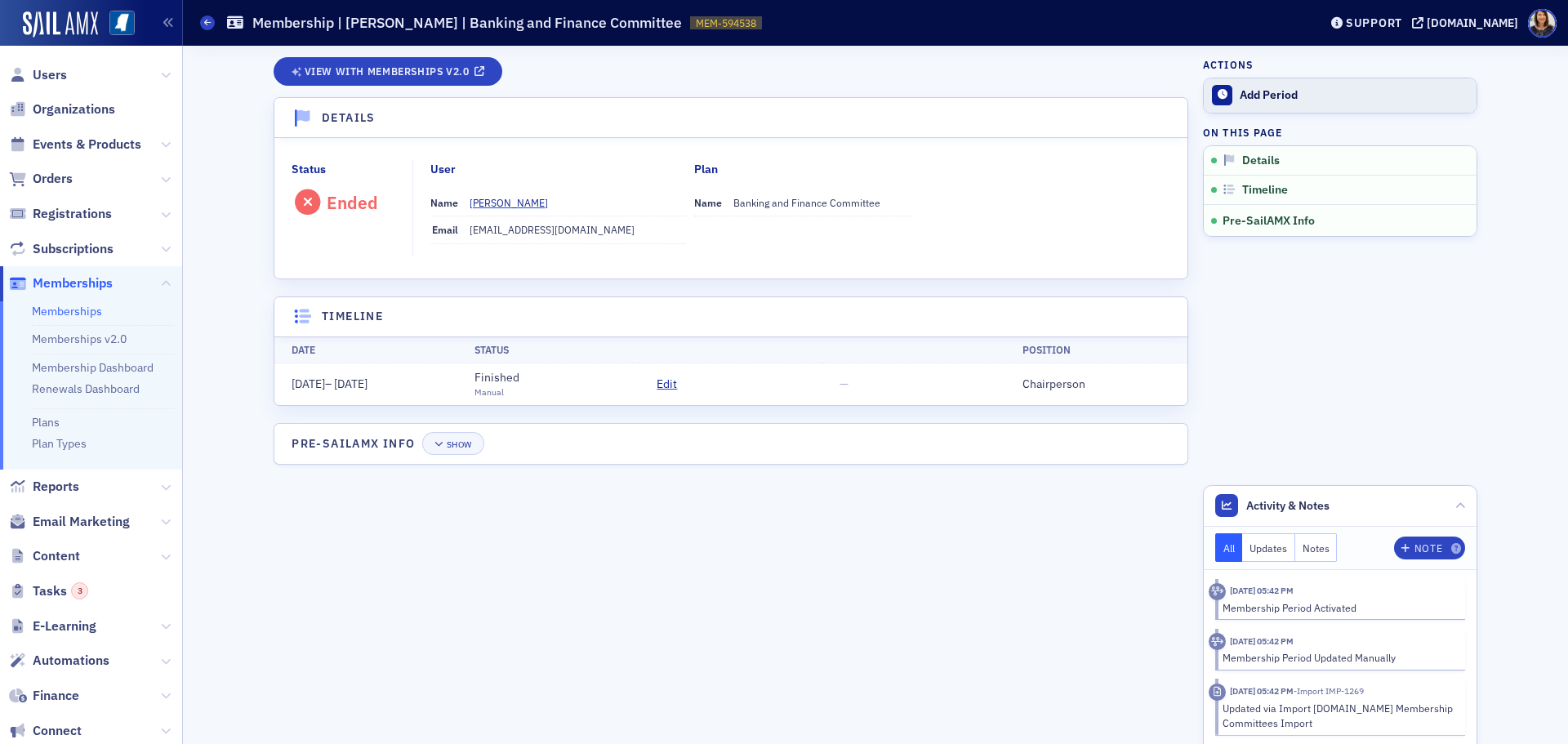
click at [1263, 93] on div "Add Period" at bounding box center [1354, 95] width 228 height 15
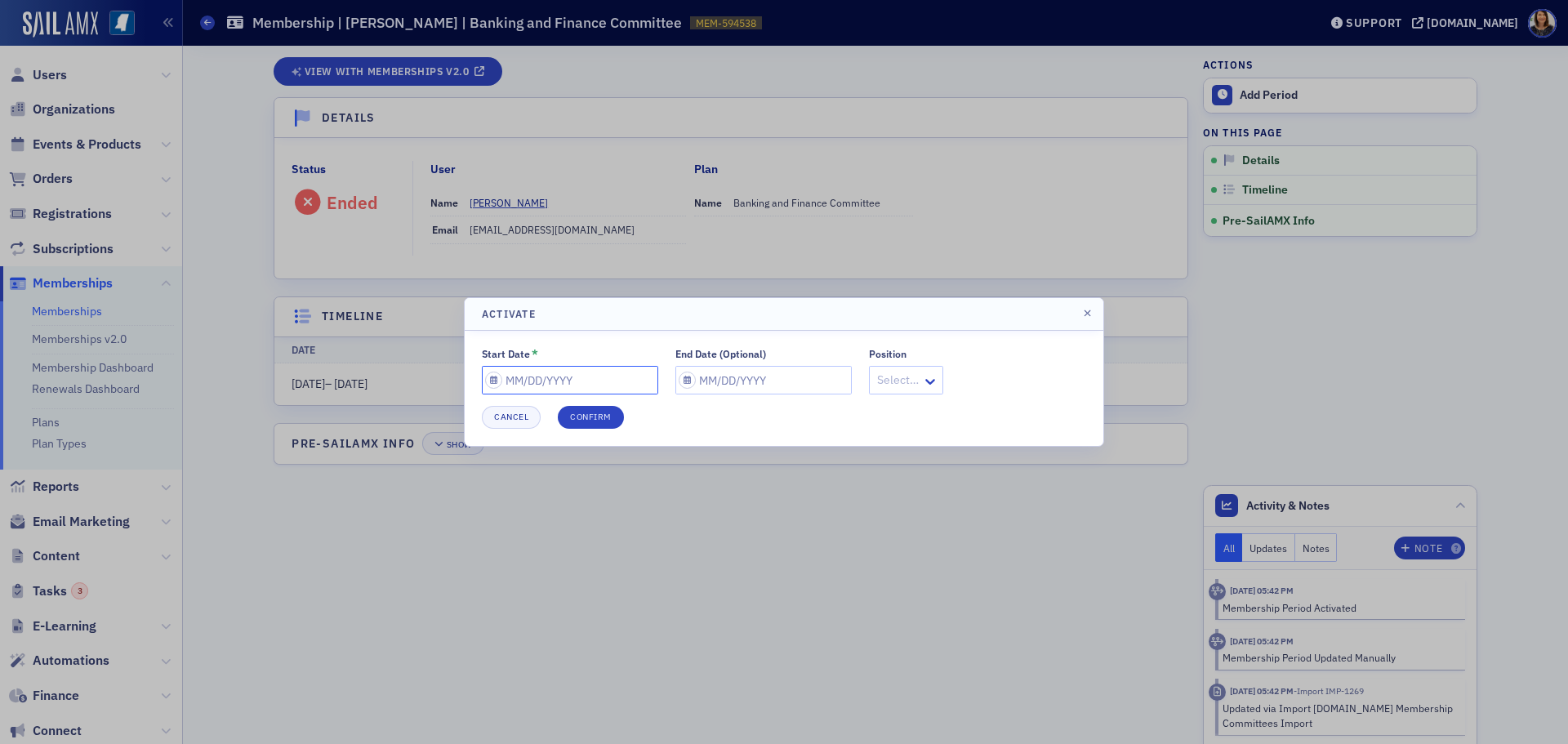
click at [616, 385] on input "Start Date *" at bounding box center [569, 380] width 176 height 29
select select "8"
select select "2025"
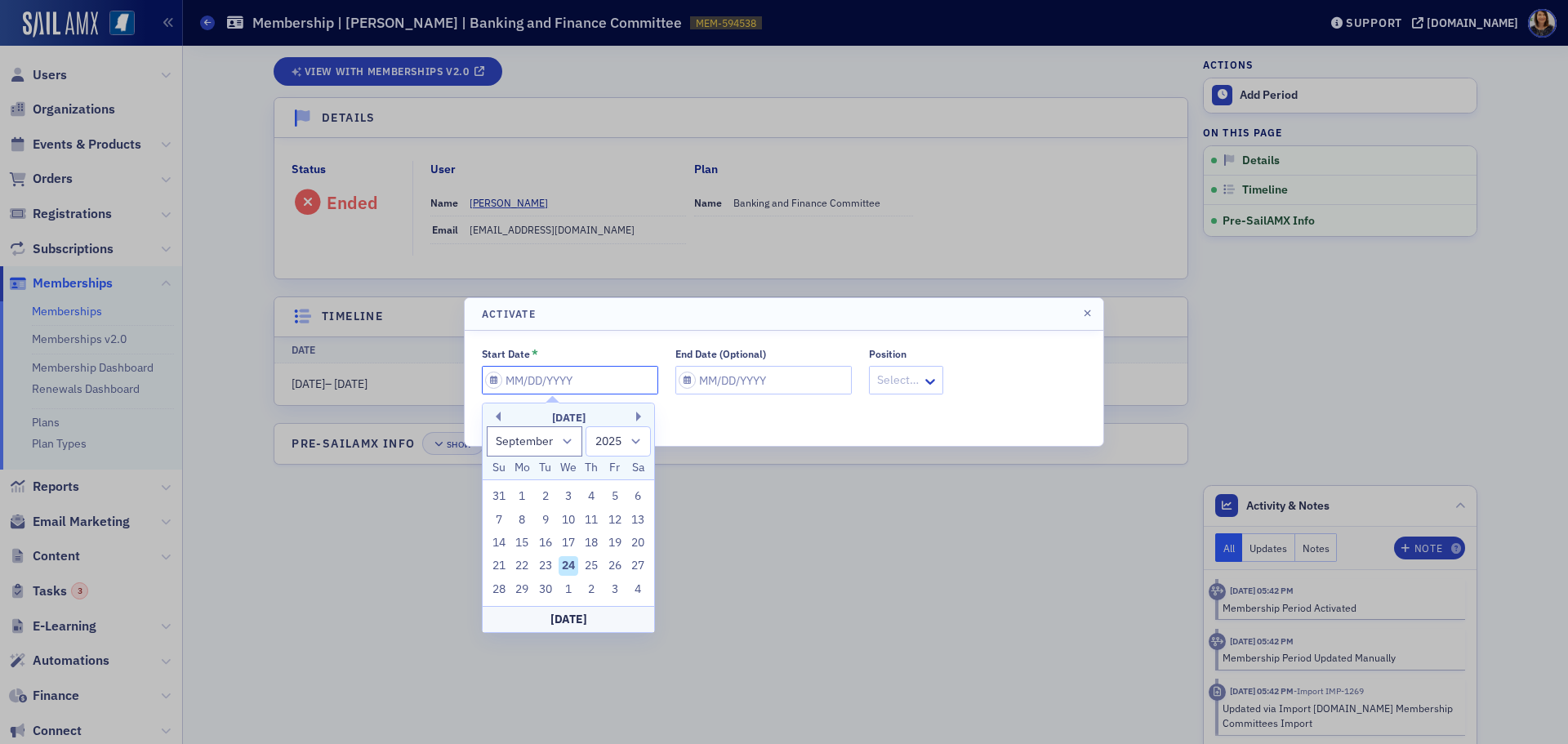
type input "0"
select select "0"
select select "2000"
type input "07"
select select "6"
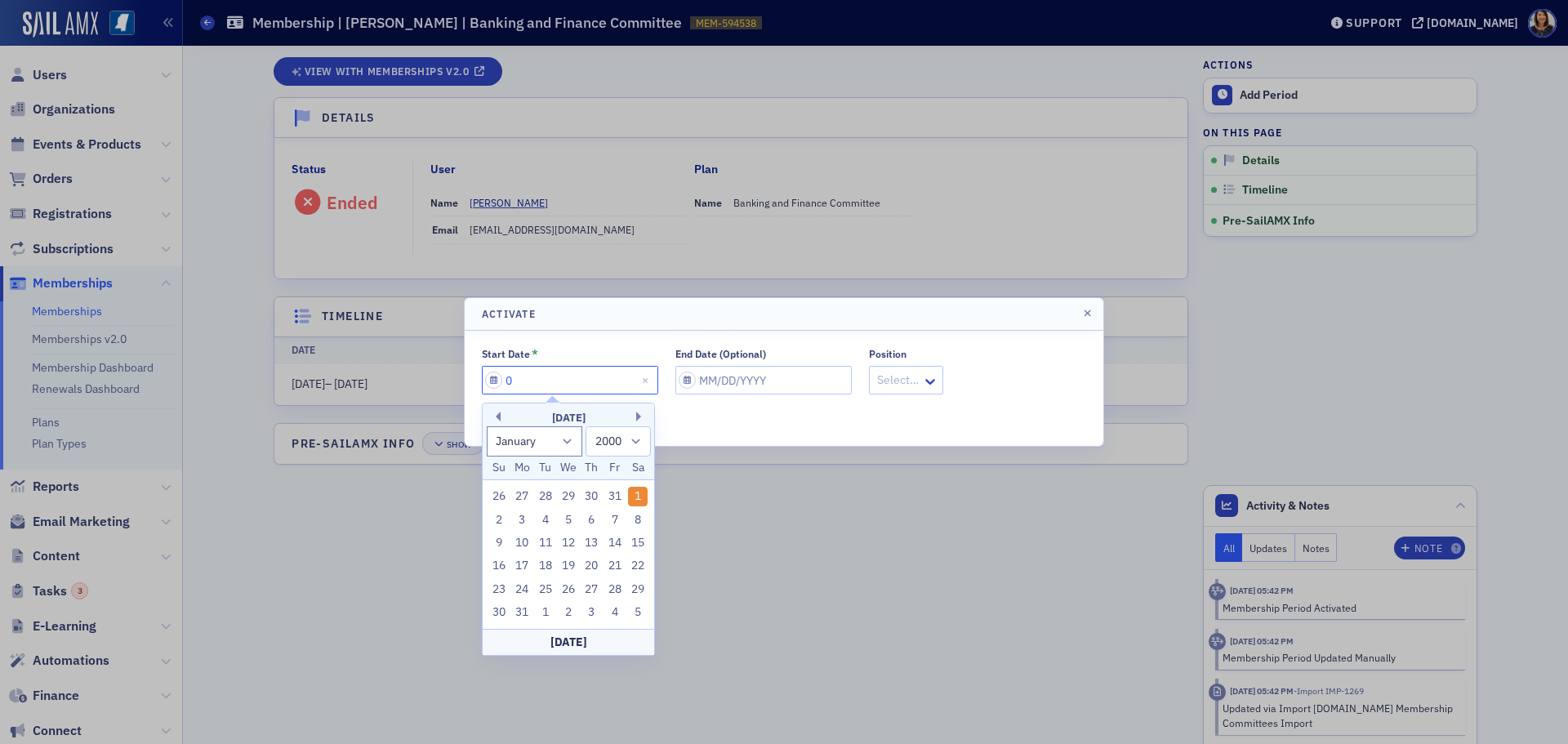
select select "2025"
type input "070"
select select "0"
select select "1970"
type input "07012"
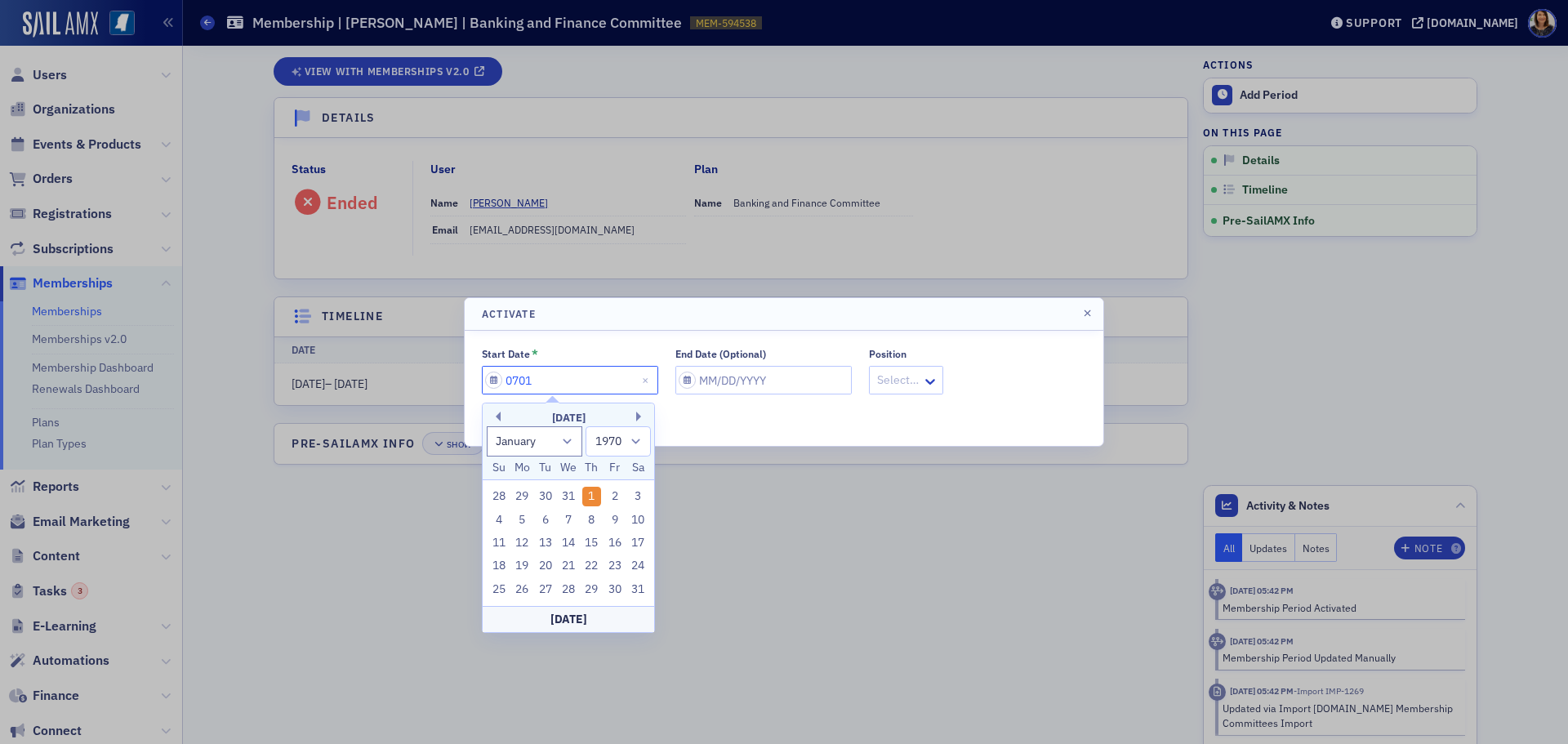
select select "1900"
type input "070"
select select "1970"
type input "07"
select select "6"
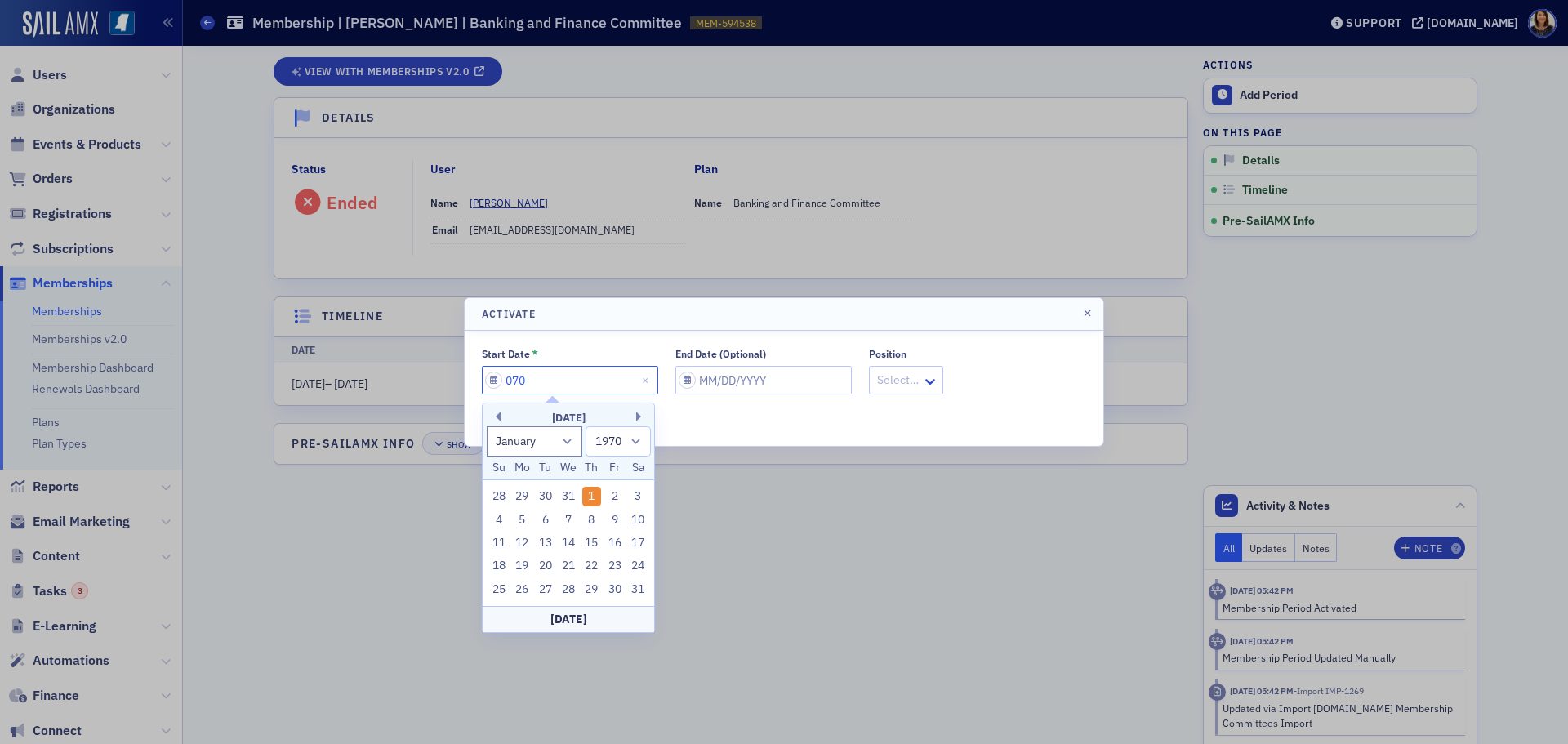
select select "2025"
type input "07/01/2"
select select "2002"
type input "[DATE]"
select select "2020"
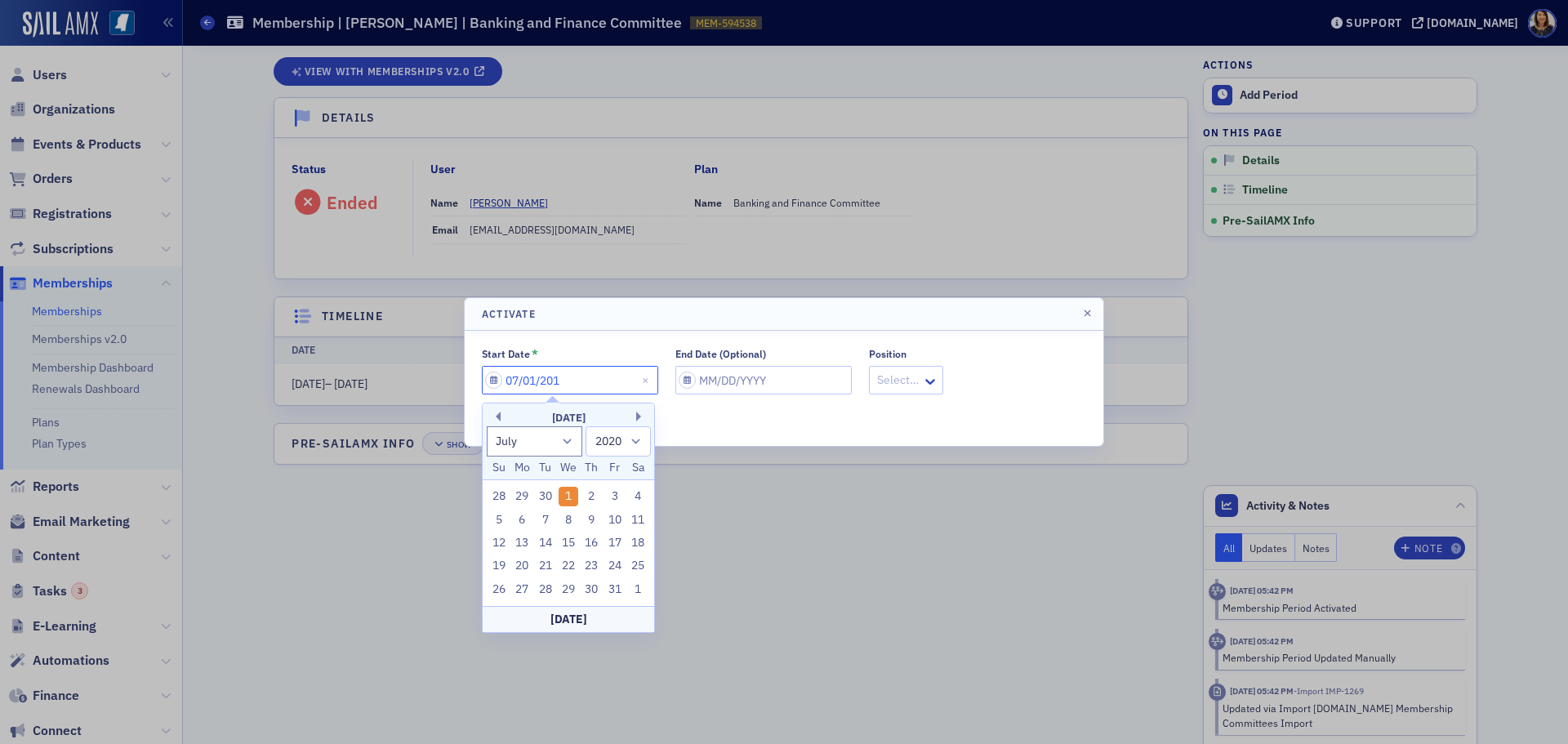
type input "[DATE]"
select select "2016"
type input "[DATE]"
click at [754, 377] on input "End Date (Optional)" at bounding box center [763, 380] width 176 height 29
select select "8"
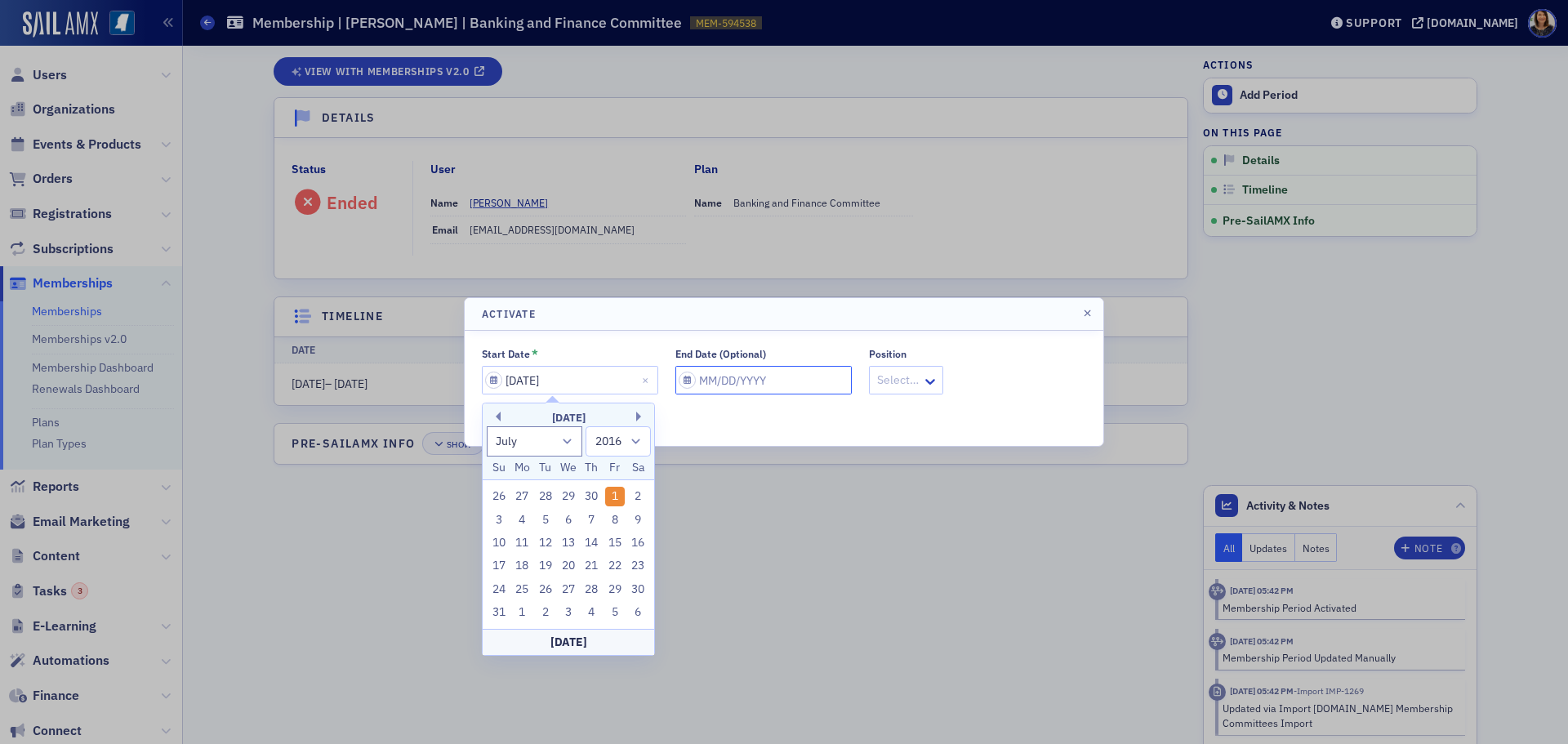
select select "2025"
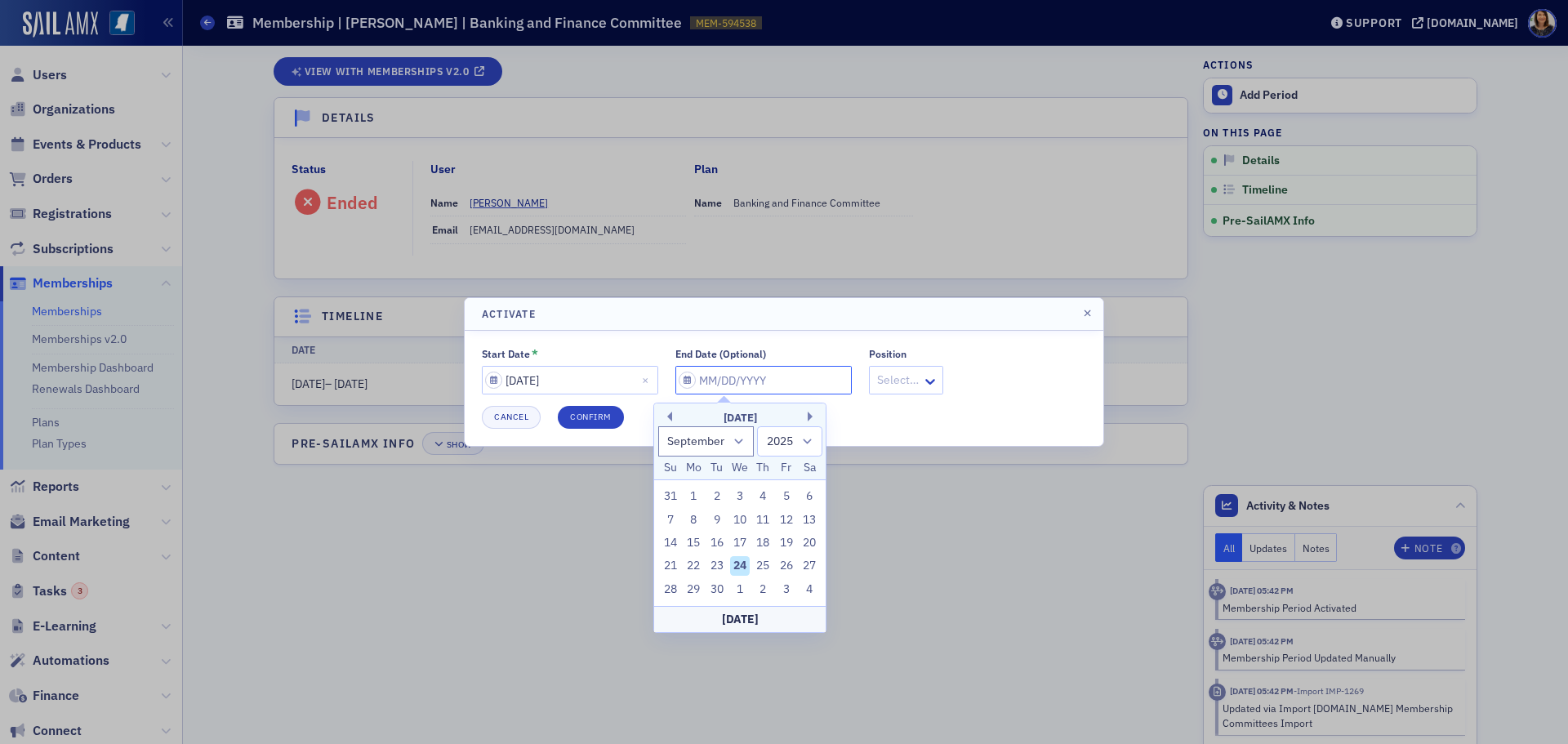
type input "0"
select select "0"
select select "2000"
type input "06"
select select "5"
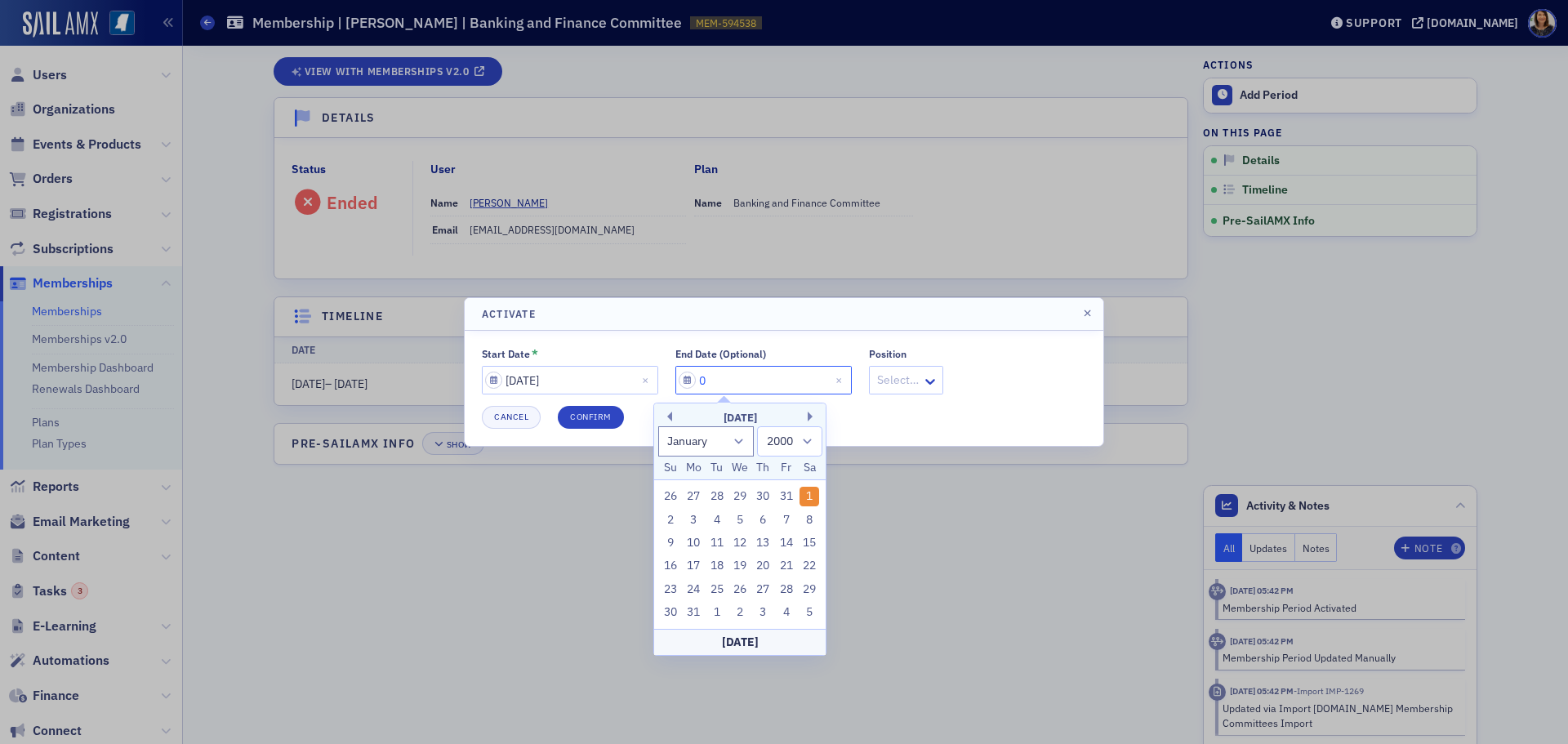
select select "2025"
type input "06/30/2"
select select "2002"
type input "[DATE]"
select select "2020"
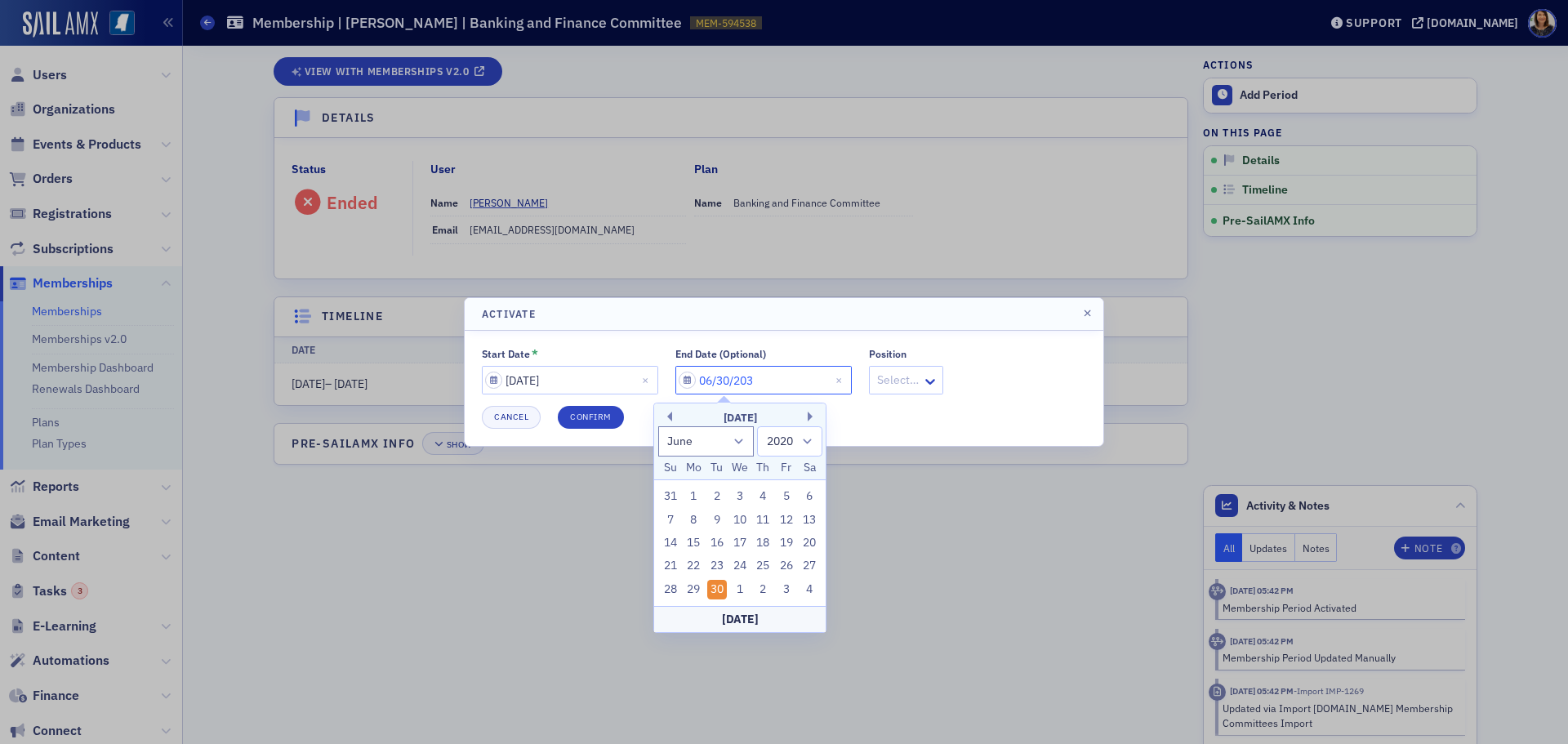
type input "[DATE]"
select select "2030"
type input "[DATE]"
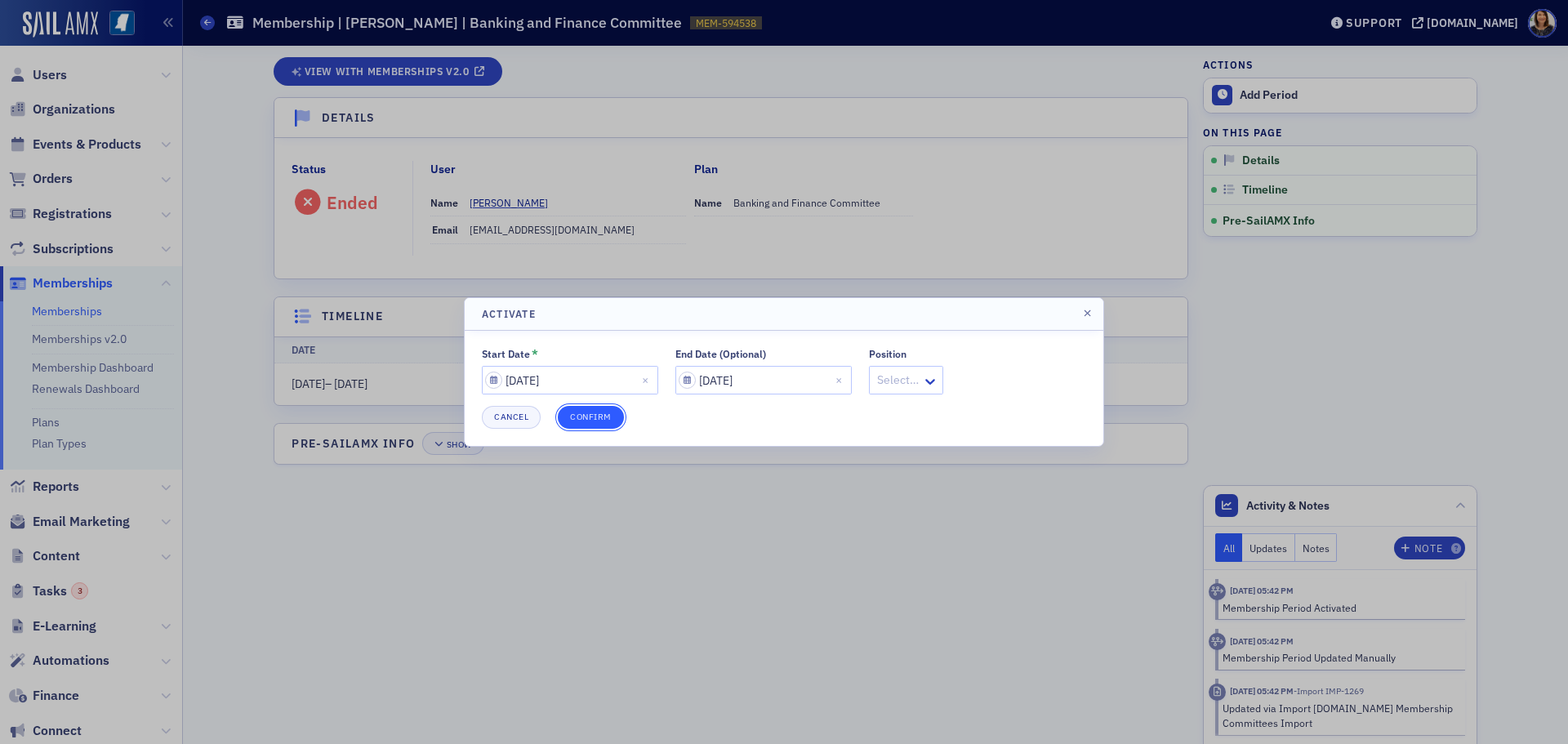
click at [598, 423] on button "Confirm" at bounding box center [591, 417] width 66 height 23
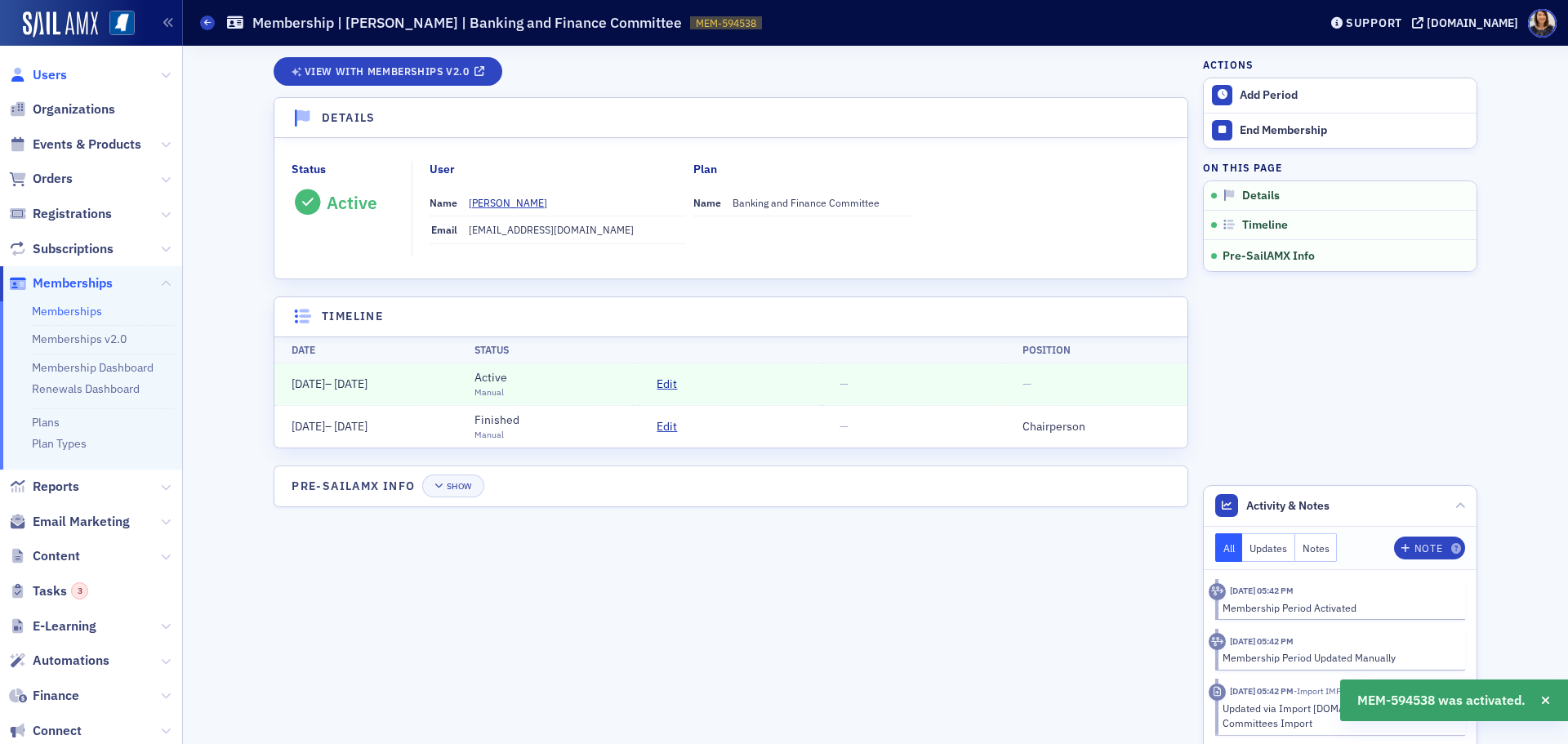
click at [48, 77] on span "Users" at bounding box center [50, 75] width 34 height 18
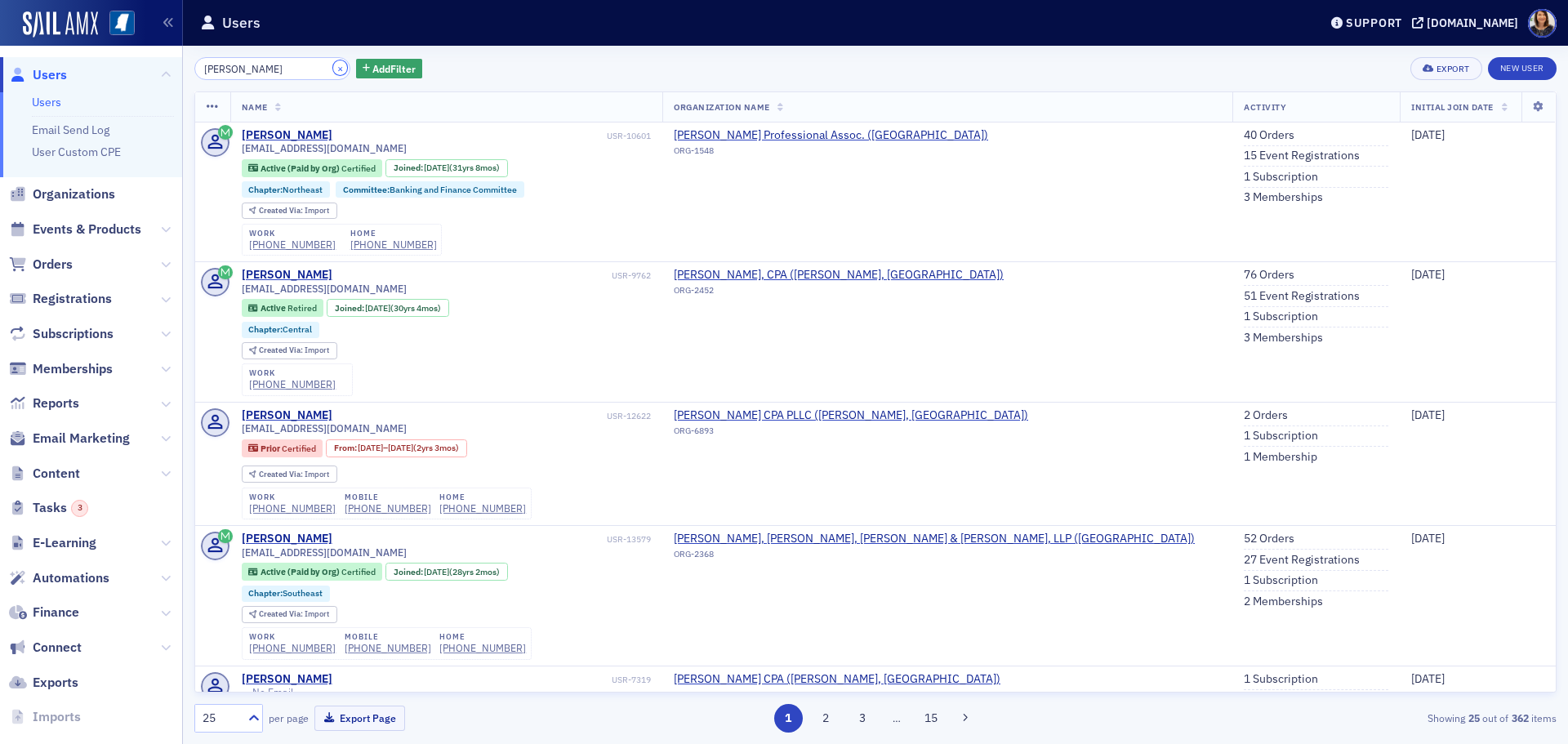
click at [333, 66] on button "×" at bounding box center [340, 68] width 15 height 15
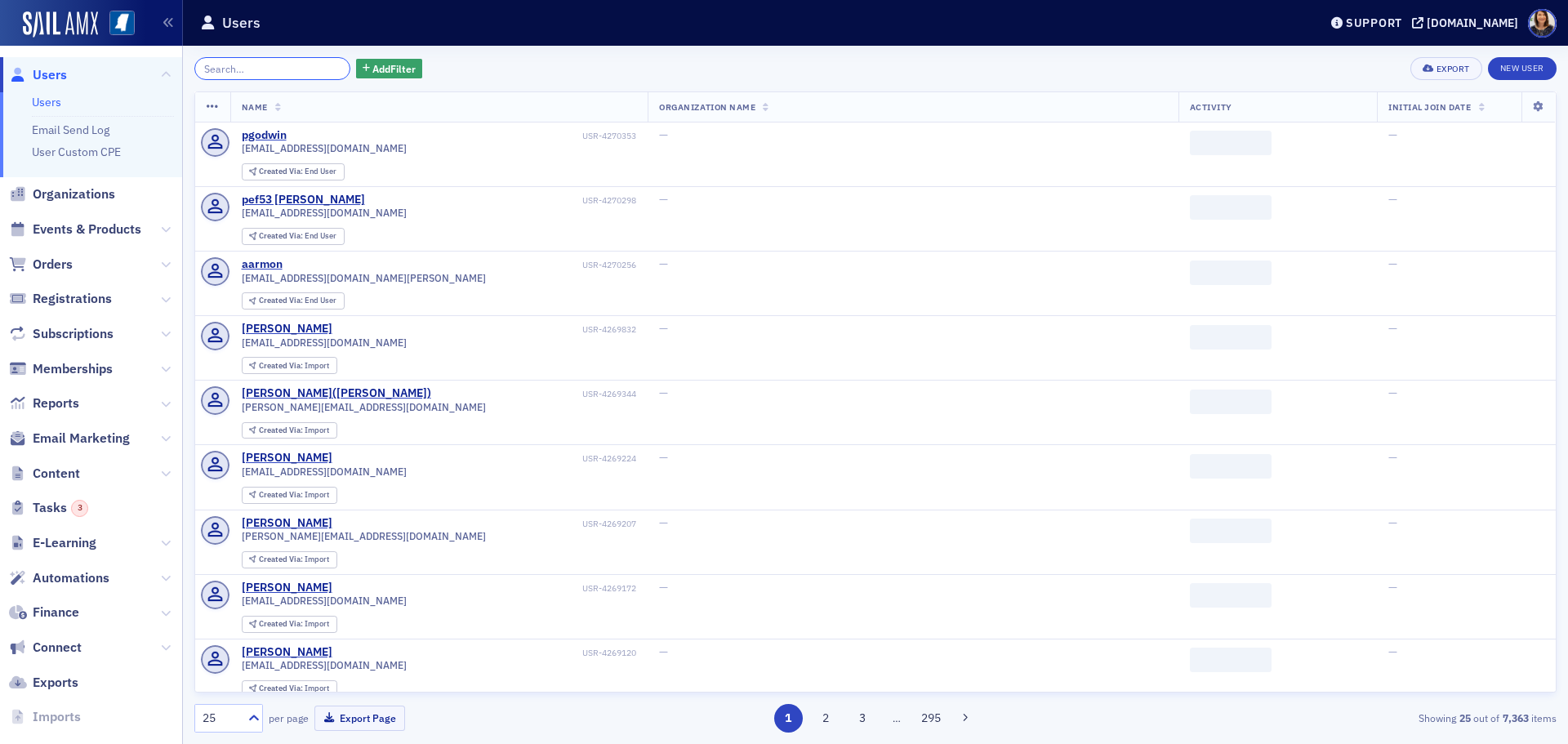
click at [296, 66] on input "search" at bounding box center [272, 68] width 156 height 23
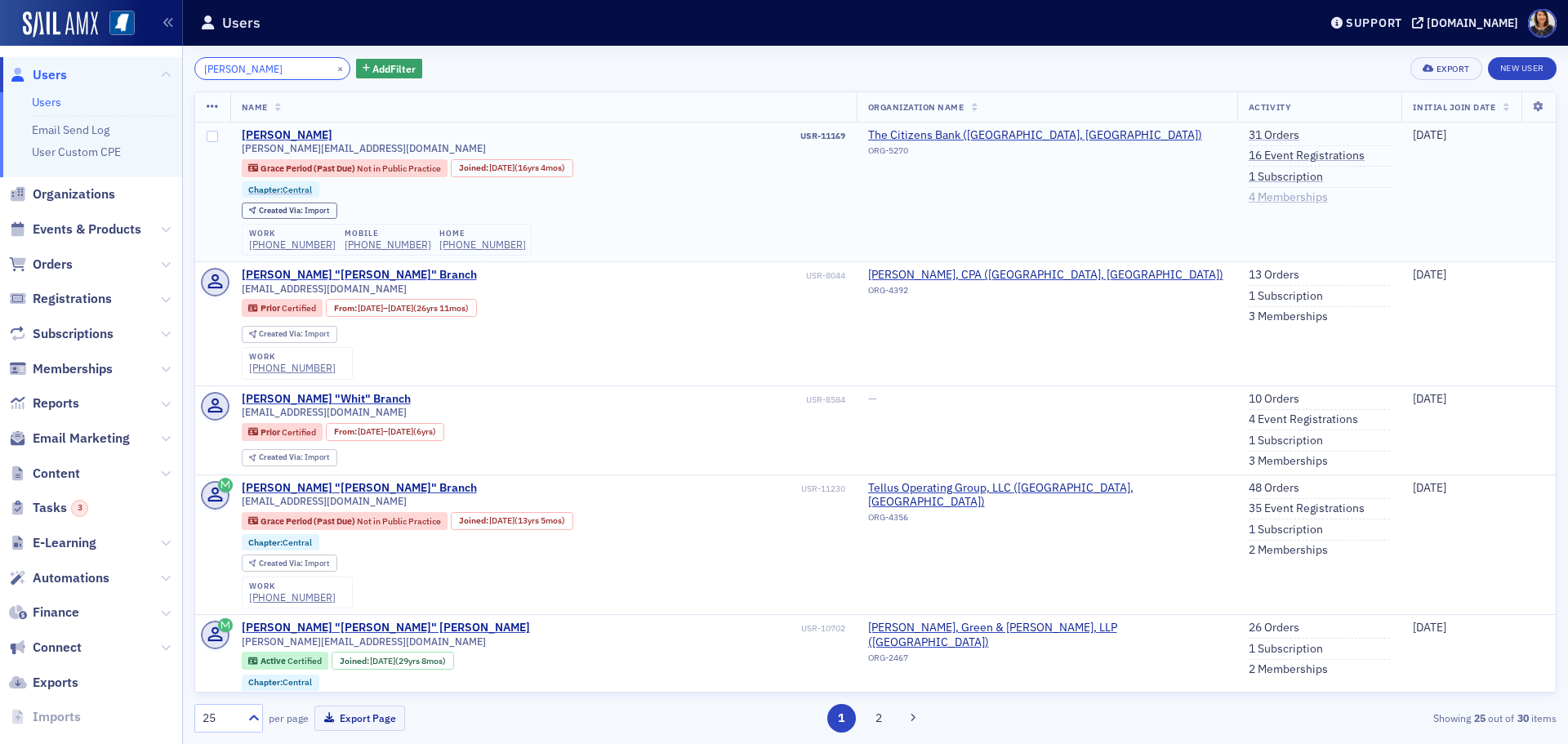
type input "[PERSON_NAME]"
click at [1249, 195] on link "4 Memberships" at bounding box center [1288, 197] width 79 height 15
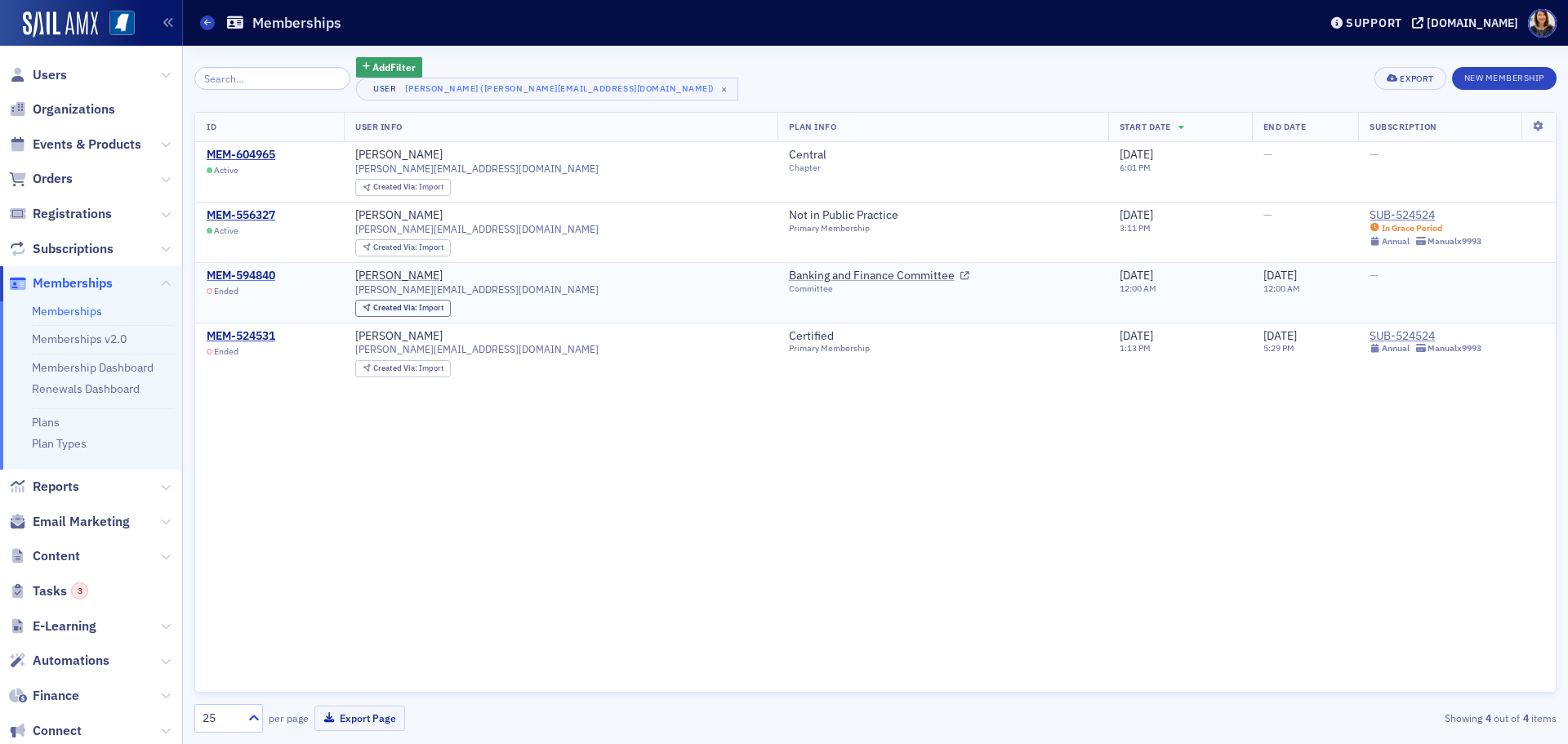
click at [245, 270] on div "MEM-594840" at bounding box center [240, 276] width 69 height 15
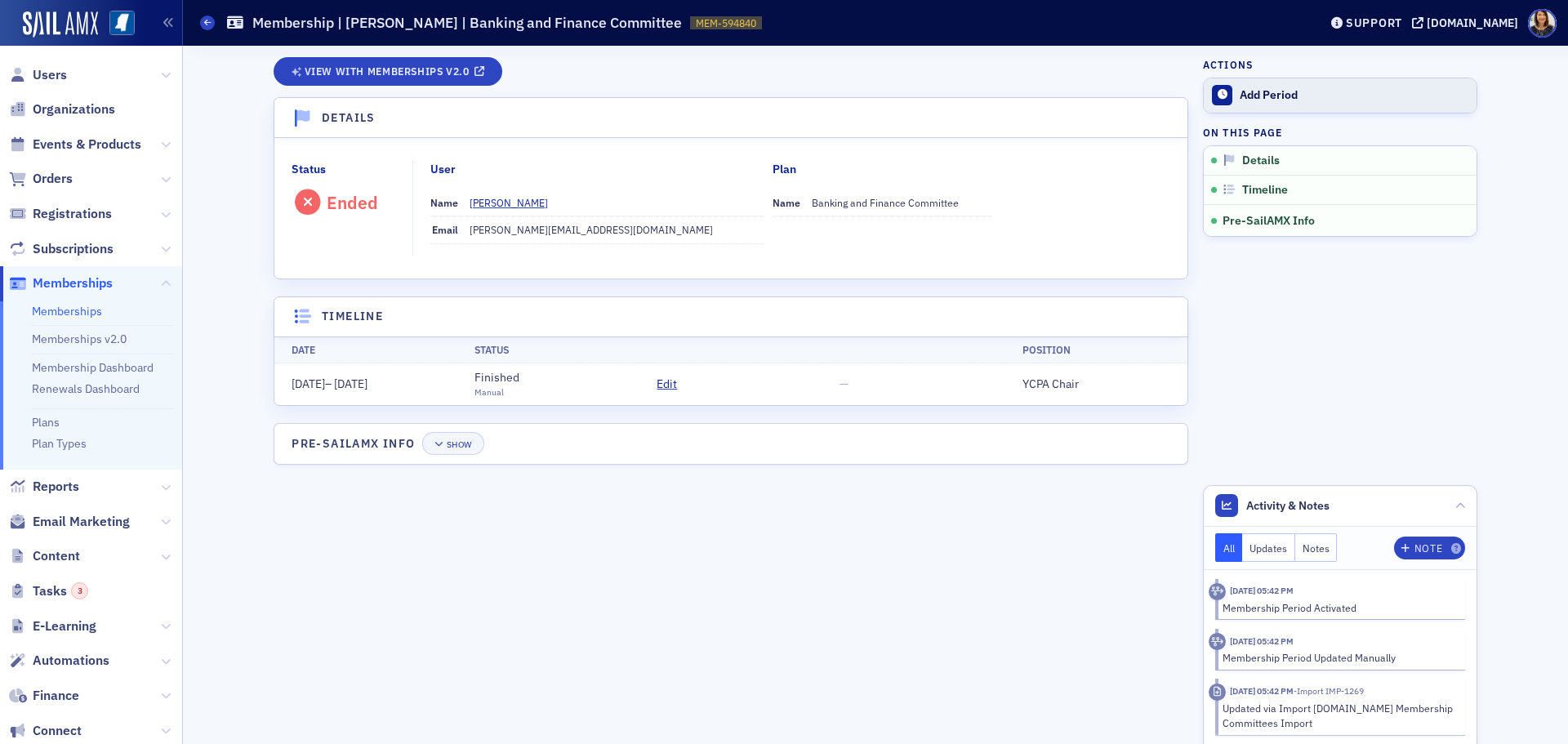
click at [1267, 101] on div "Add Period" at bounding box center [1354, 95] width 228 height 15
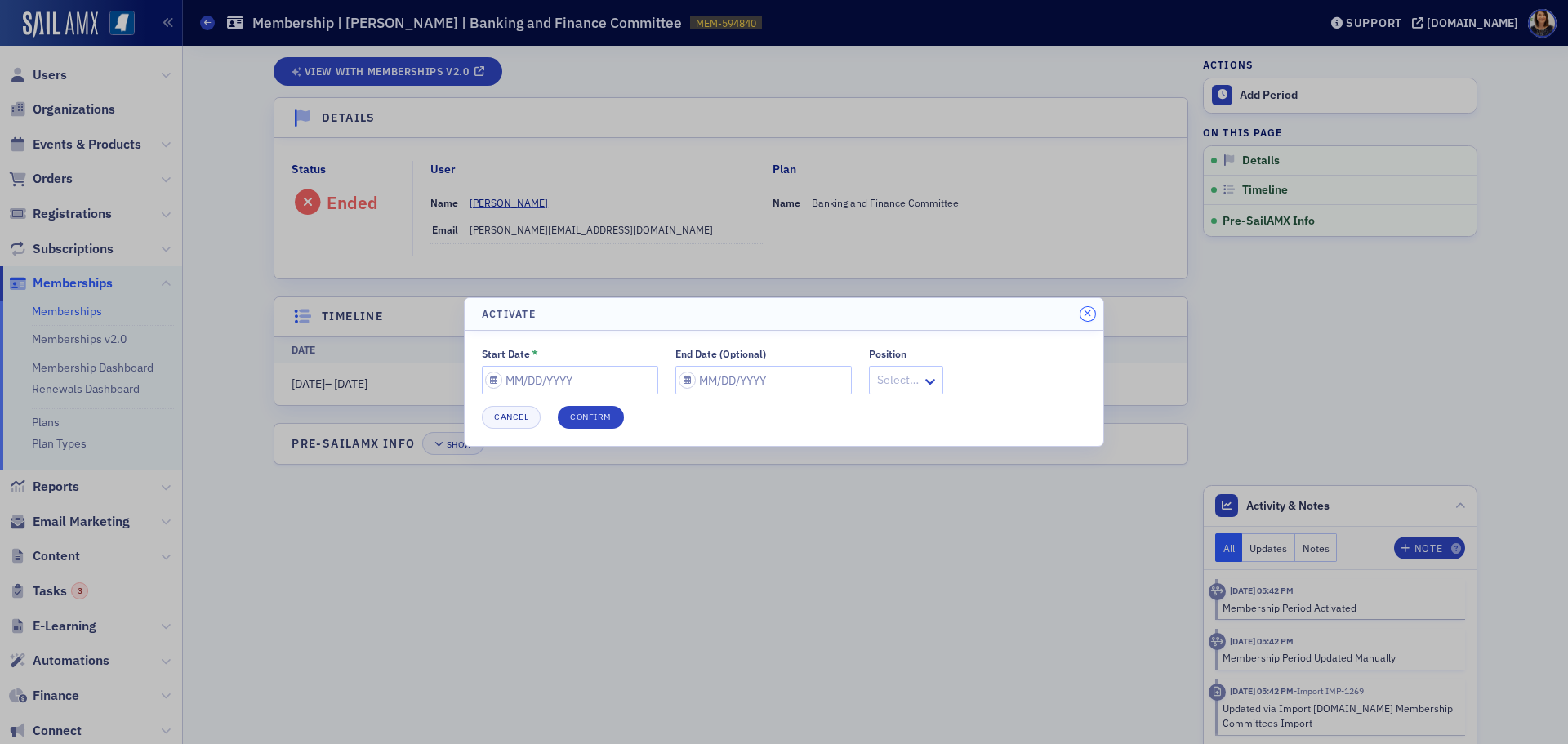
click at [1094, 313] on button "button" at bounding box center [1088, 314] width 15 height 15
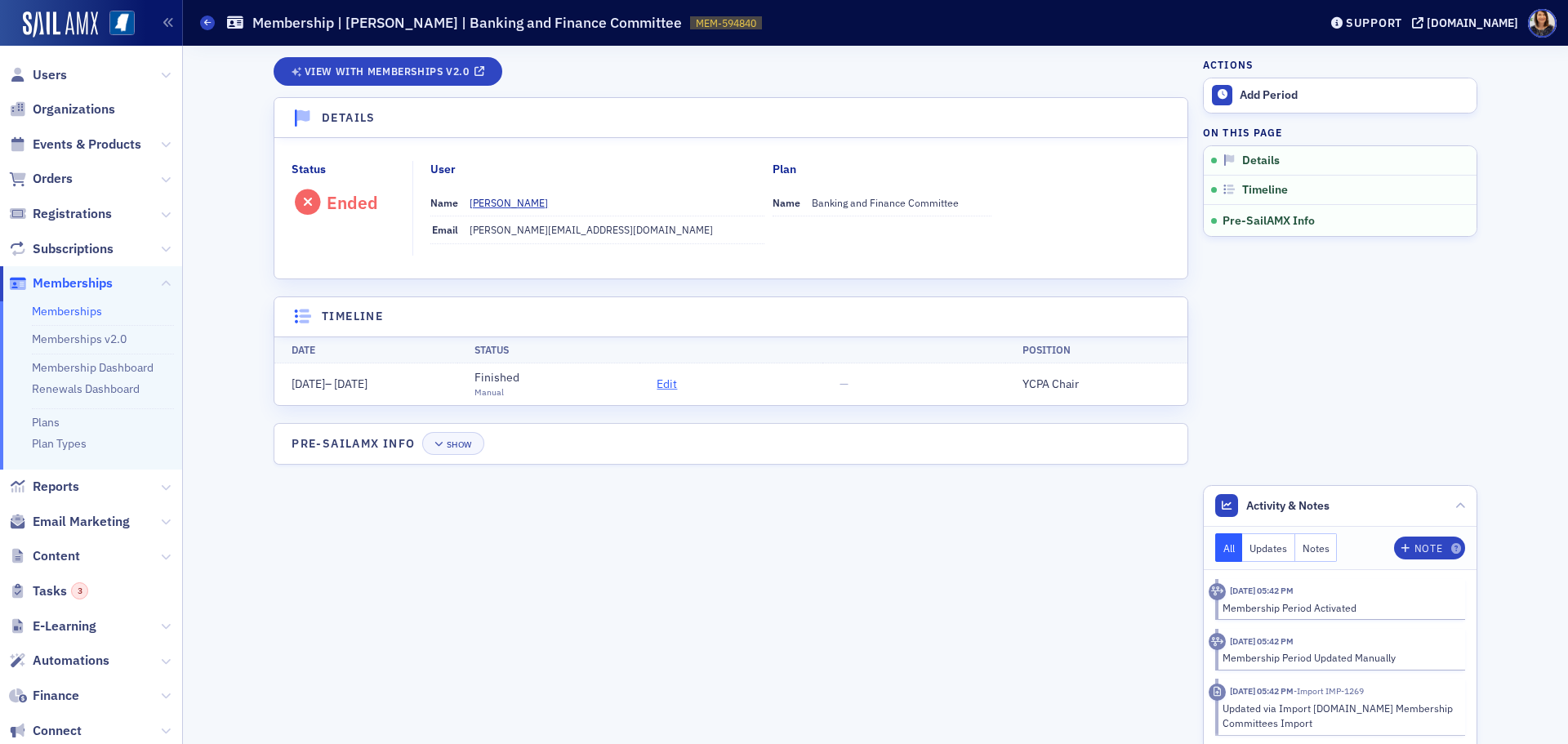
click at [672, 381] on span "Edit" at bounding box center [667, 384] width 20 height 17
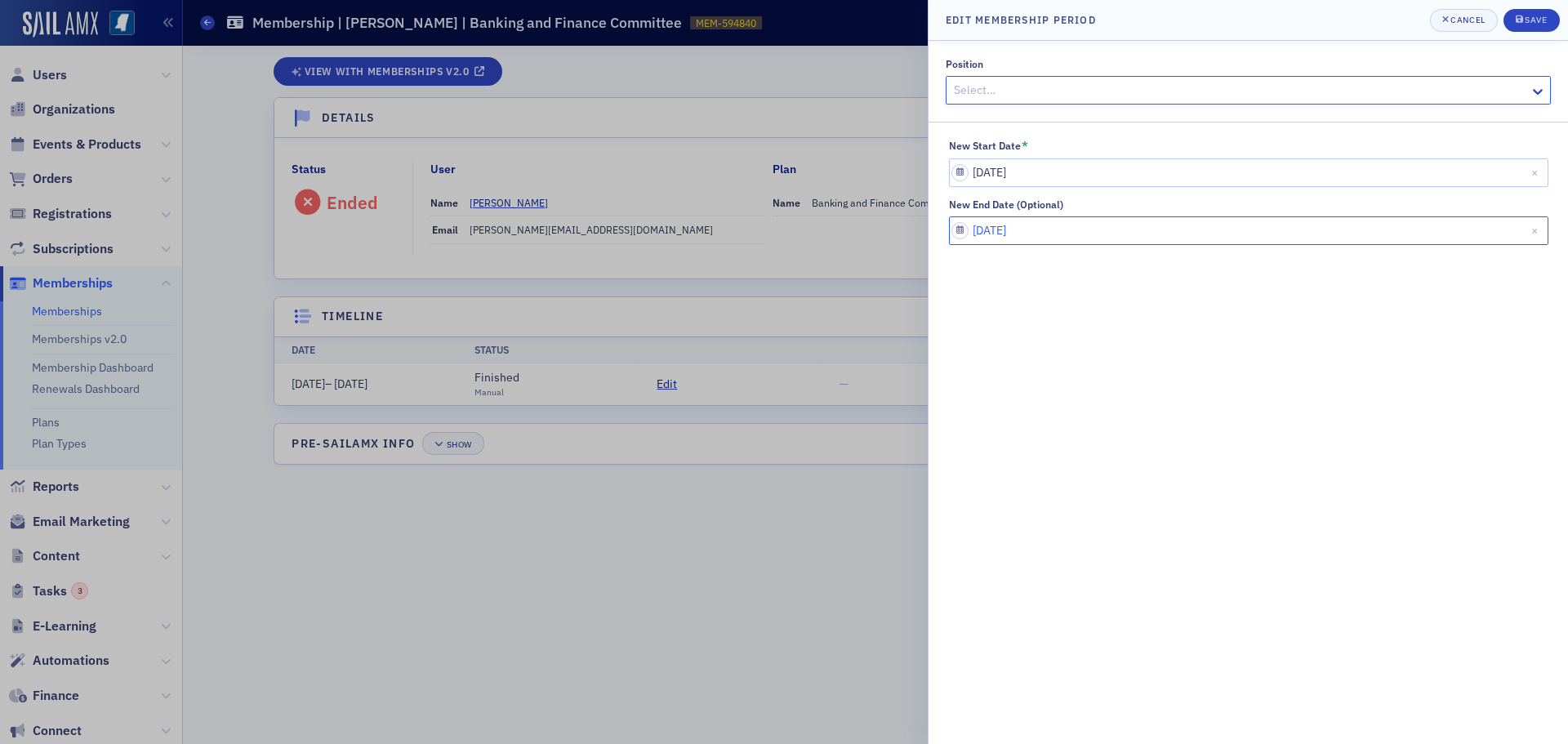
click at [1042, 222] on input "[DATE]" at bounding box center [1248, 230] width 599 height 29
select select "5"
select select "2020"
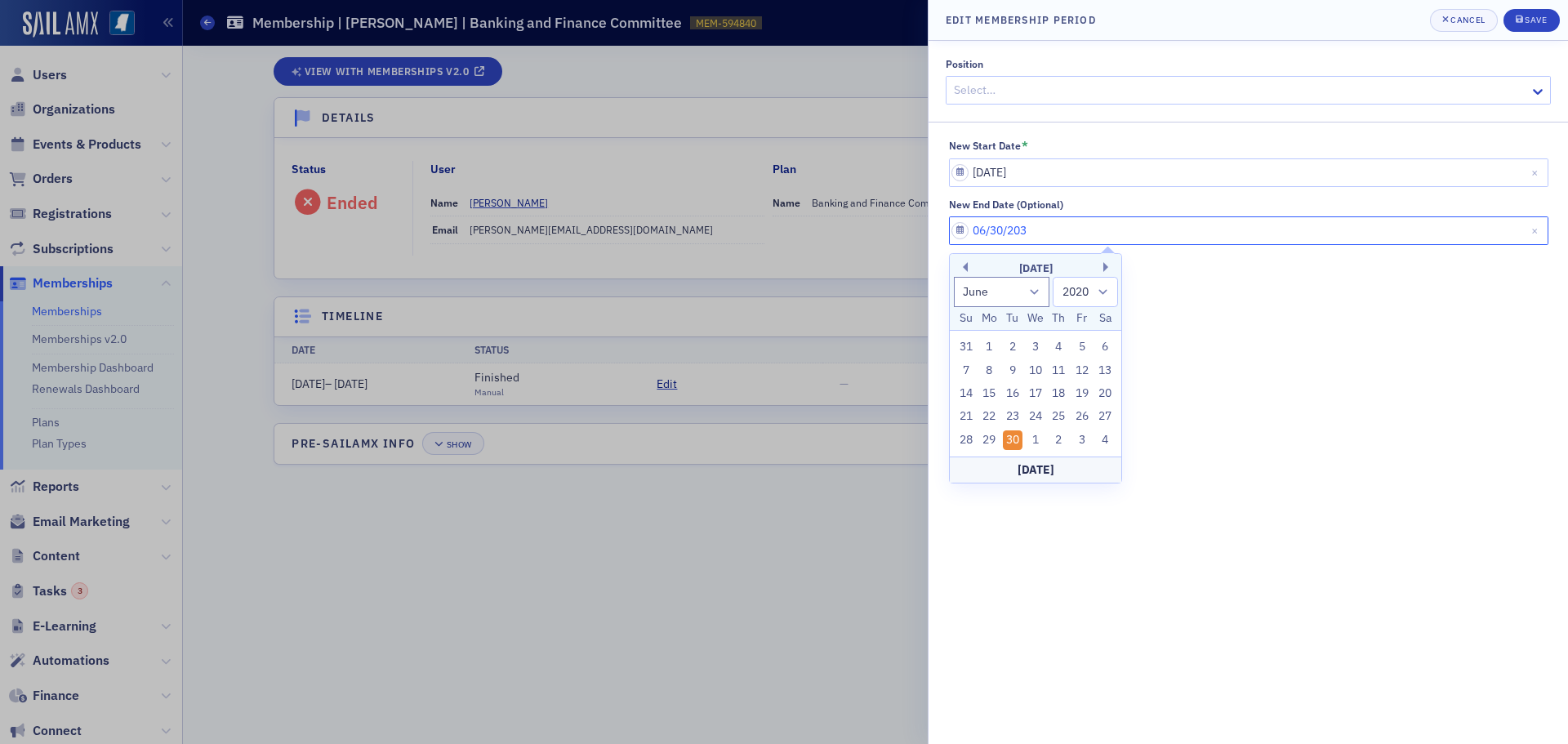
type input "[DATE]"
select select "2030"
type input "[DATE]"
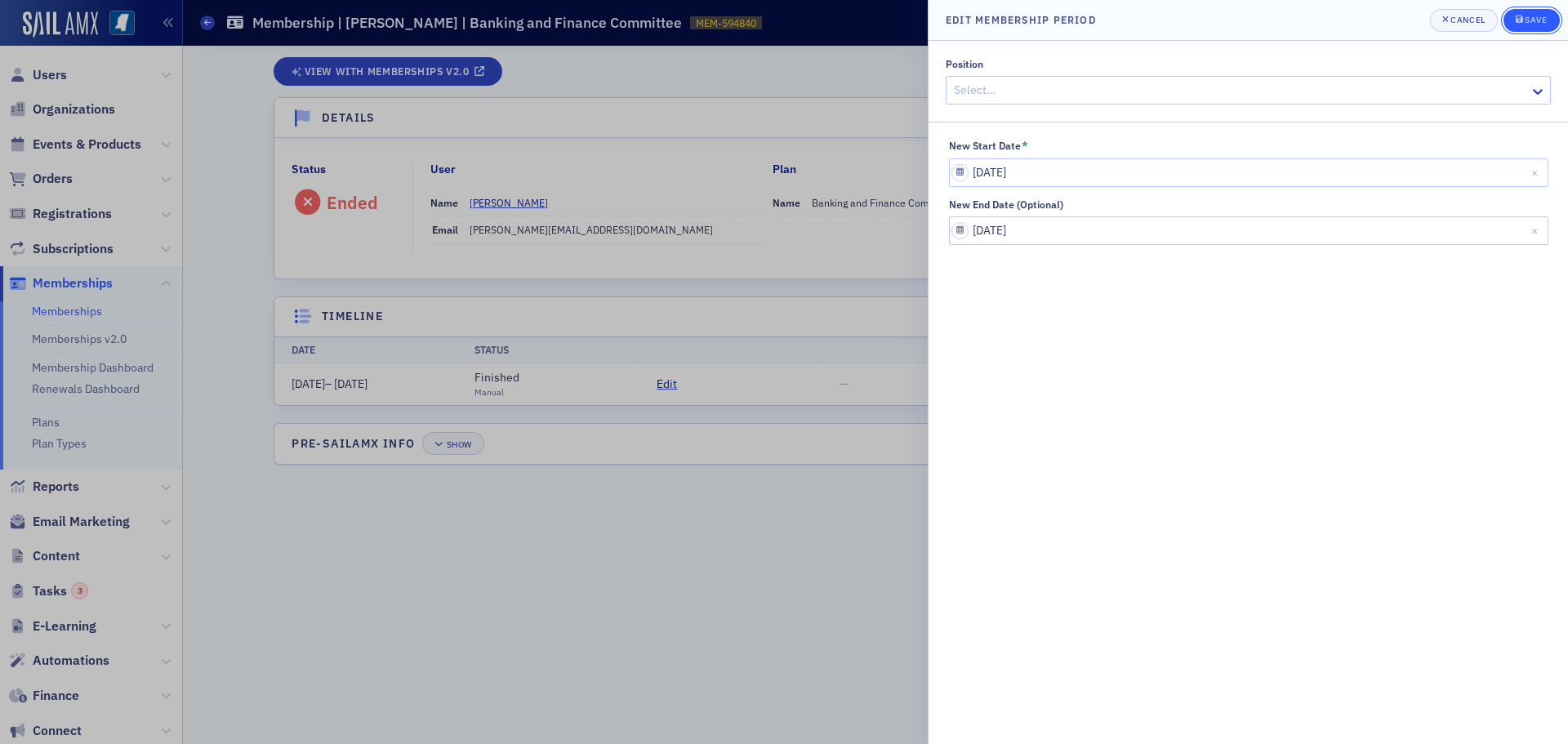
click at [1533, 25] on div "Save" at bounding box center [1535, 20] width 22 height 9
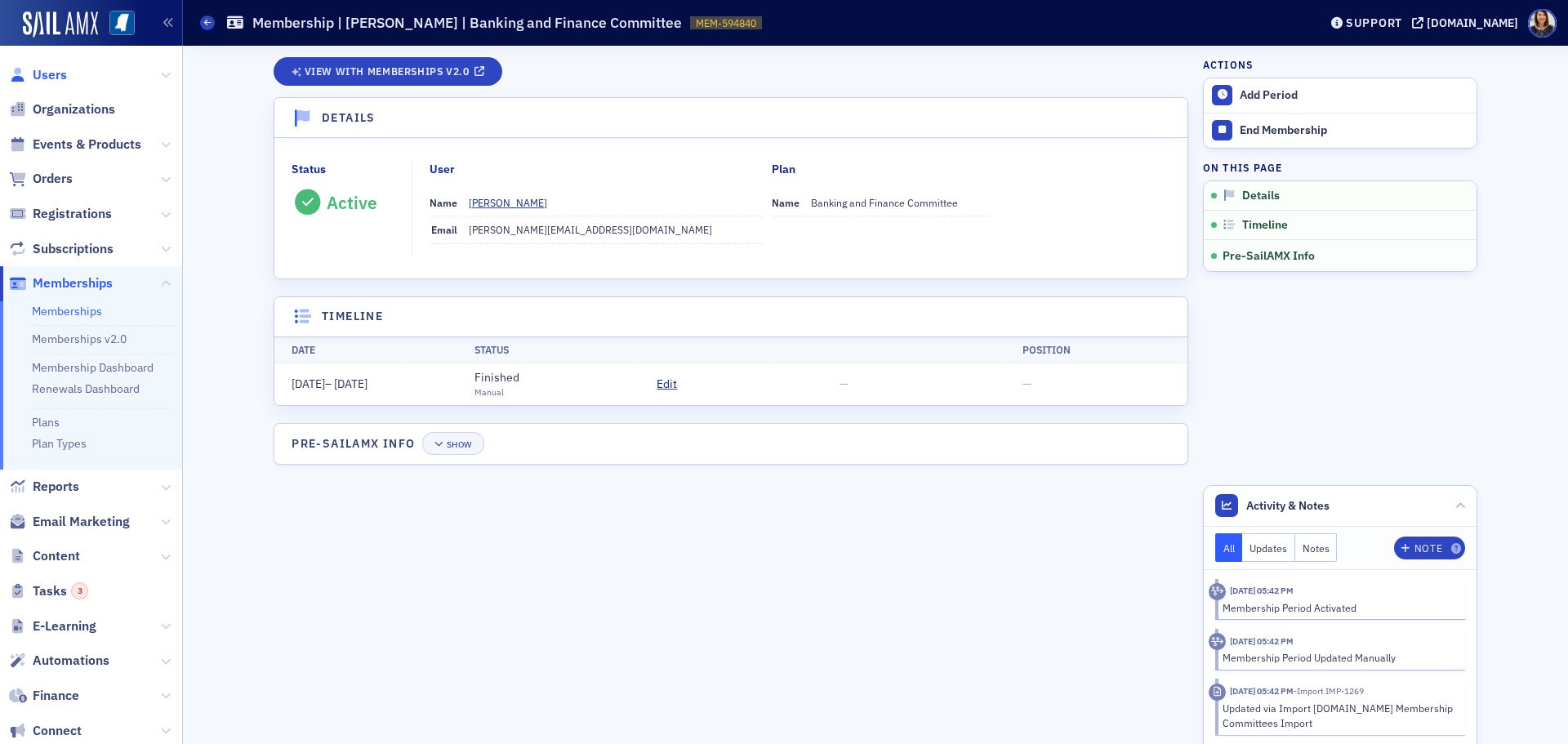
click at [56, 74] on span "Users" at bounding box center [50, 75] width 34 height 18
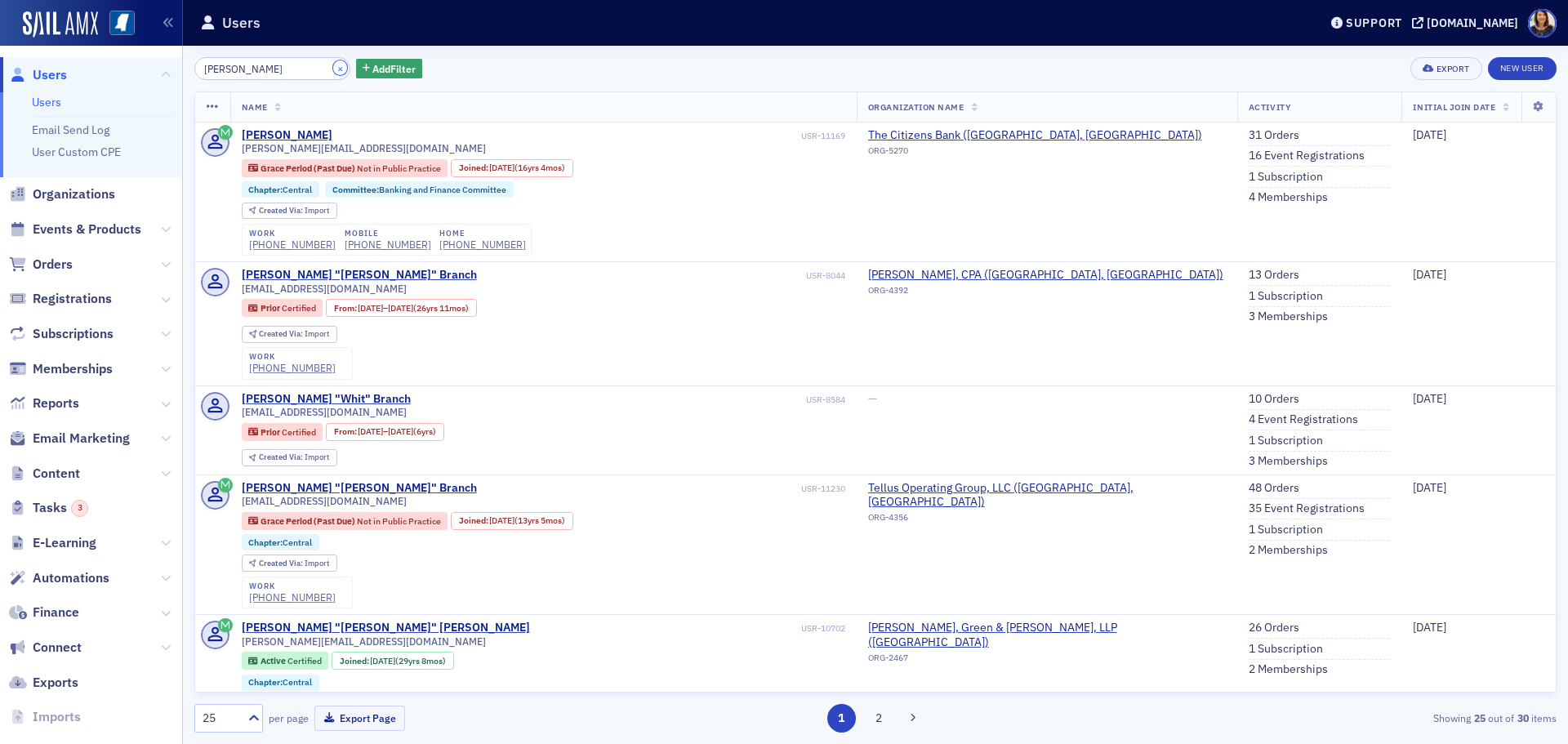
click at [333, 65] on button "×" at bounding box center [340, 68] width 15 height 15
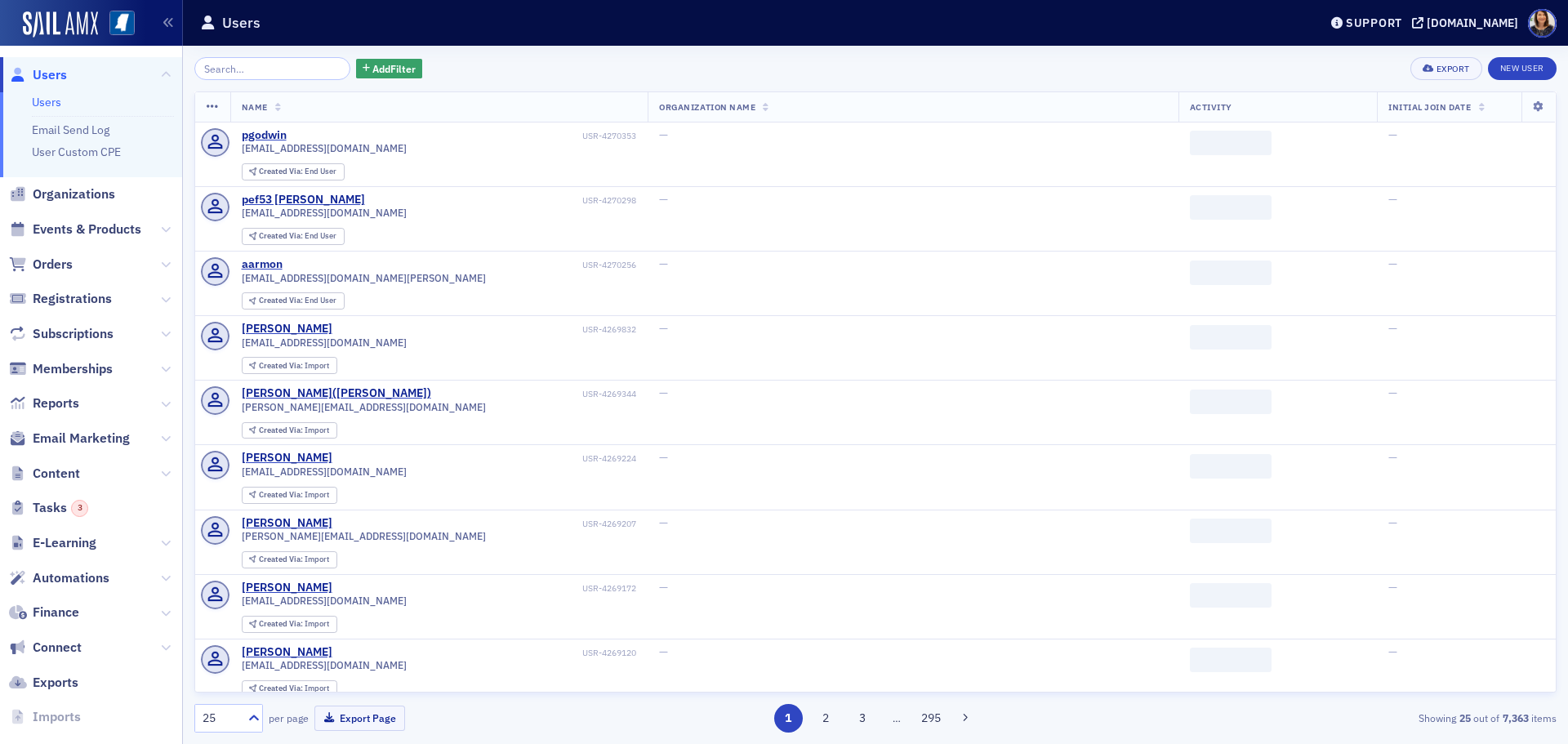
click at [54, 79] on span "Users" at bounding box center [50, 75] width 34 height 18
